Goal: Feedback & Contribution: Leave review/rating

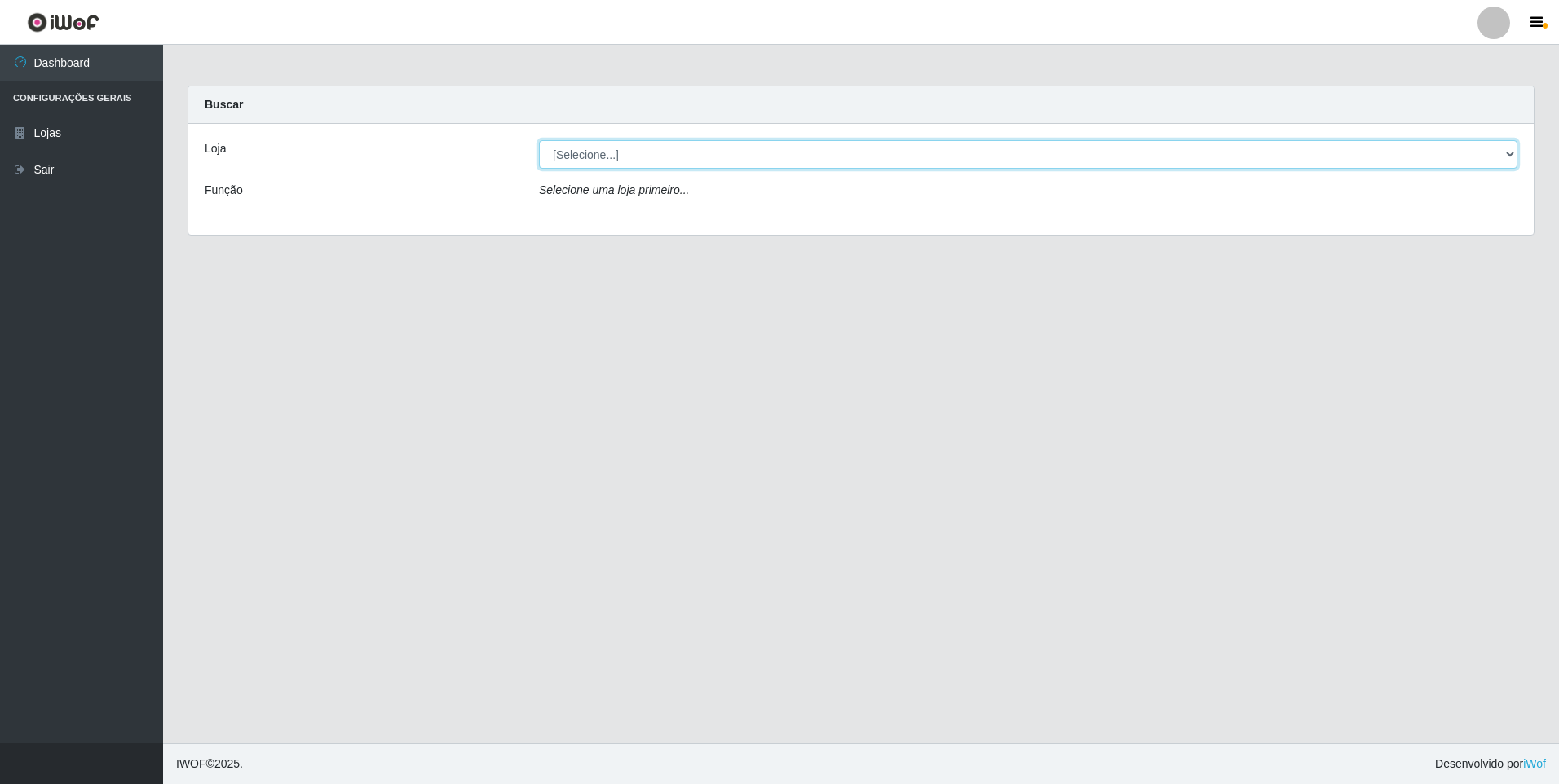
click at [664, 149] on select "[Selecione...] Atacado Vem - [STREET_ADDRESS]" at bounding box center [1029, 154] width 979 height 29
select select "461"
click at [539, 140] on select "[Selecione...] Atacado Vem - [STREET_ADDRESS]" at bounding box center [1029, 154] width 979 height 29
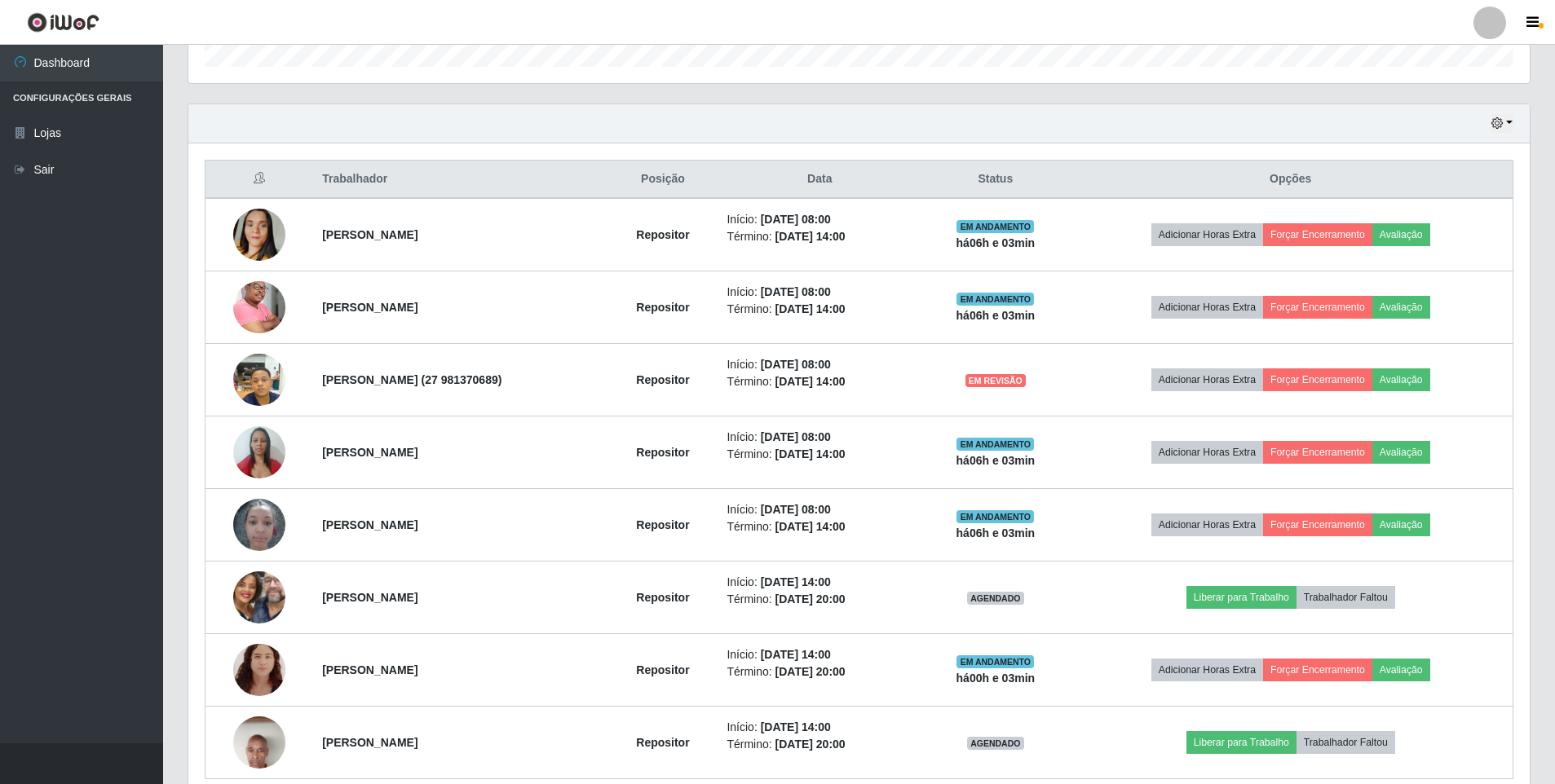
scroll to position [571, 0]
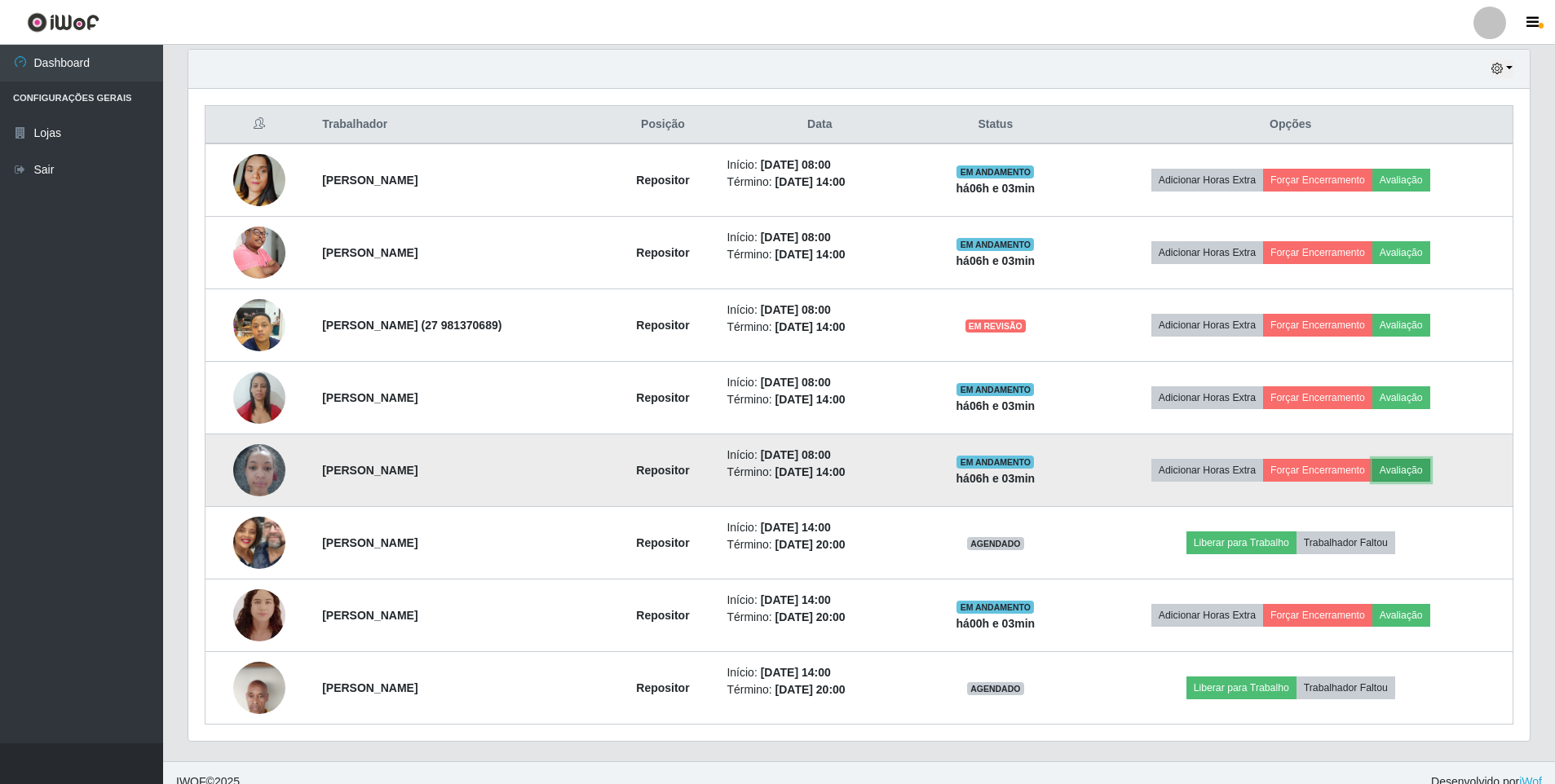
click at [1430, 460] on button "Avaliação" at bounding box center [1402, 470] width 58 height 23
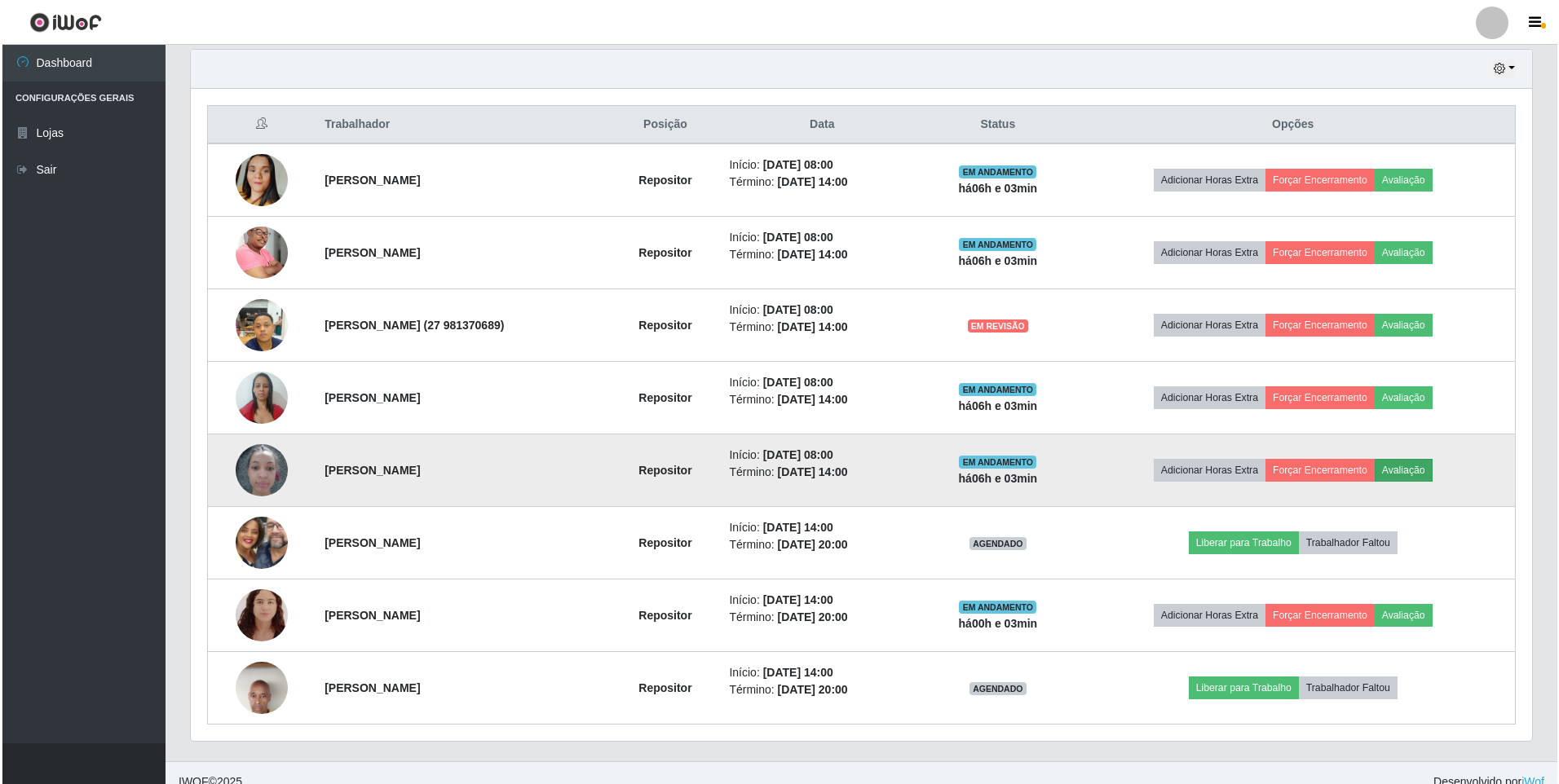
scroll to position [338, 1334]
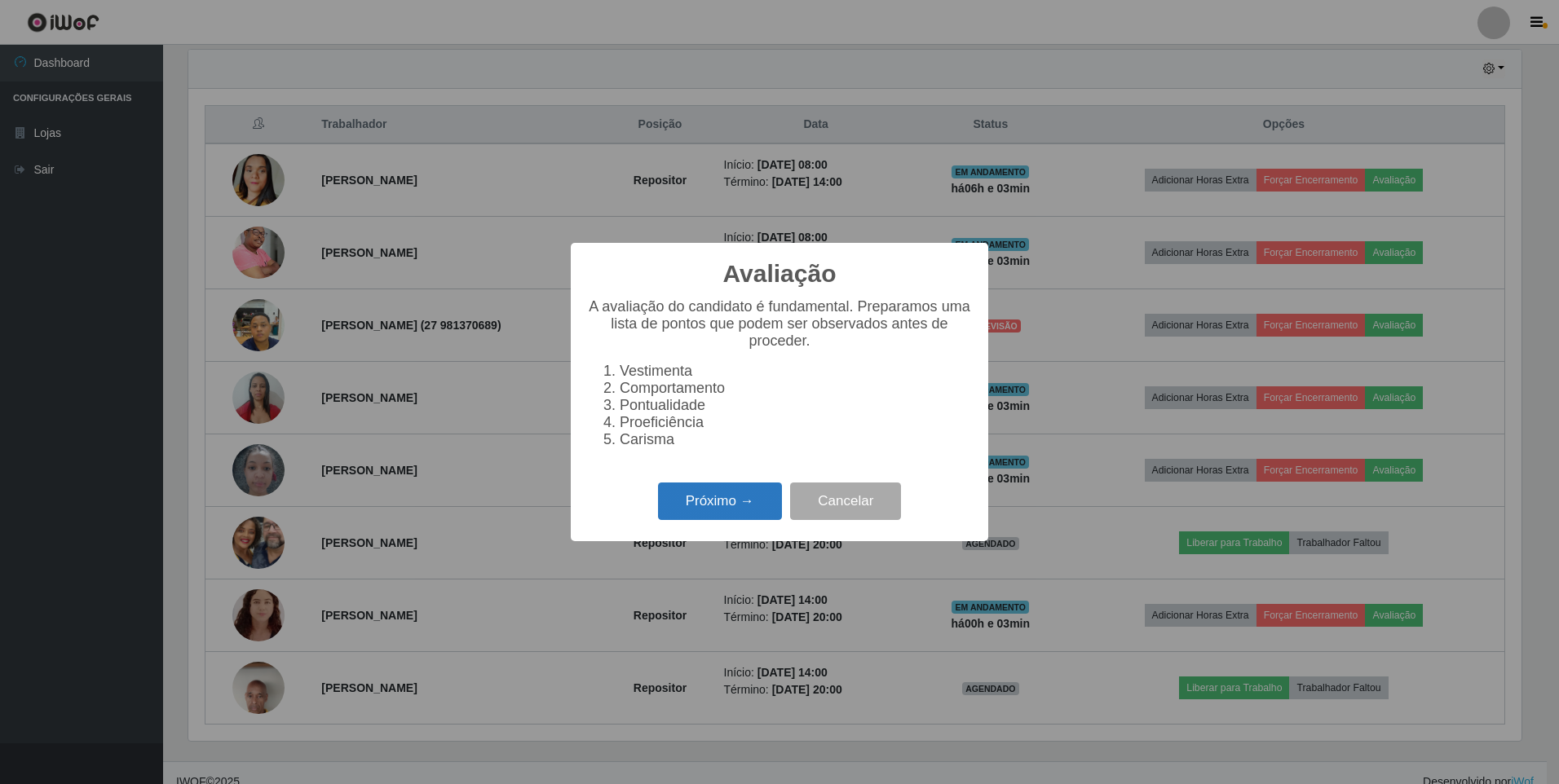
click at [724, 508] on button "Próximo →" at bounding box center [720, 501] width 124 height 39
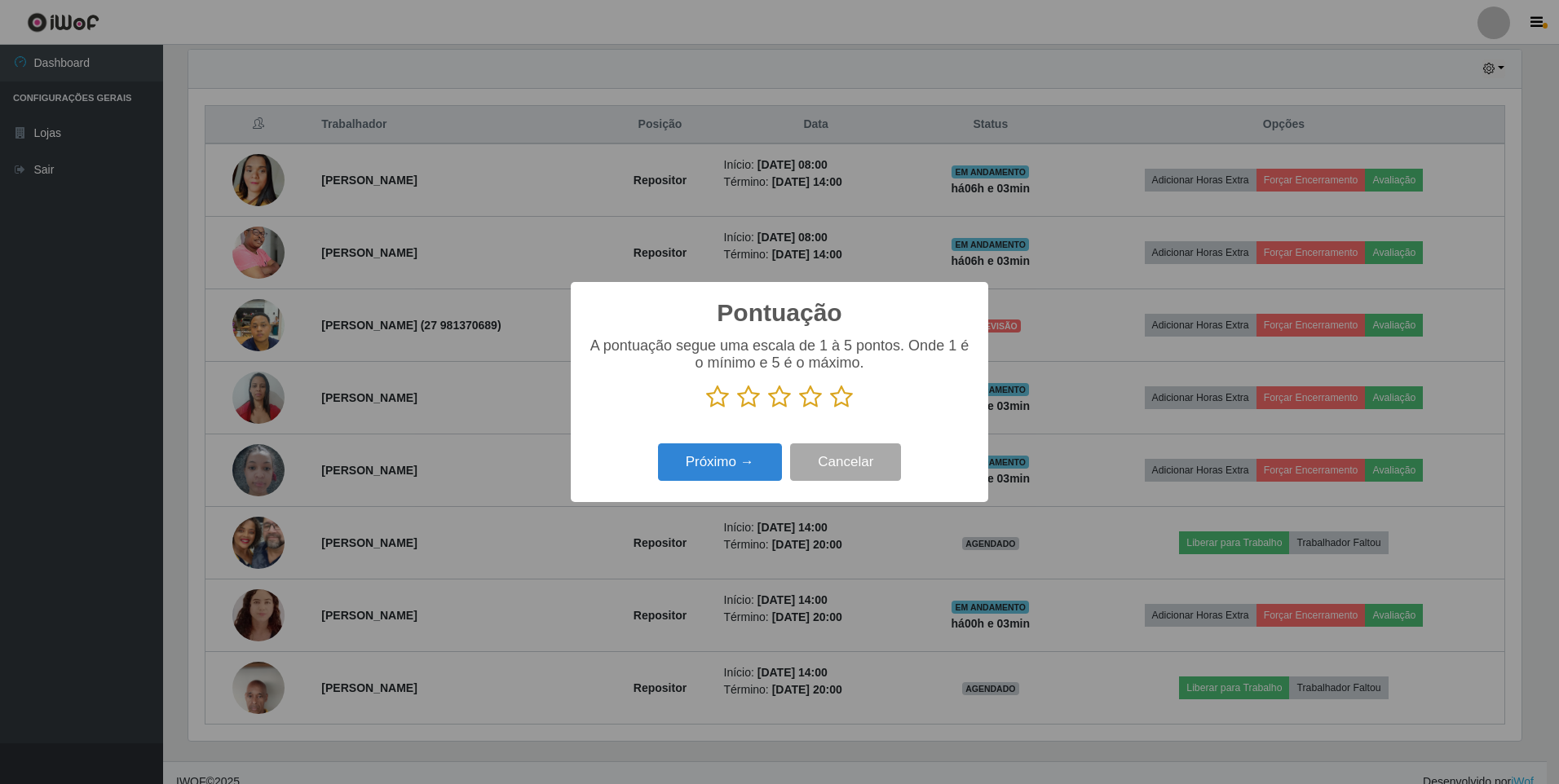
scroll to position [814800, 814240]
click at [844, 400] on icon at bounding box center [842, 397] width 23 height 25
click at [830, 409] on input "radio" at bounding box center [830, 409] width 0 height 0
click at [743, 453] on button "Próximo →" at bounding box center [720, 462] width 124 height 39
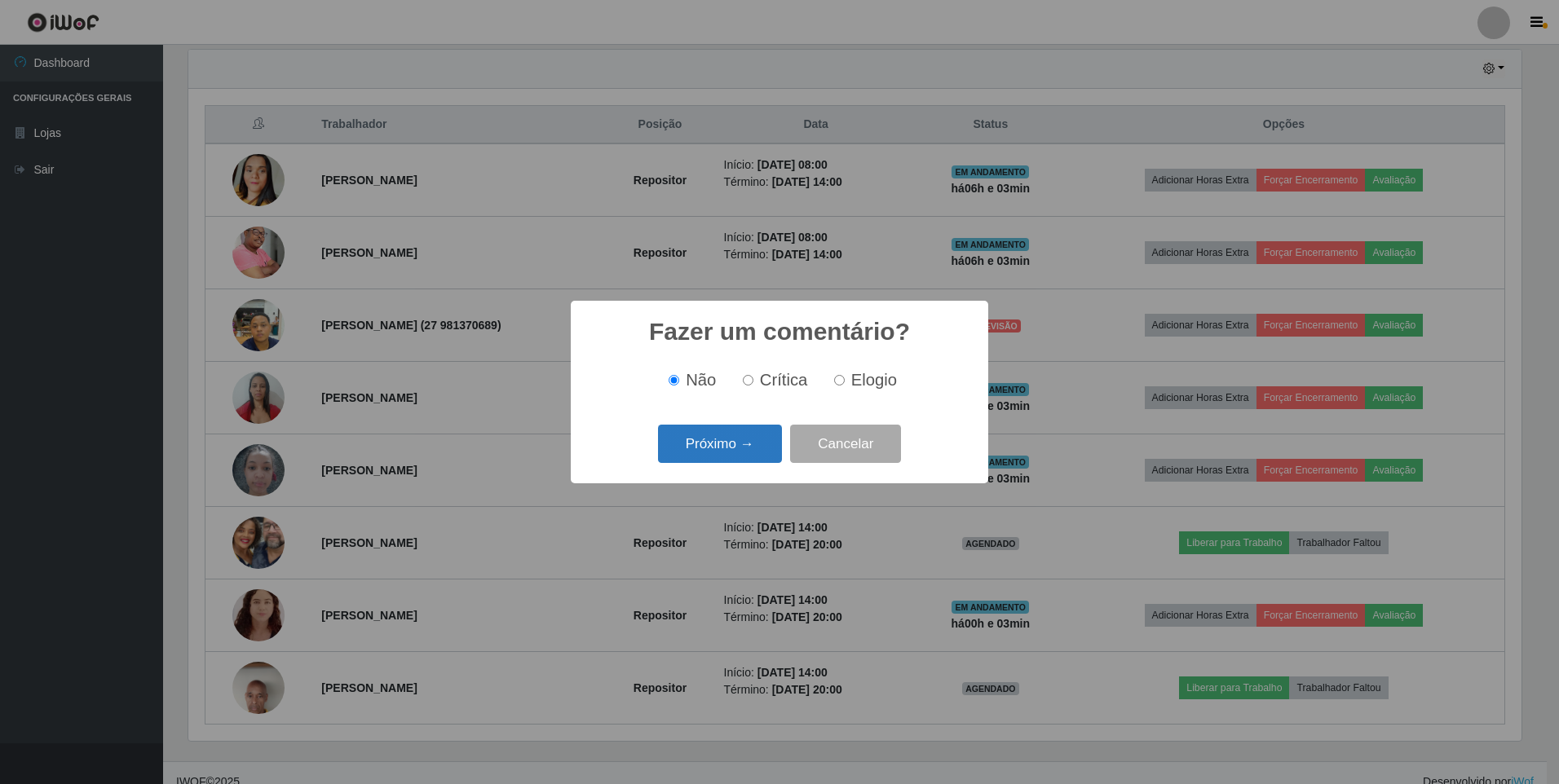
click at [676, 433] on button "Próximo →" at bounding box center [720, 443] width 124 height 39
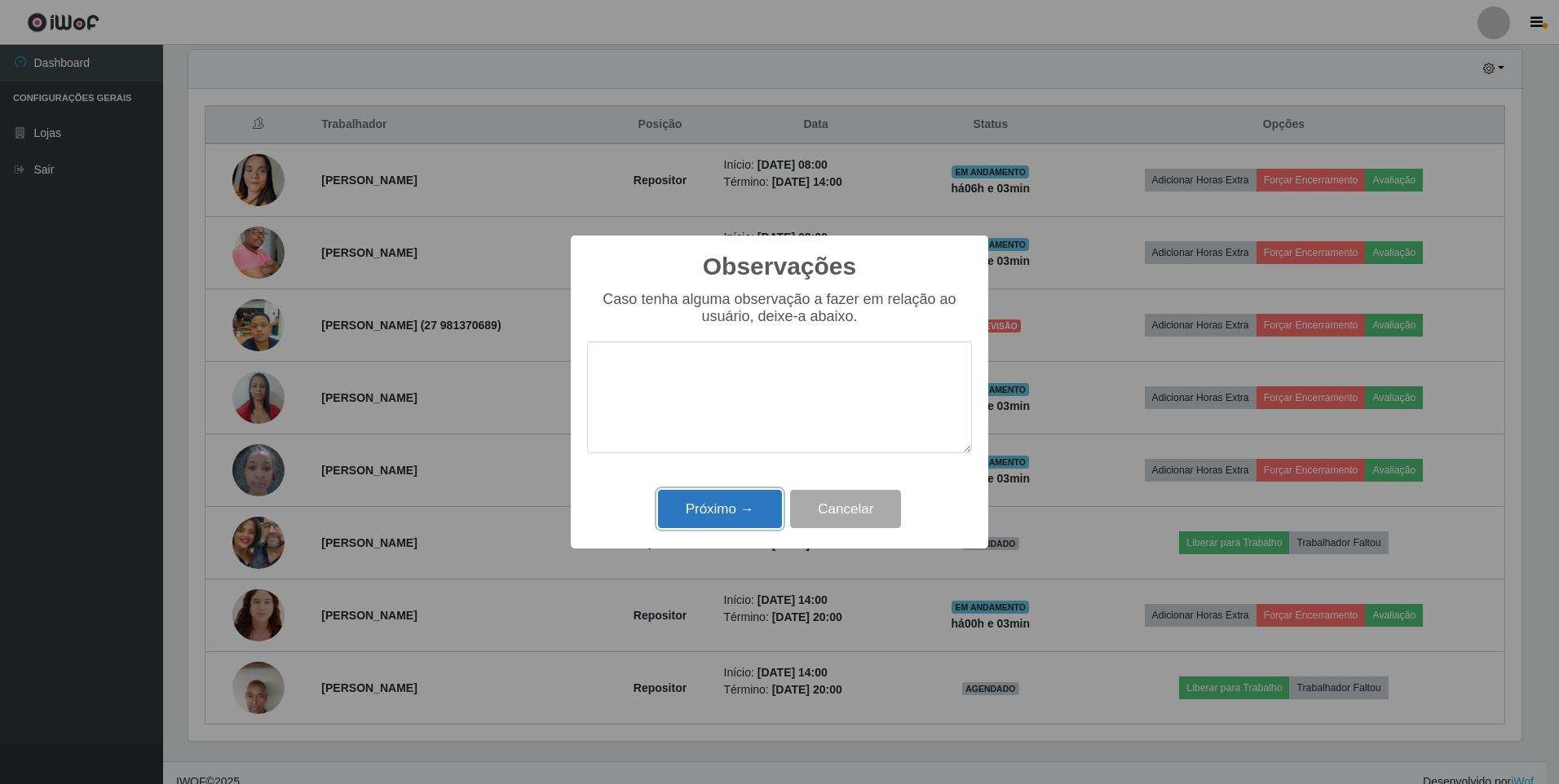
click at [715, 512] on button "Próximo →" at bounding box center [720, 509] width 124 height 39
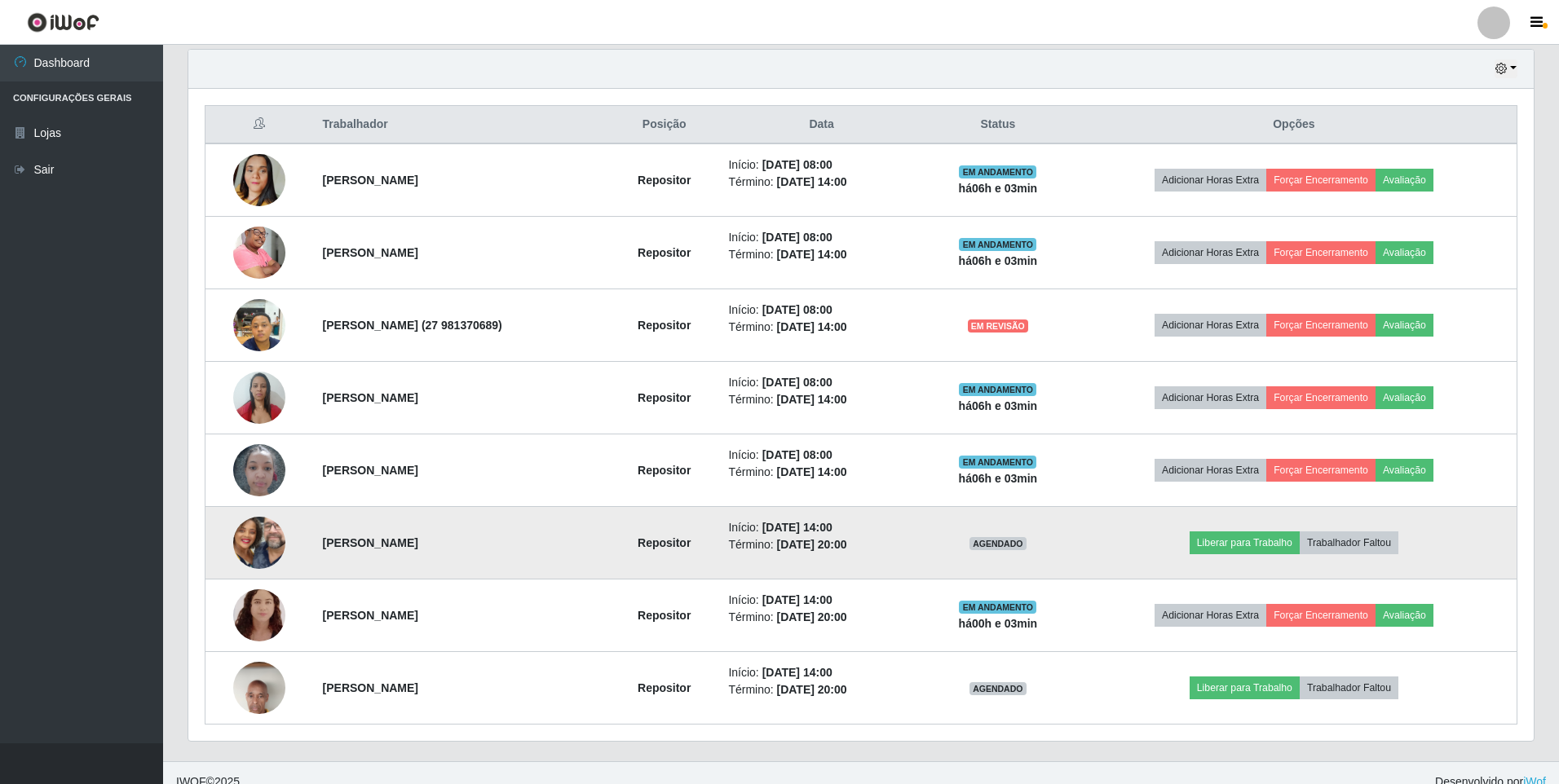
scroll to position [338, 1342]
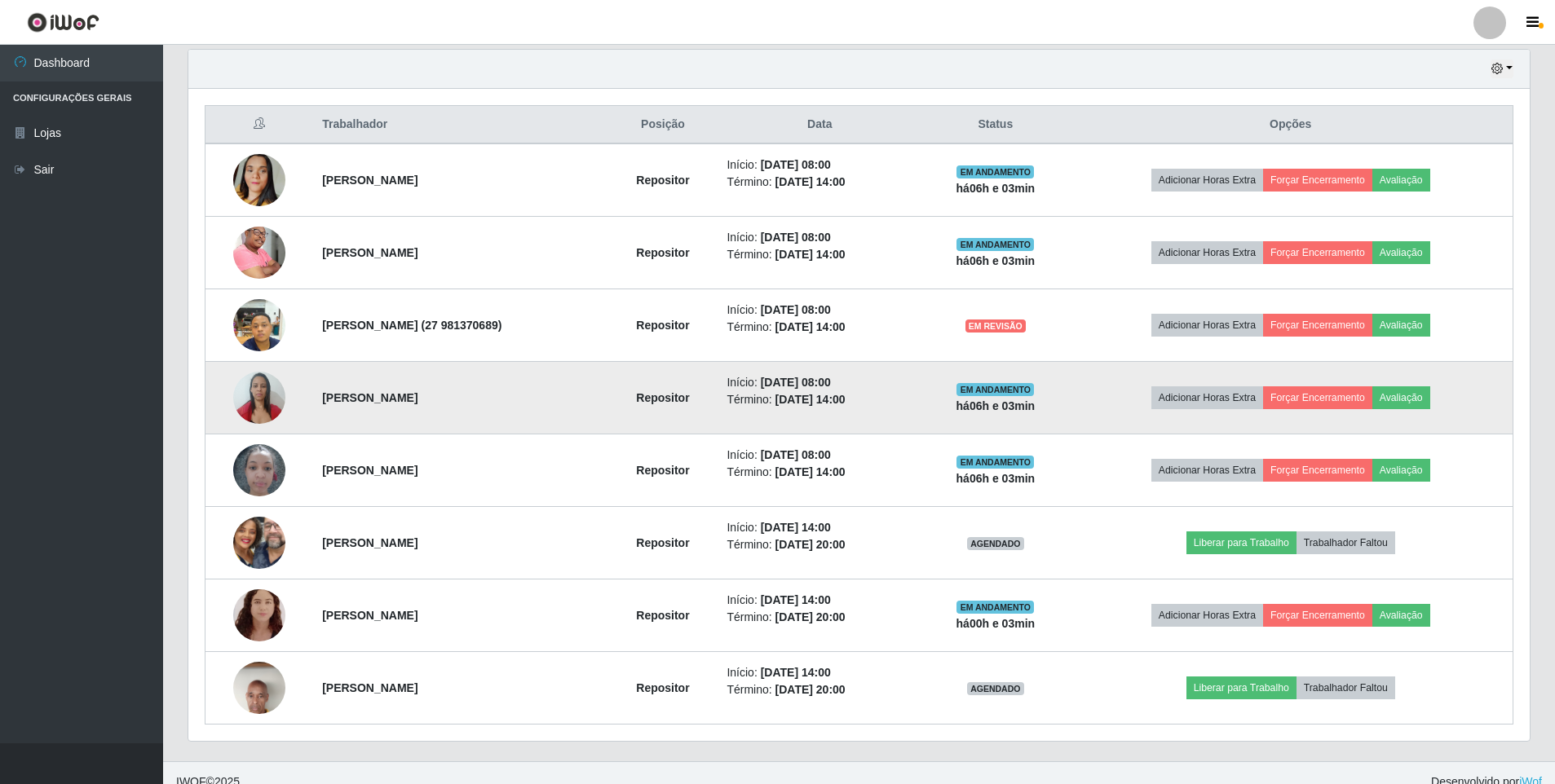
click at [1422, 380] on td "Adicionar Horas Extra Forçar Encerramento Avaliação" at bounding box center [1290, 398] width 444 height 73
click at [1422, 391] on button "Avaliação" at bounding box center [1402, 398] width 58 height 23
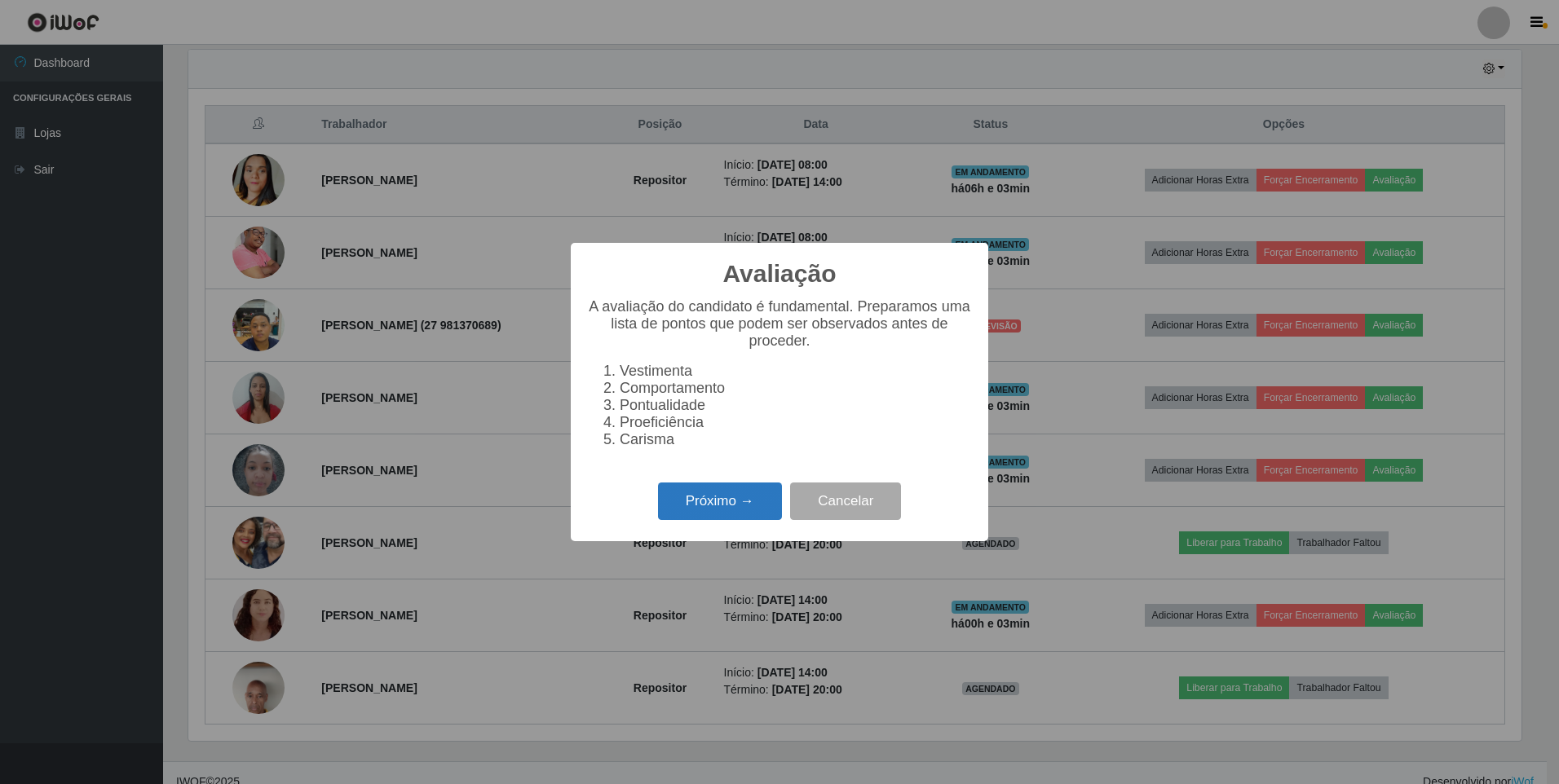
click at [712, 511] on button "Próximo →" at bounding box center [720, 501] width 124 height 39
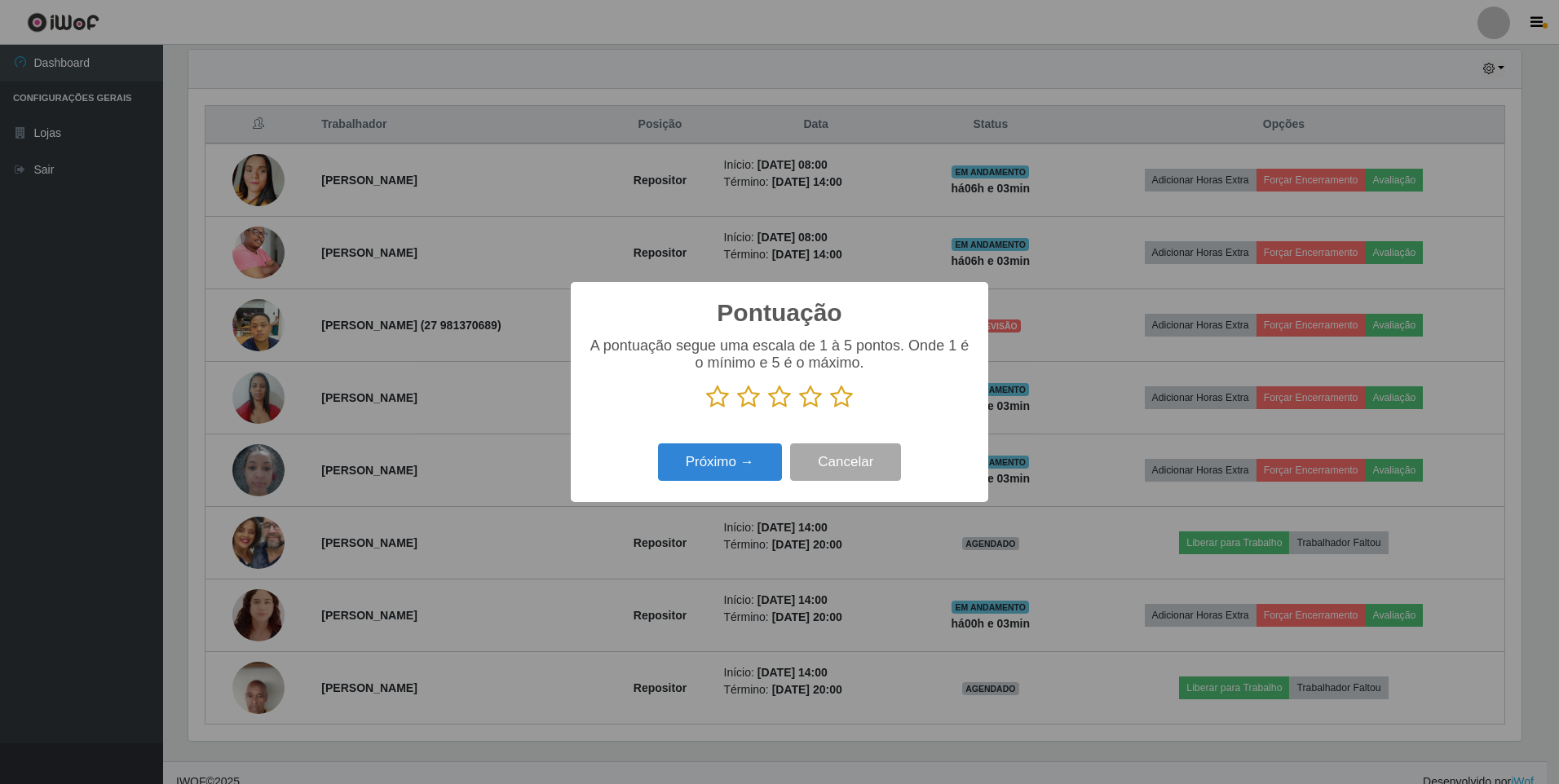
scroll to position [814800, 814240]
click at [839, 395] on icon at bounding box center [842, 397] width 23 height 25
click at [830, 409] on input "radio" at bounding box center [830, 409] width 0 height 0
click at [734, 460] on button "Próximo →" at bounding box center [720, 462] width 124 height 39
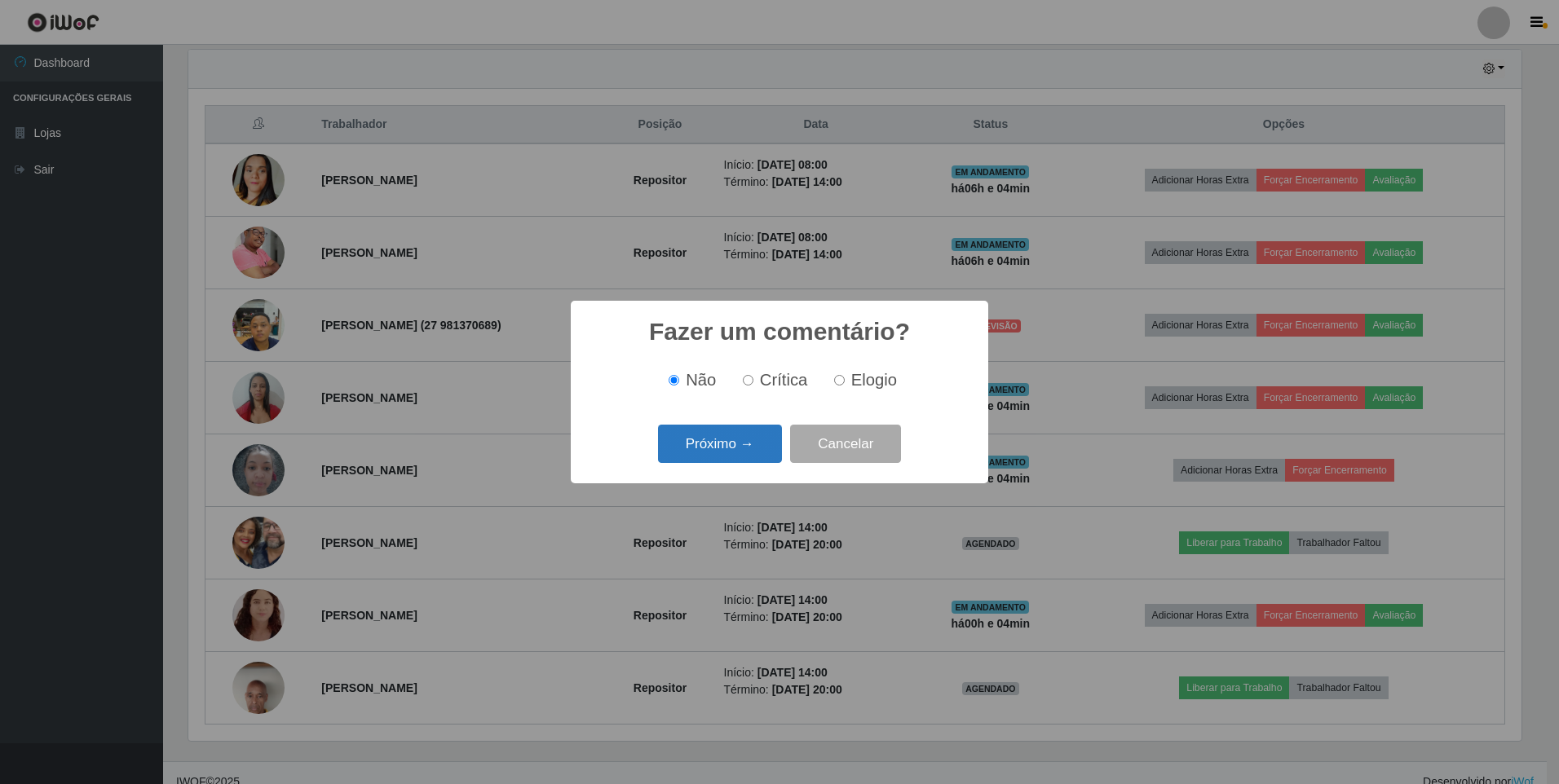
click at [734, 445] on button "Próximo →" at bounding box center [720, 443] width 124 height 39
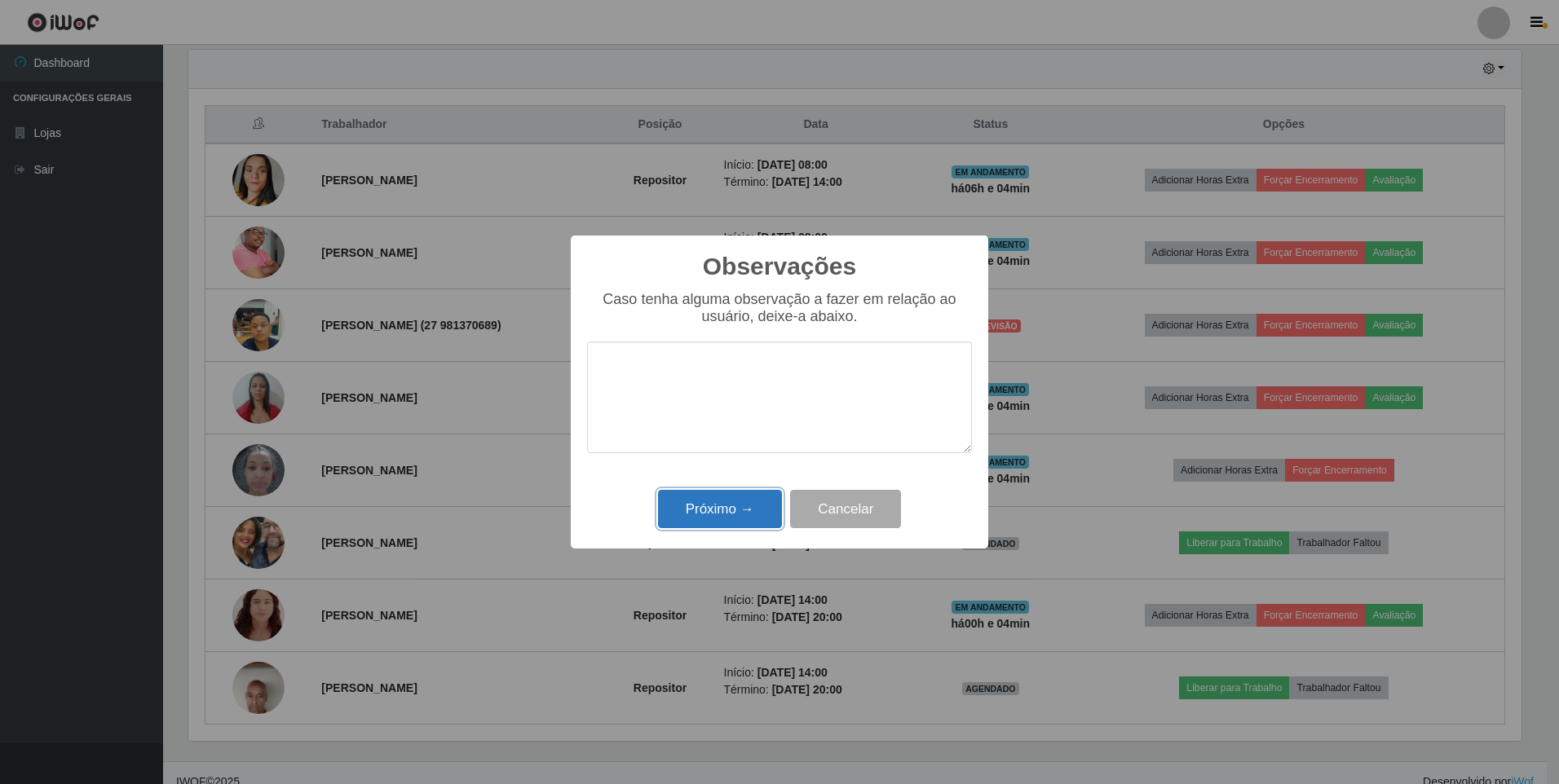
click at [712, 510] on button "Próximo →" at bounding box center [720, 509] width 124 height 39
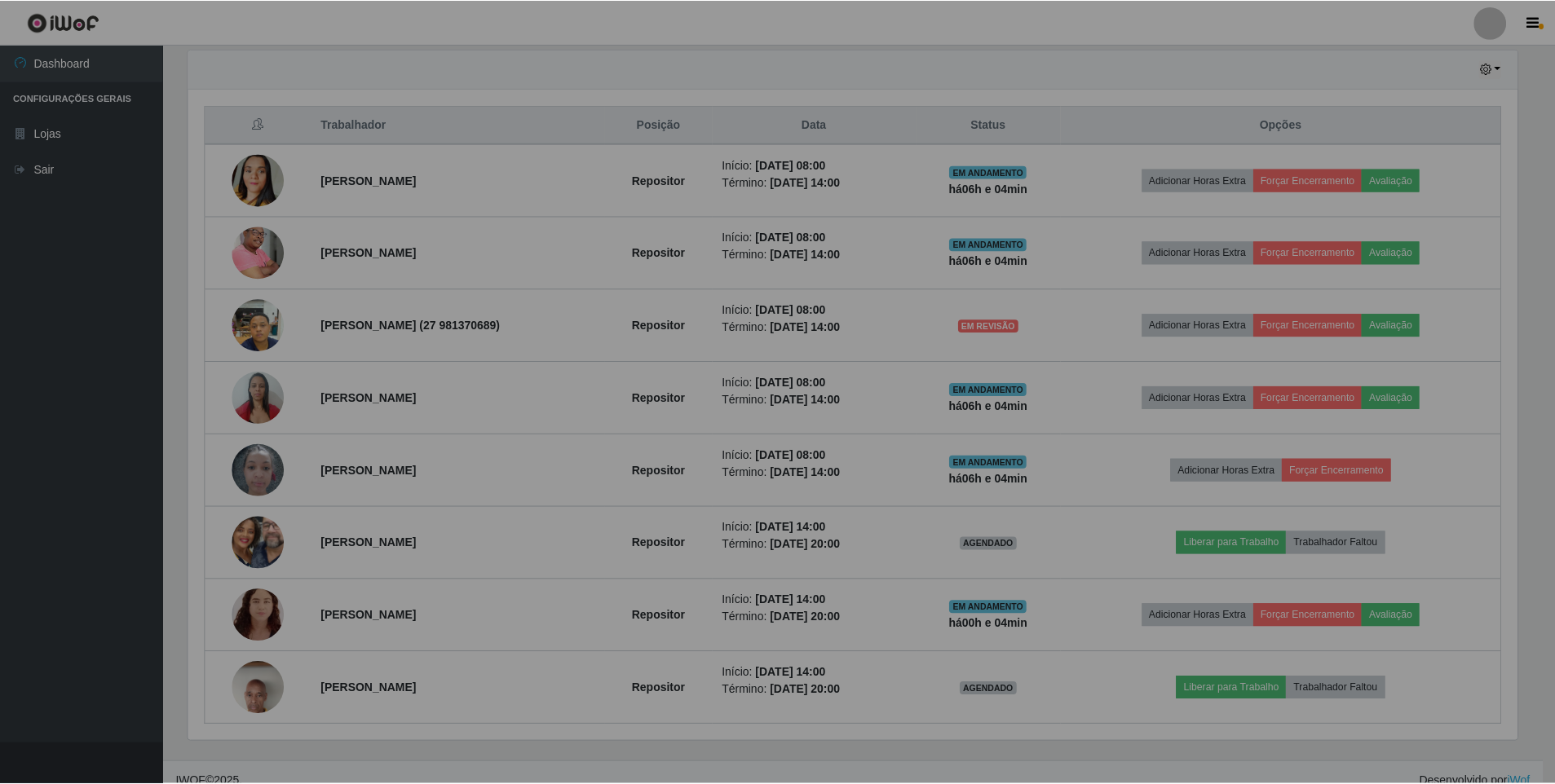
scroll to position [338, 1342]
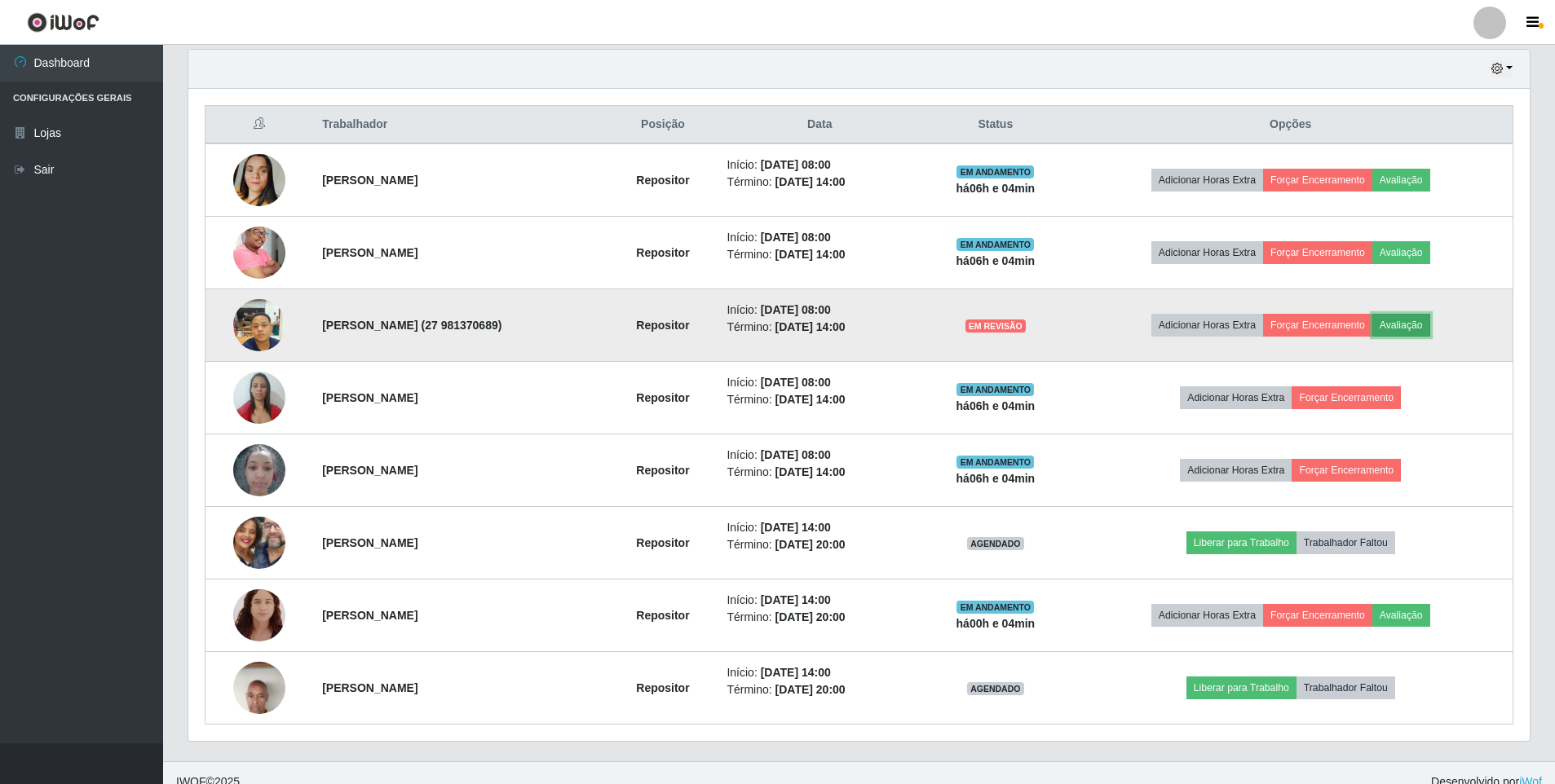
click at [1430, 327] on button "Avaliação" at bounding box center [1402, 325] width 58 height 23
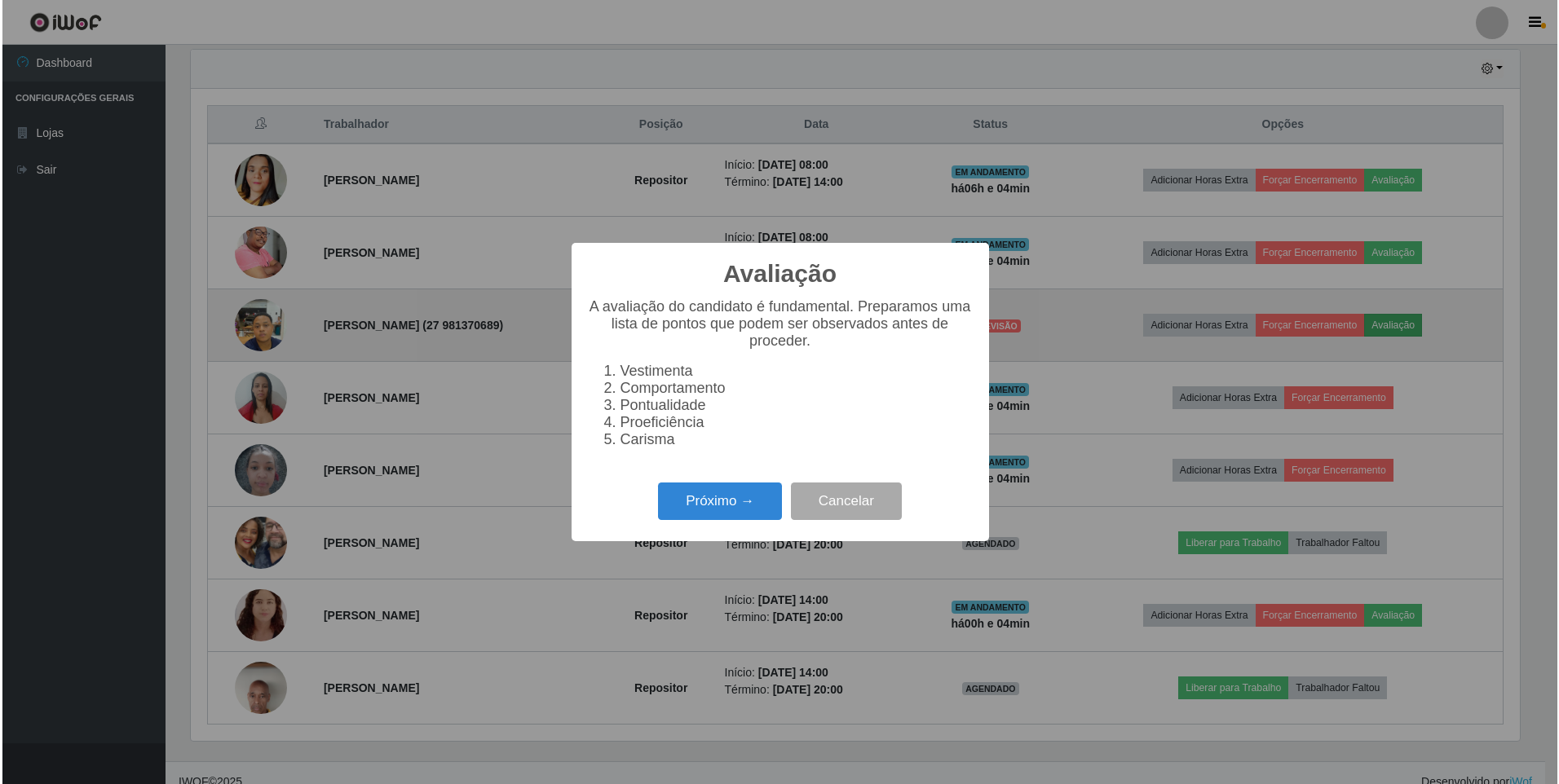
scroll to position [338, 1334]
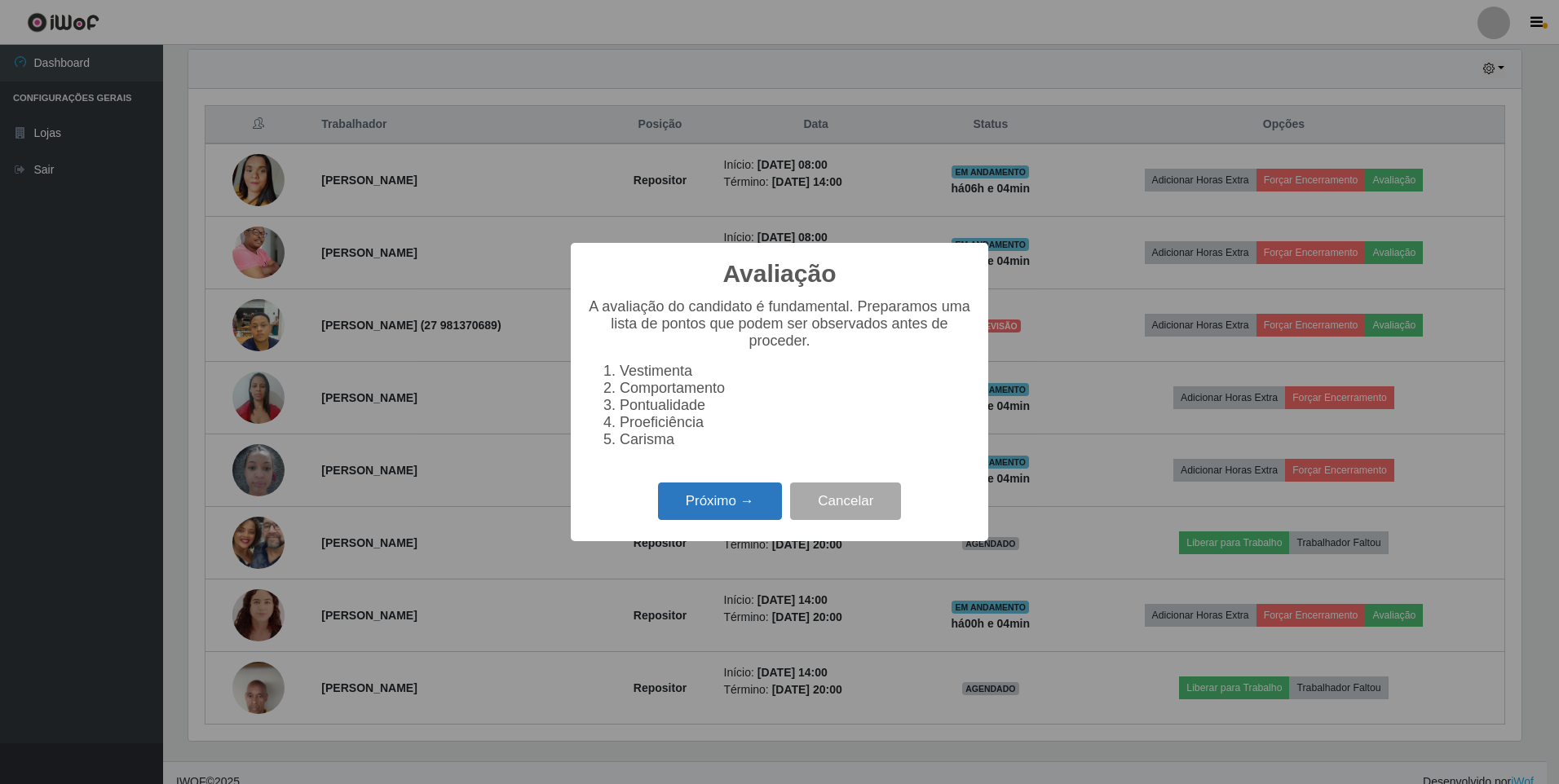
click at [725, 518] on button "Próximo →" at bounding box center [720, 501] width 124 height 39
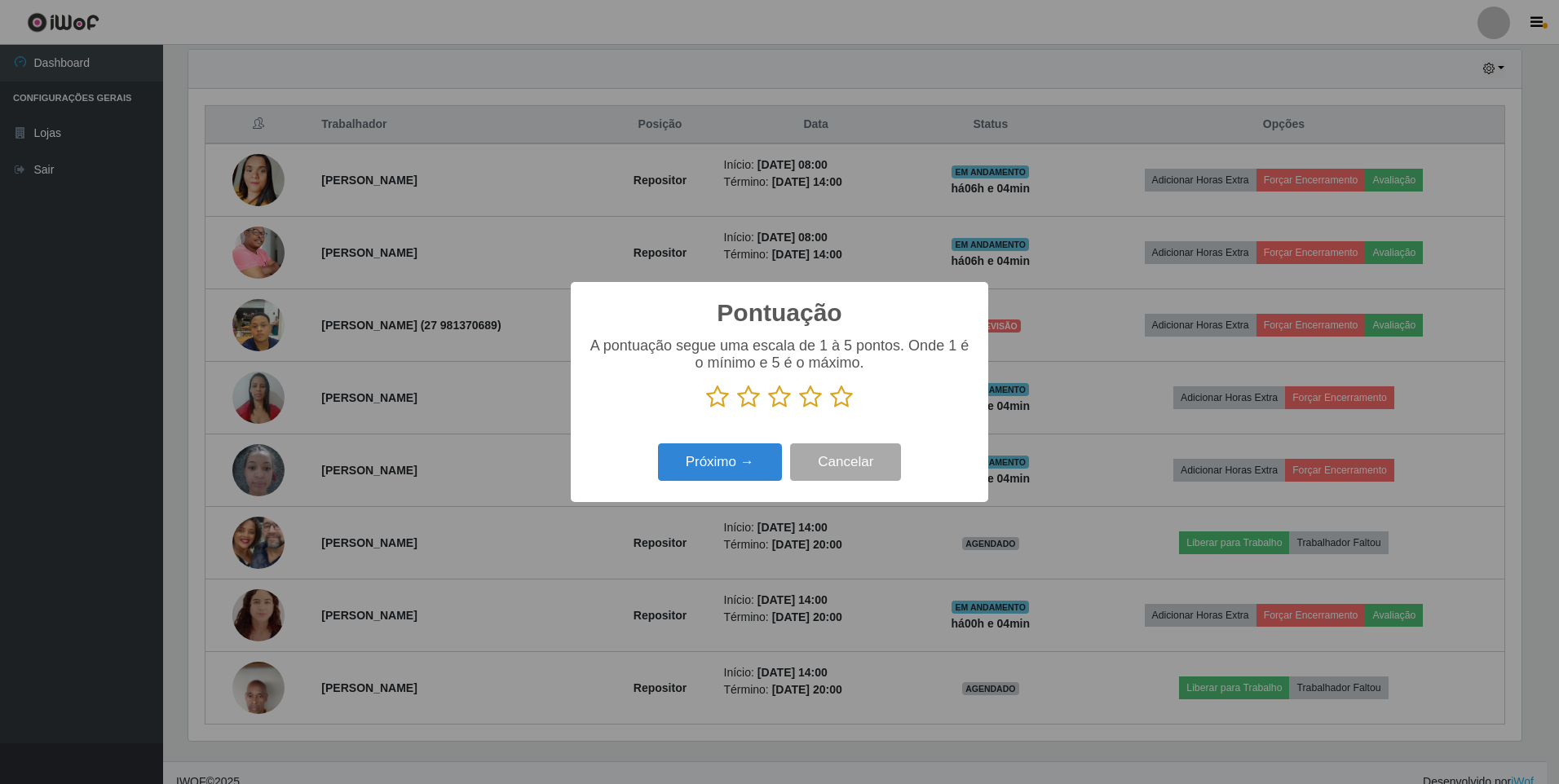
click at [850, 397] on icon at bounding box center [842, 397] width 23 height 25
click at [830, 409] on input "radio" at bounding box center [830, 409] width 0 height 0
click at [719, 470] on button "Próximo →" at bounding box center [720, 462] width 124 height 39
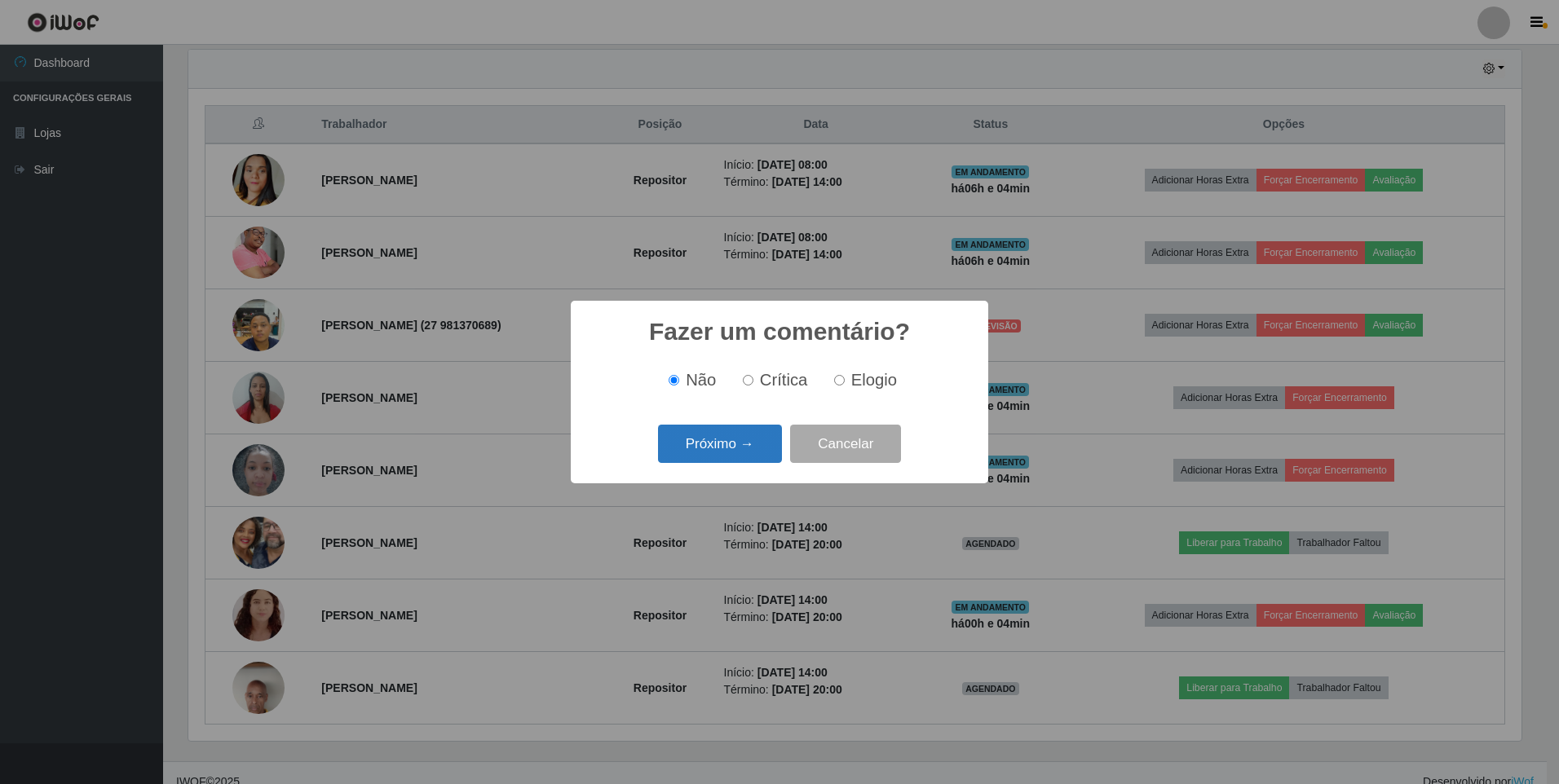
click at [735, 437] on button "Próximo →" at bounding box center [720, 443] width 124 height 39
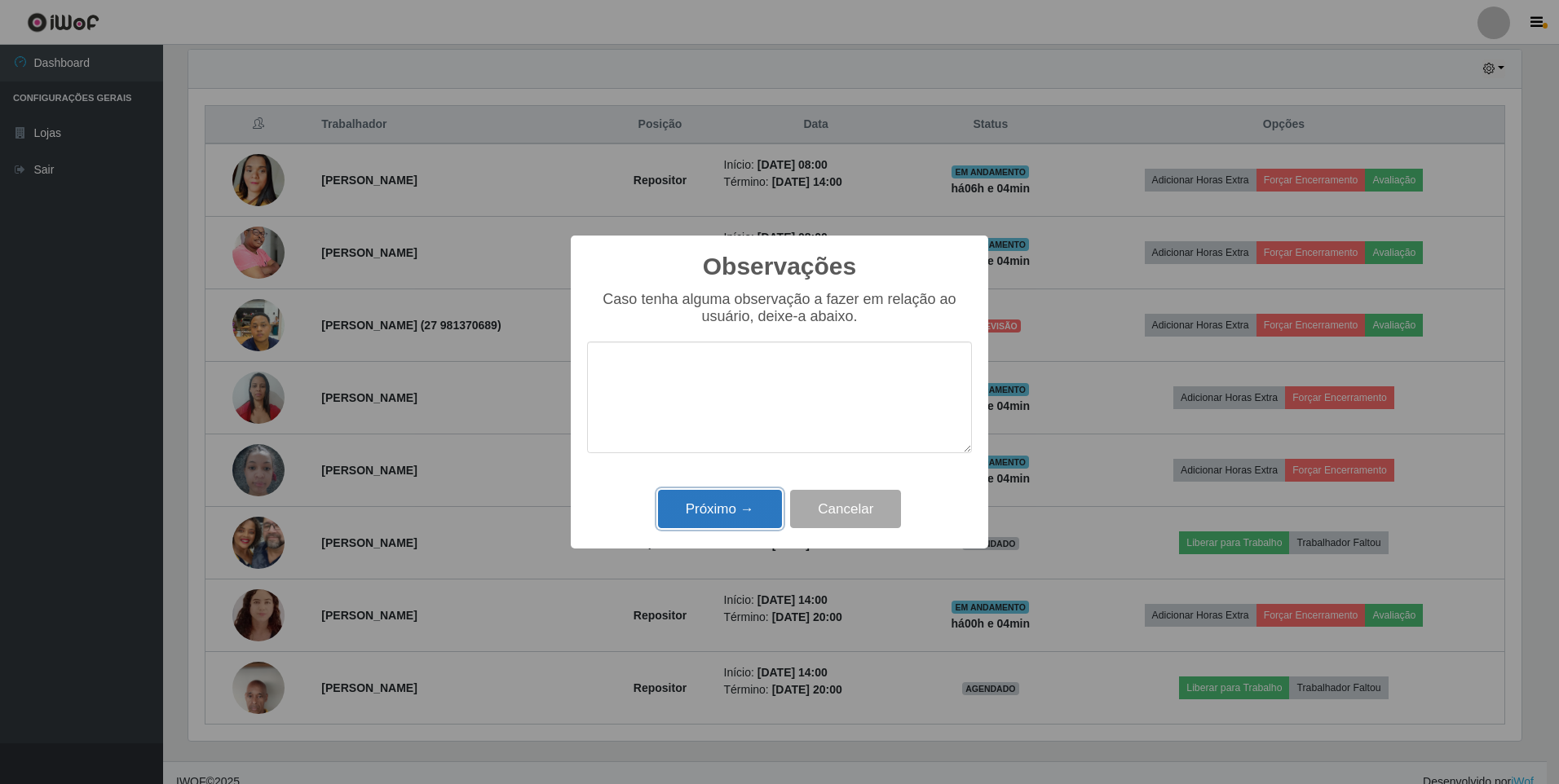
click at [735, 497] on button "Próximo →" at bounding box center [720, 509] width 124 height 39
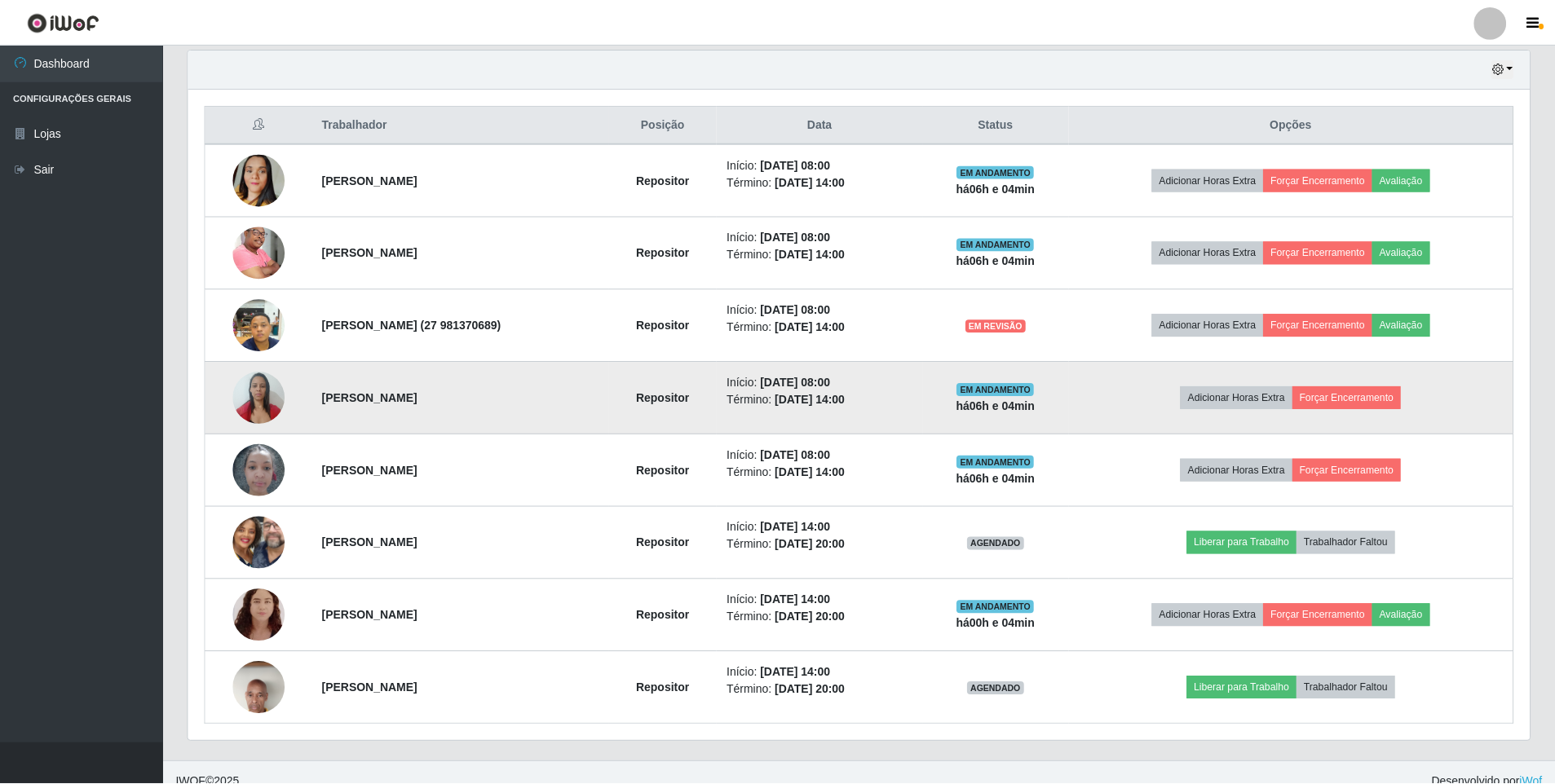
scroll to position [338, 1342]
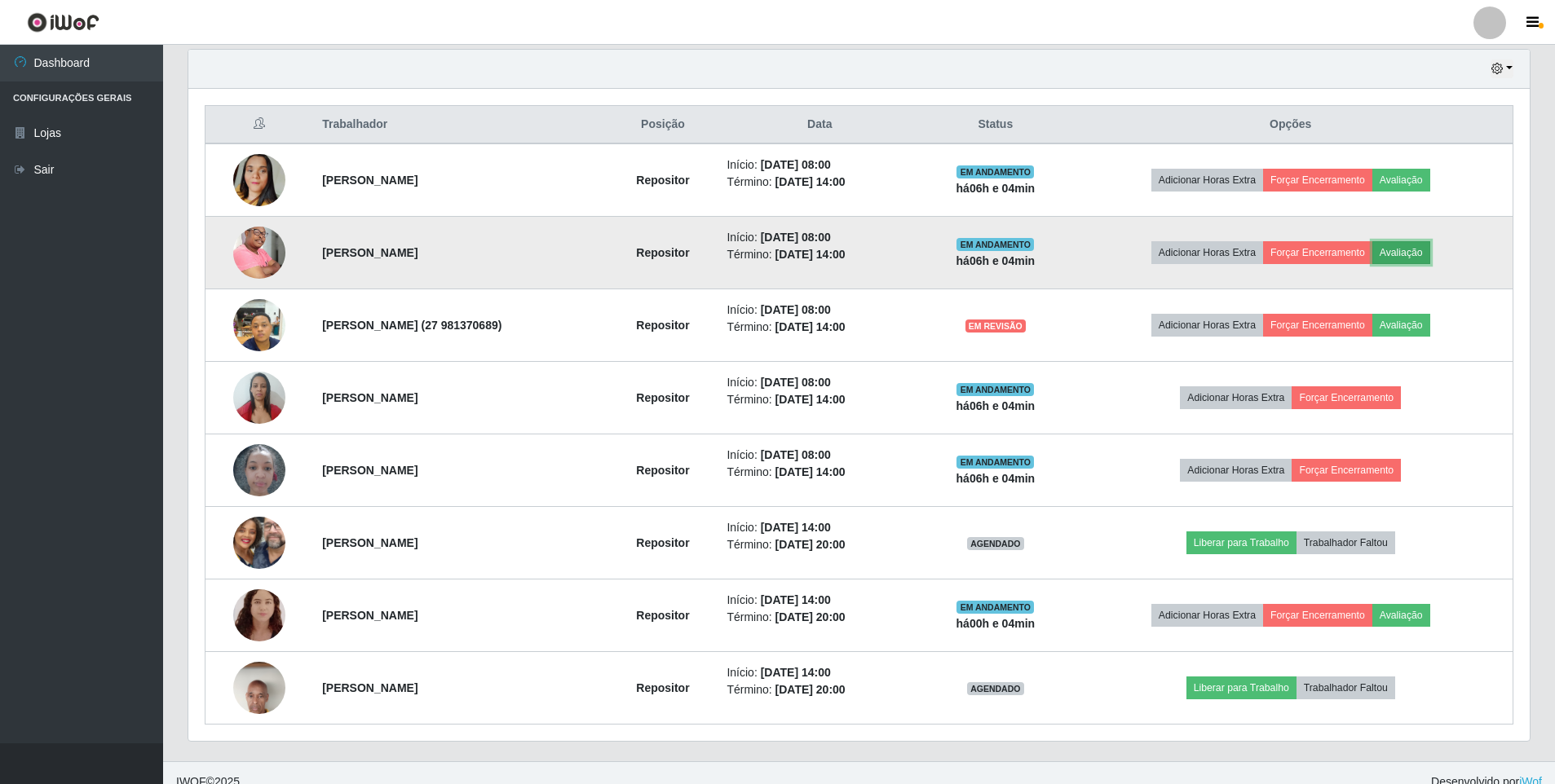
click at [1430, 254] on button "Avaliação" at bounding box center [1402, 253] width 58 height 23
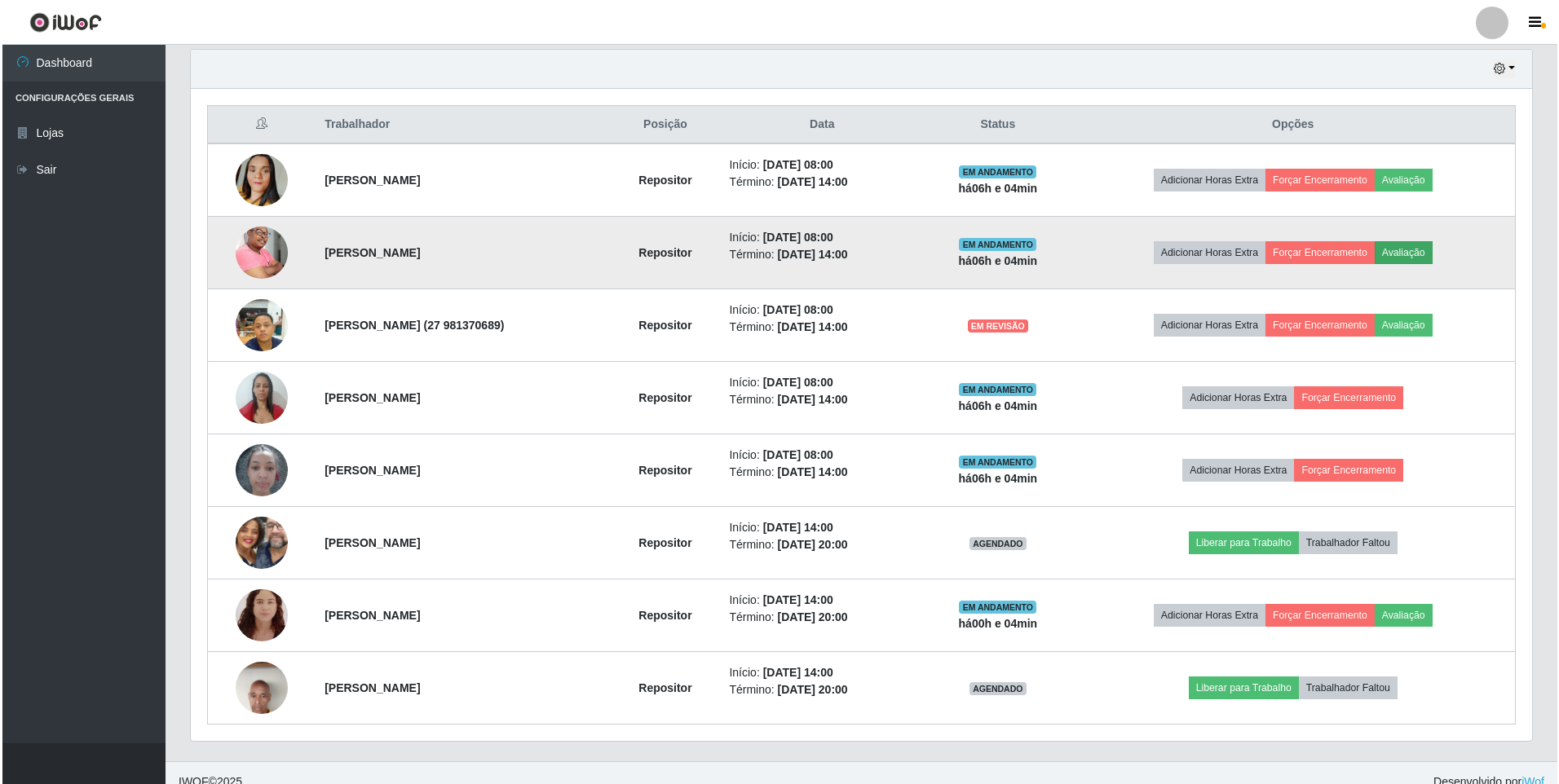
scroll to position [338, 1334]
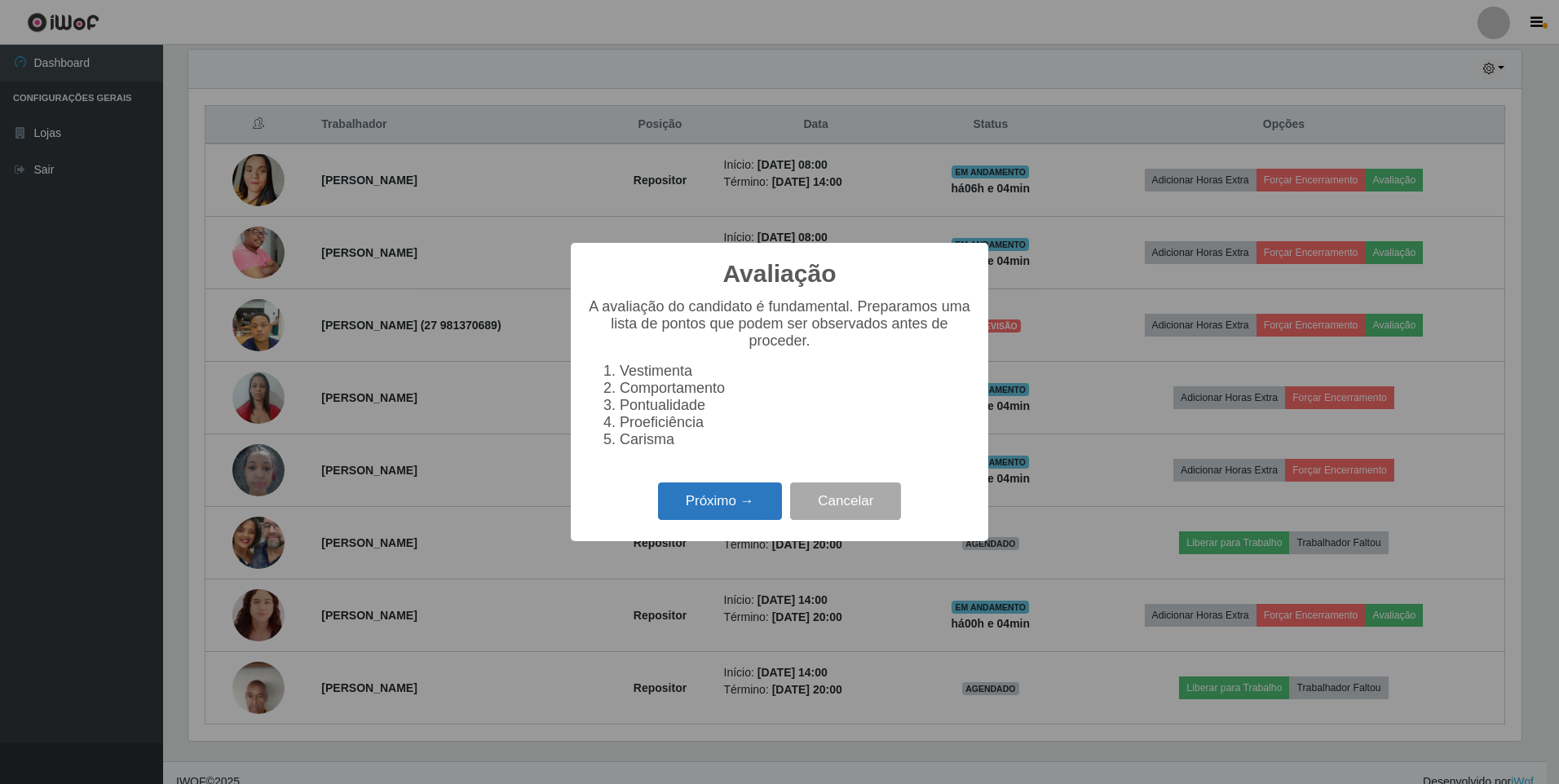
click at [709, 511] on button "Próximo →" at bounding box center [720, 501] width 124 height 39
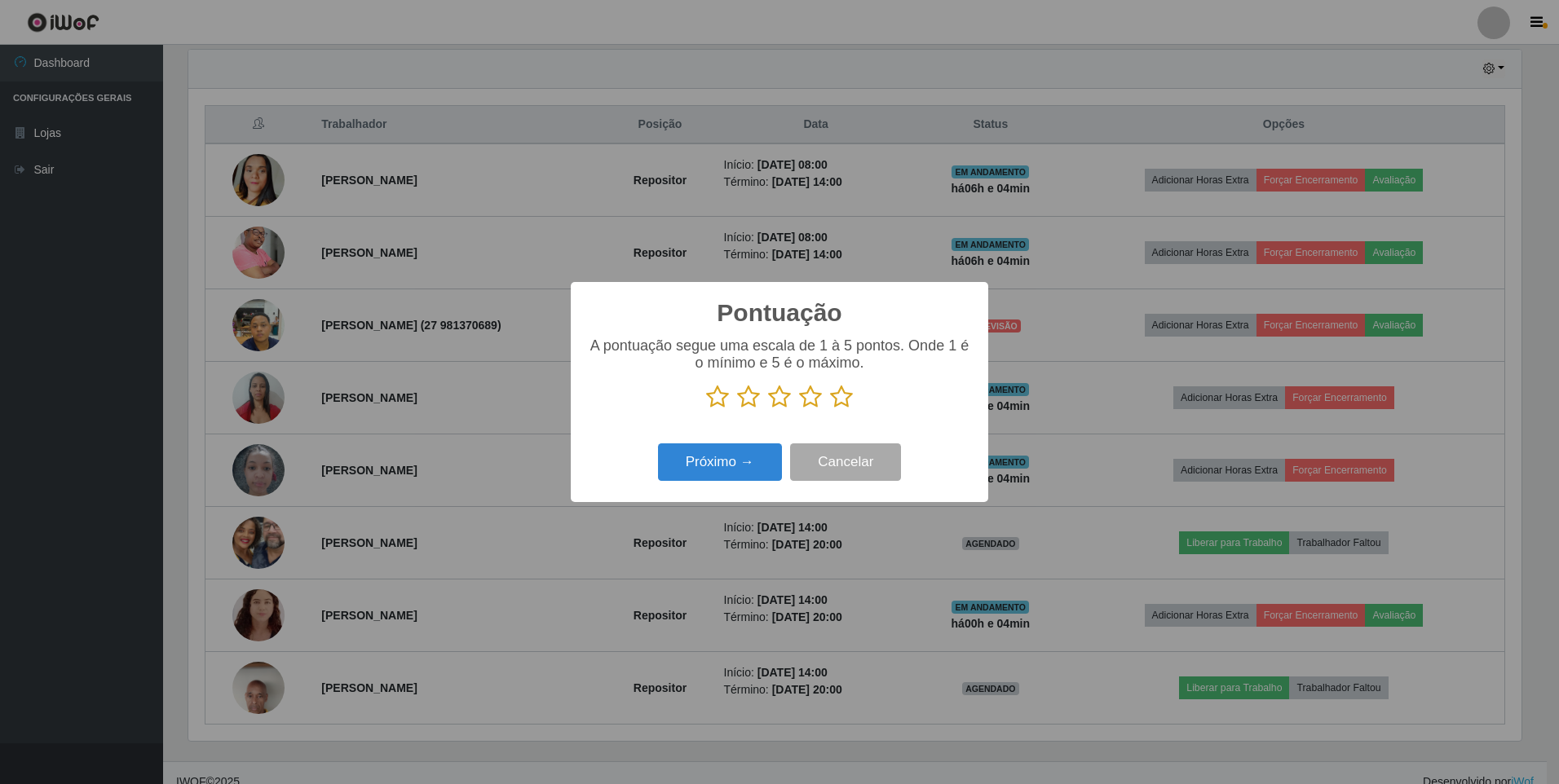
scroll to position [814800, 814240]
click at [849, 403] on icon at bounding box center [842, 397] width 23 height 25
click at [830, 409] on input "radio" at bounding box center [830, 409] width 0 height 0
click at [751, 460] on button "Próximo →" at bounding box center [720, 462] width 124 height 39
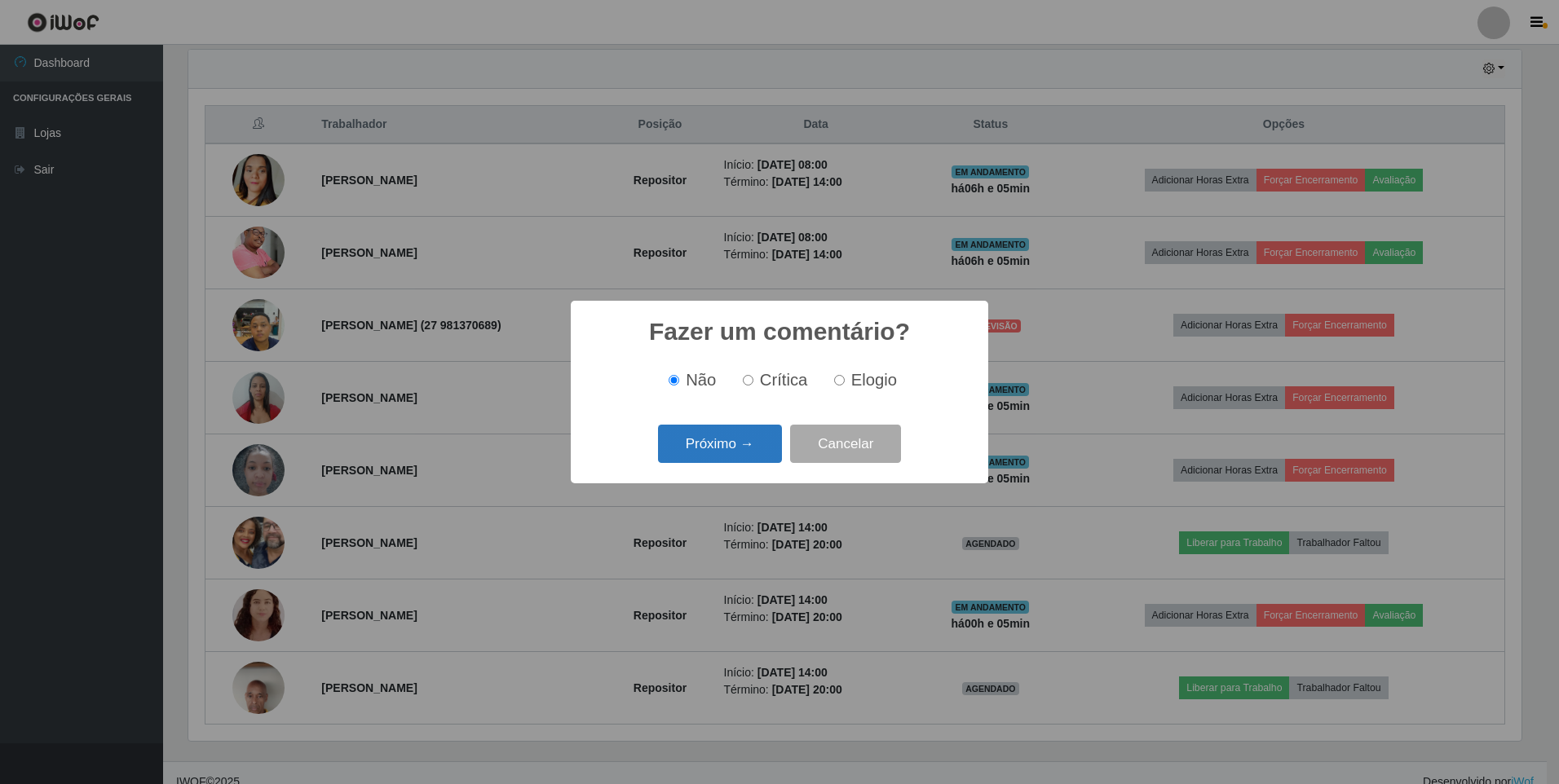
click at [751, 437] on button "Próximo →" at bounding box center [720, 443] width 124 height 39
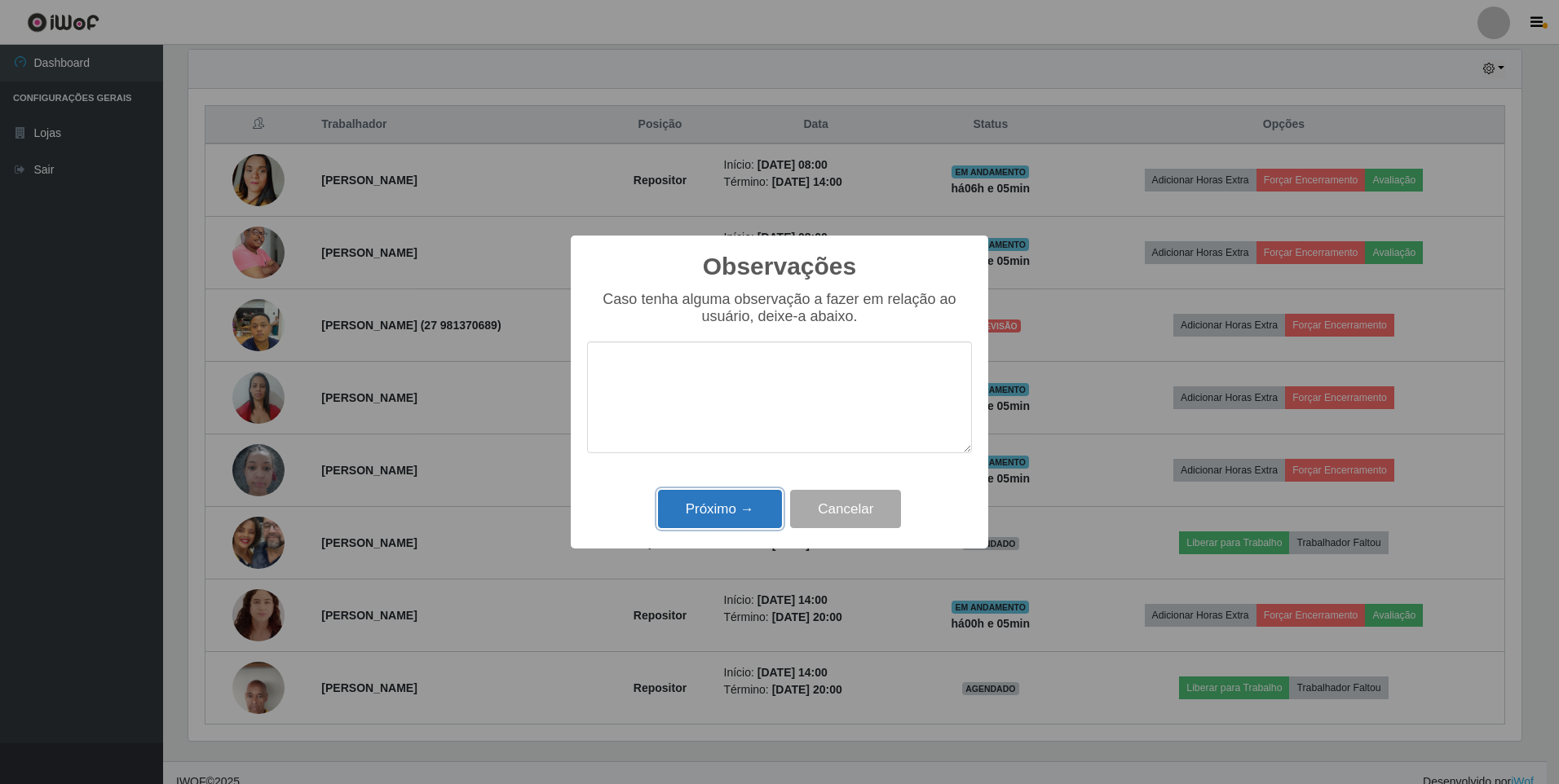
click at [732, 514] on button "Próximo →" at bounding box center [720, 509] width 124 height 39
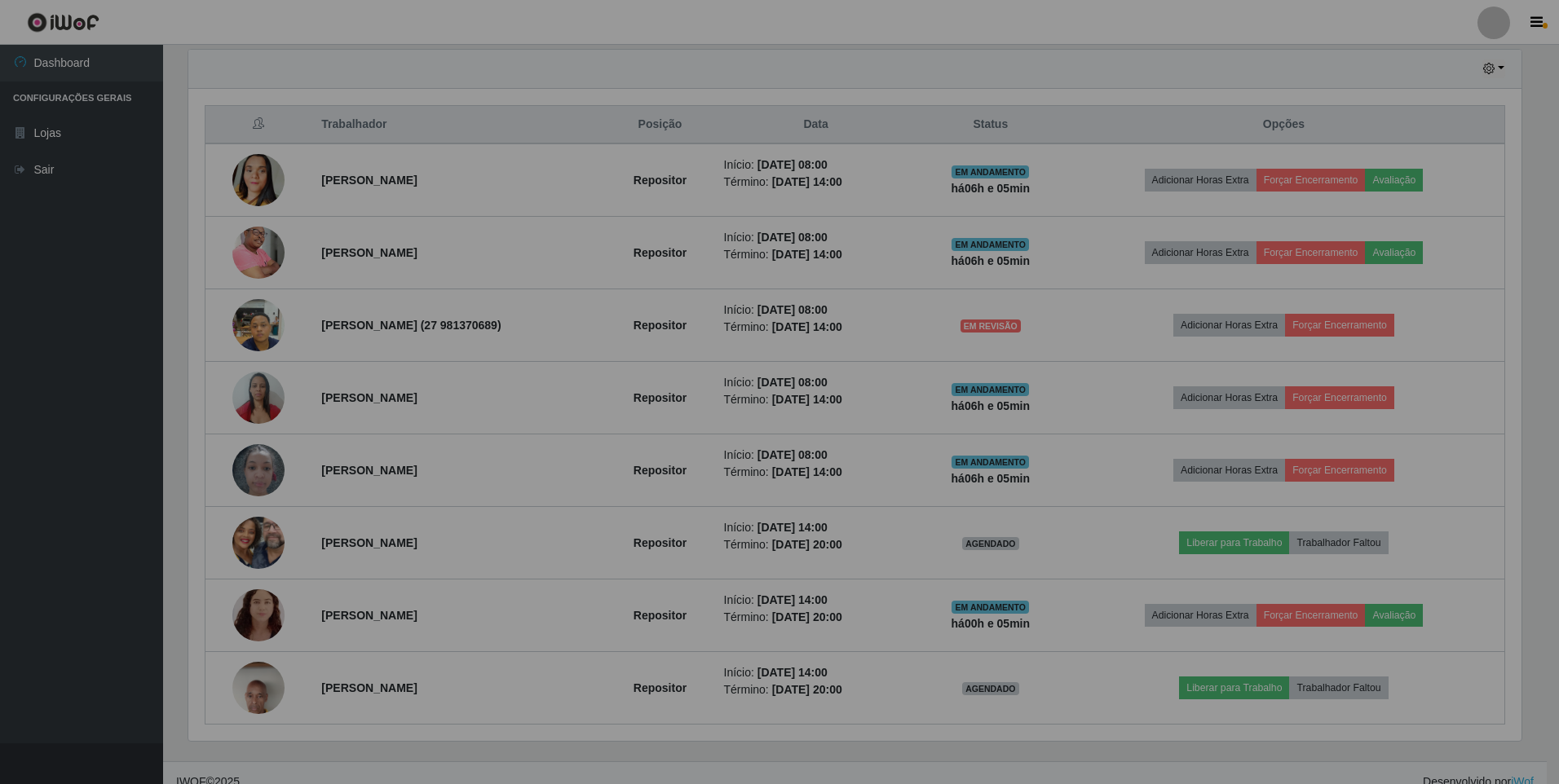
scroll to position [338, 1342]
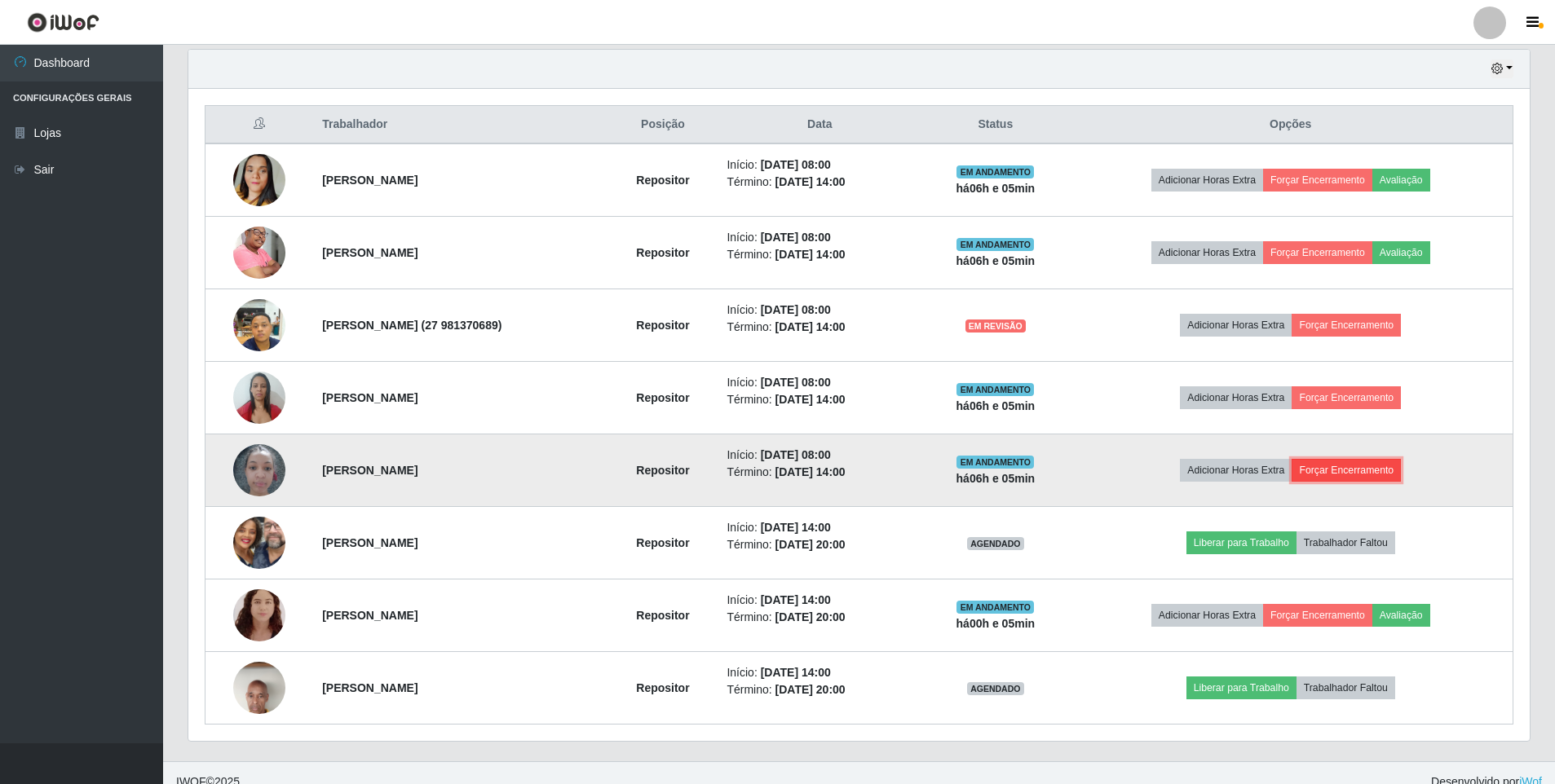
click at [1344, 466] on button "Forçar Encerramento" at bounding box center [1346, 470] width 109 height 23
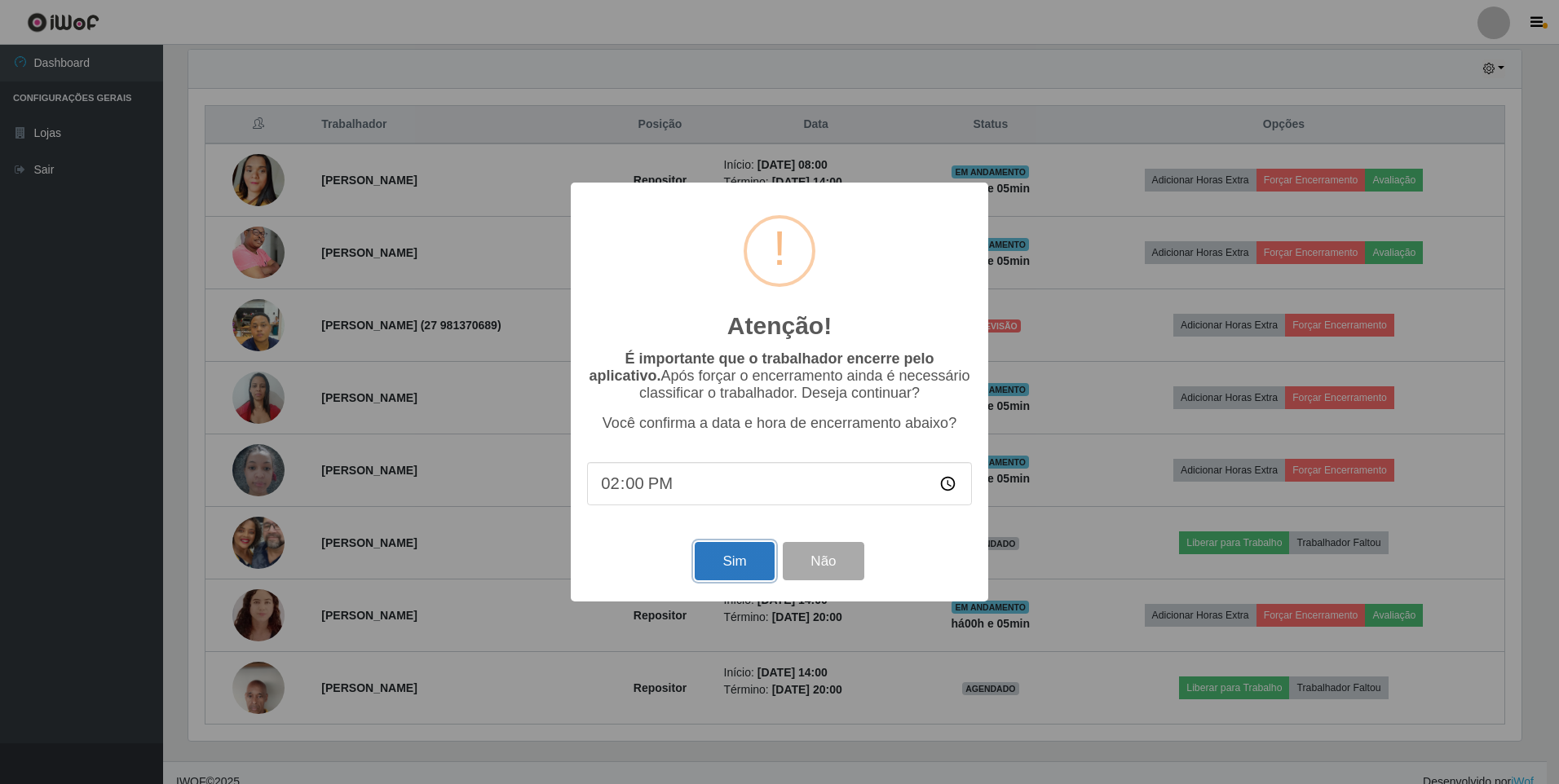
click at [755, 572] on button "Sim" at bounding box center [734, 561] width 80 height 39
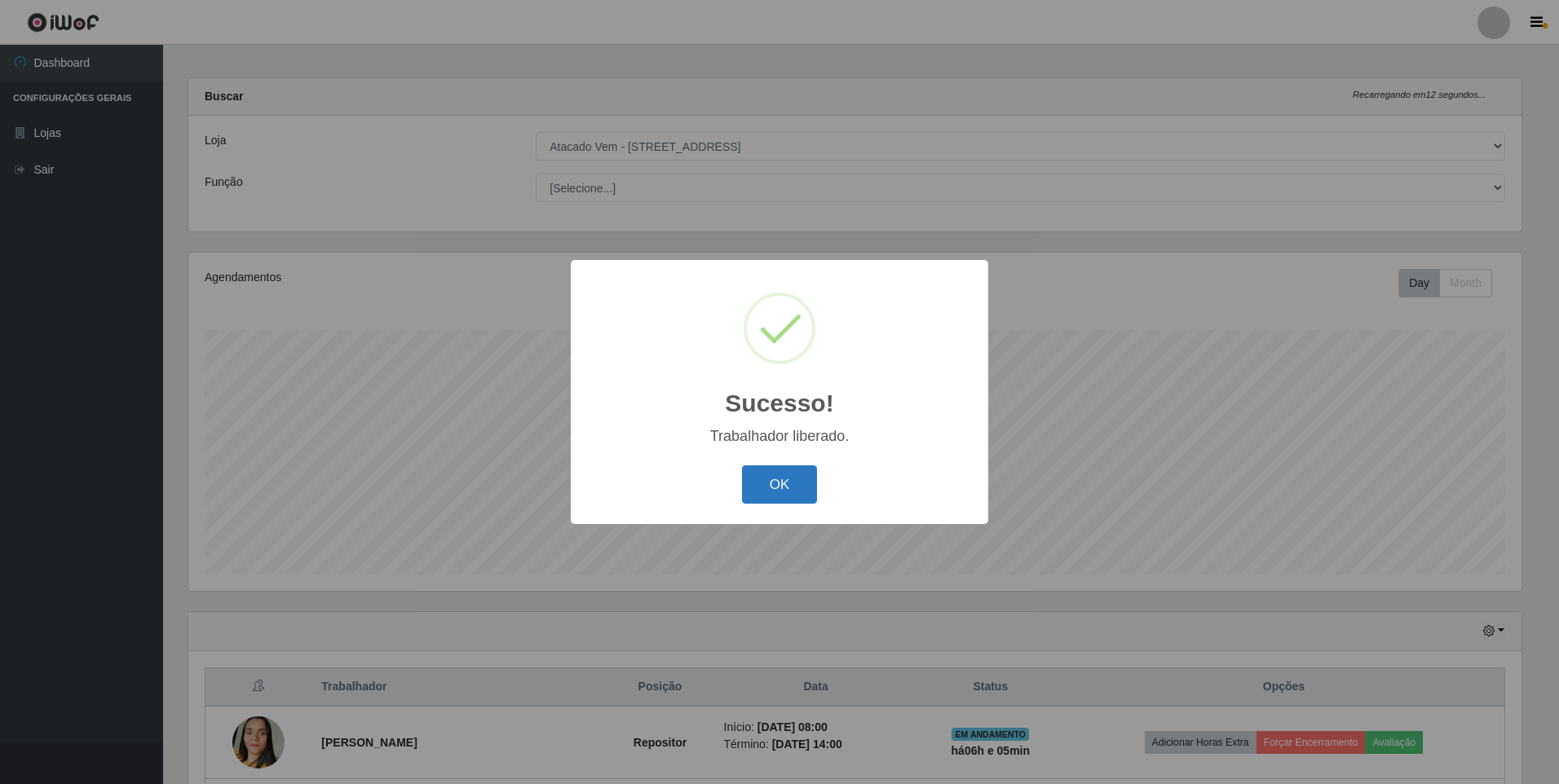
drag, startPoint x: 762, startPoint y: 477, endPoint x: 852, endPoint y: 464, distance: 90.9
click at [763, 476] on button "OK" at bounding box center [780, 484] width 76 height 39
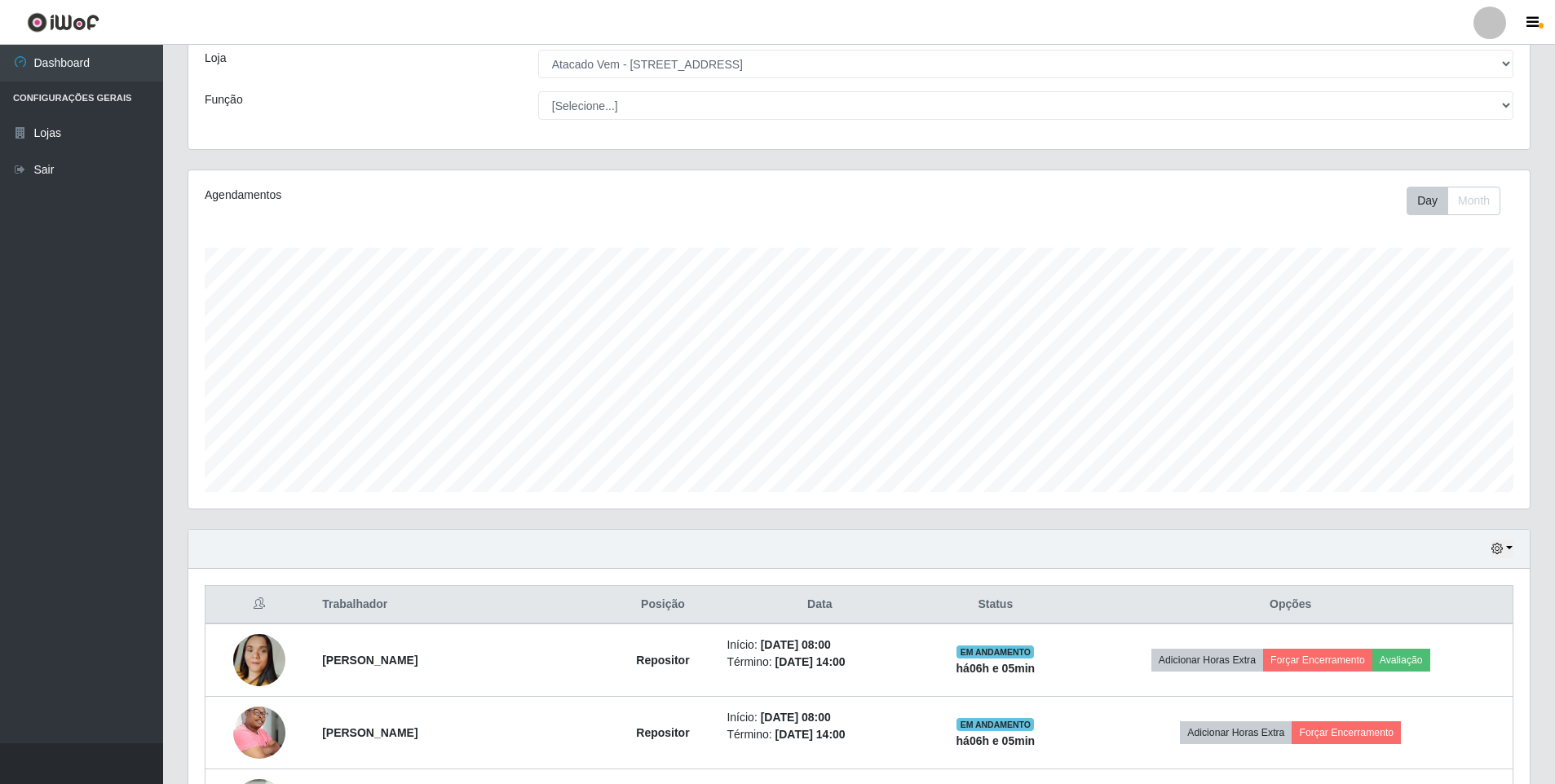
scroll to position [334, 0]
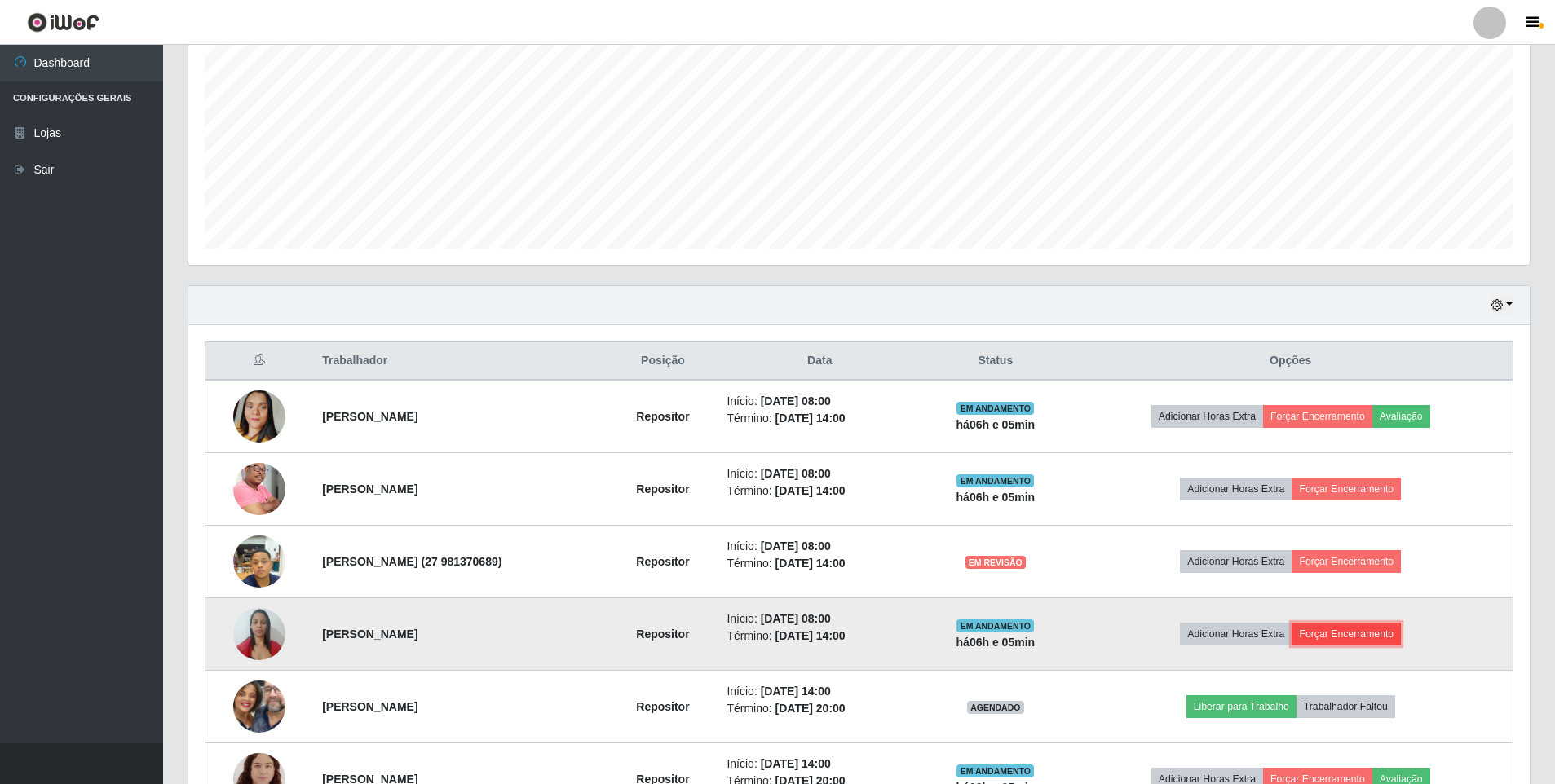
click at [1331, 630] on button "Forçar Encerramento" at bounding box center [1346, 634] width 109 height 23
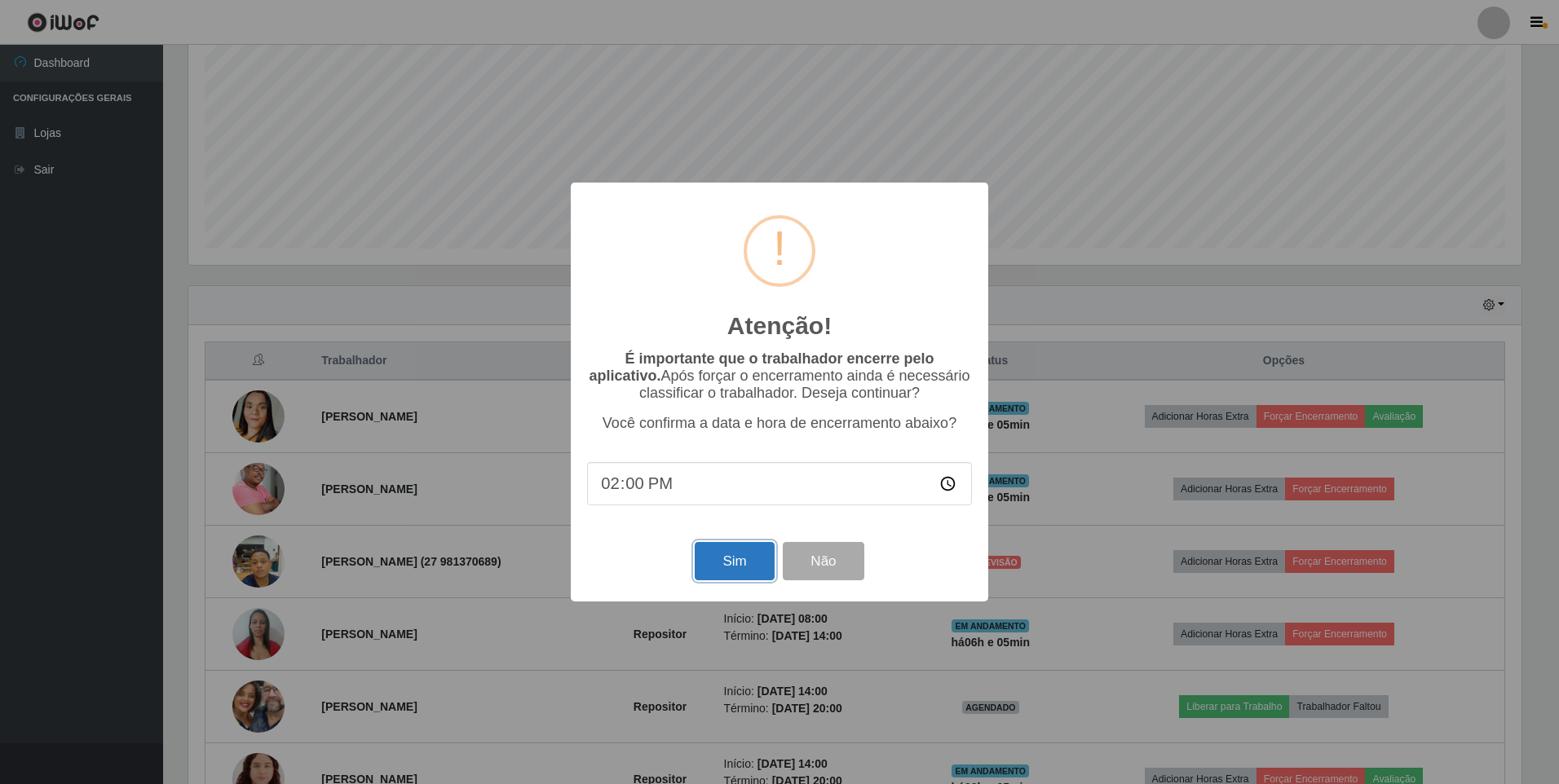
click at [741, 560] on button "Sim" at bounding box center [734, 561] width 80 height 39
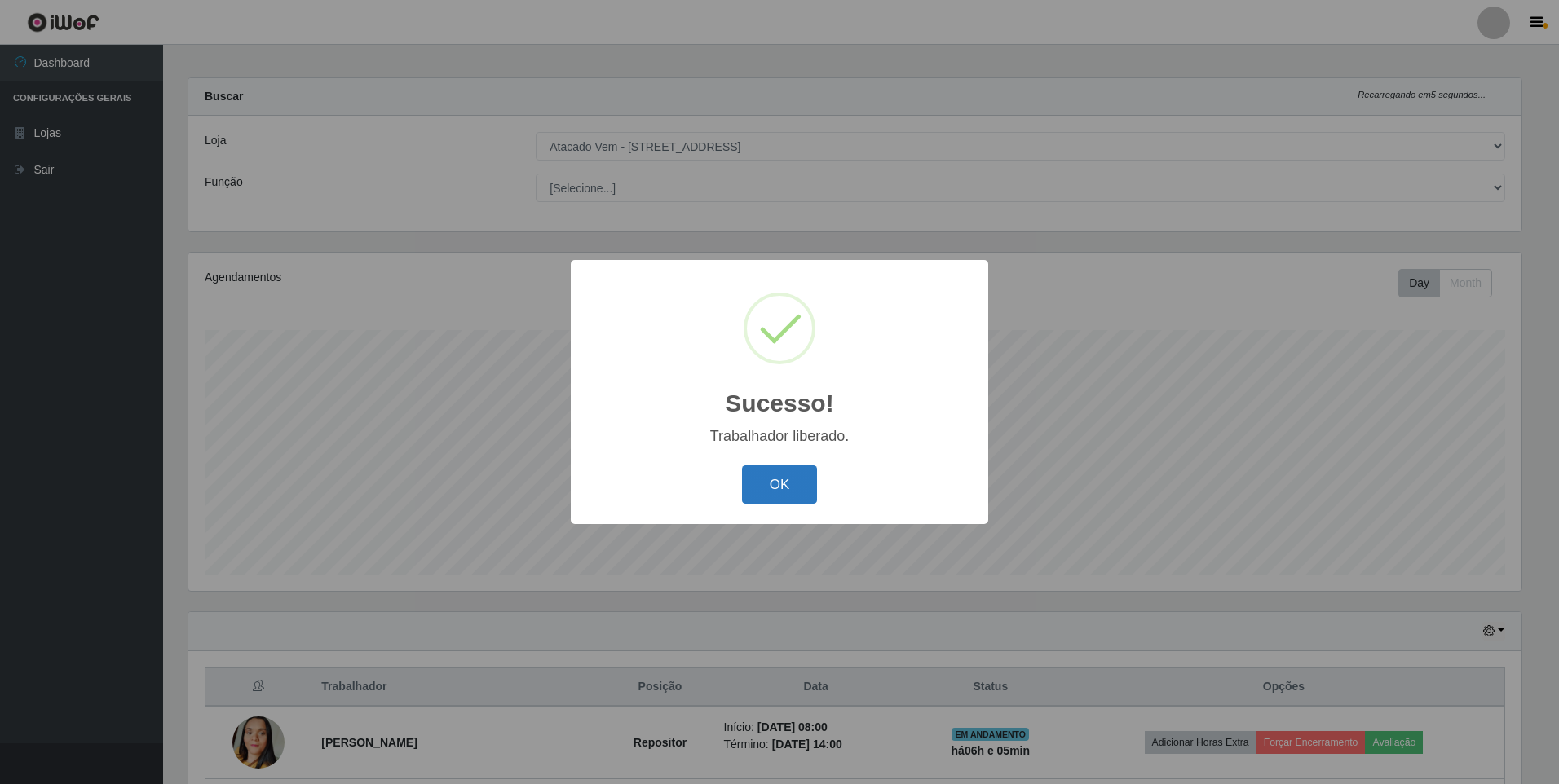
click at [780, 476] on button "OK" at bounding box center [780, 484] width 76 height 39
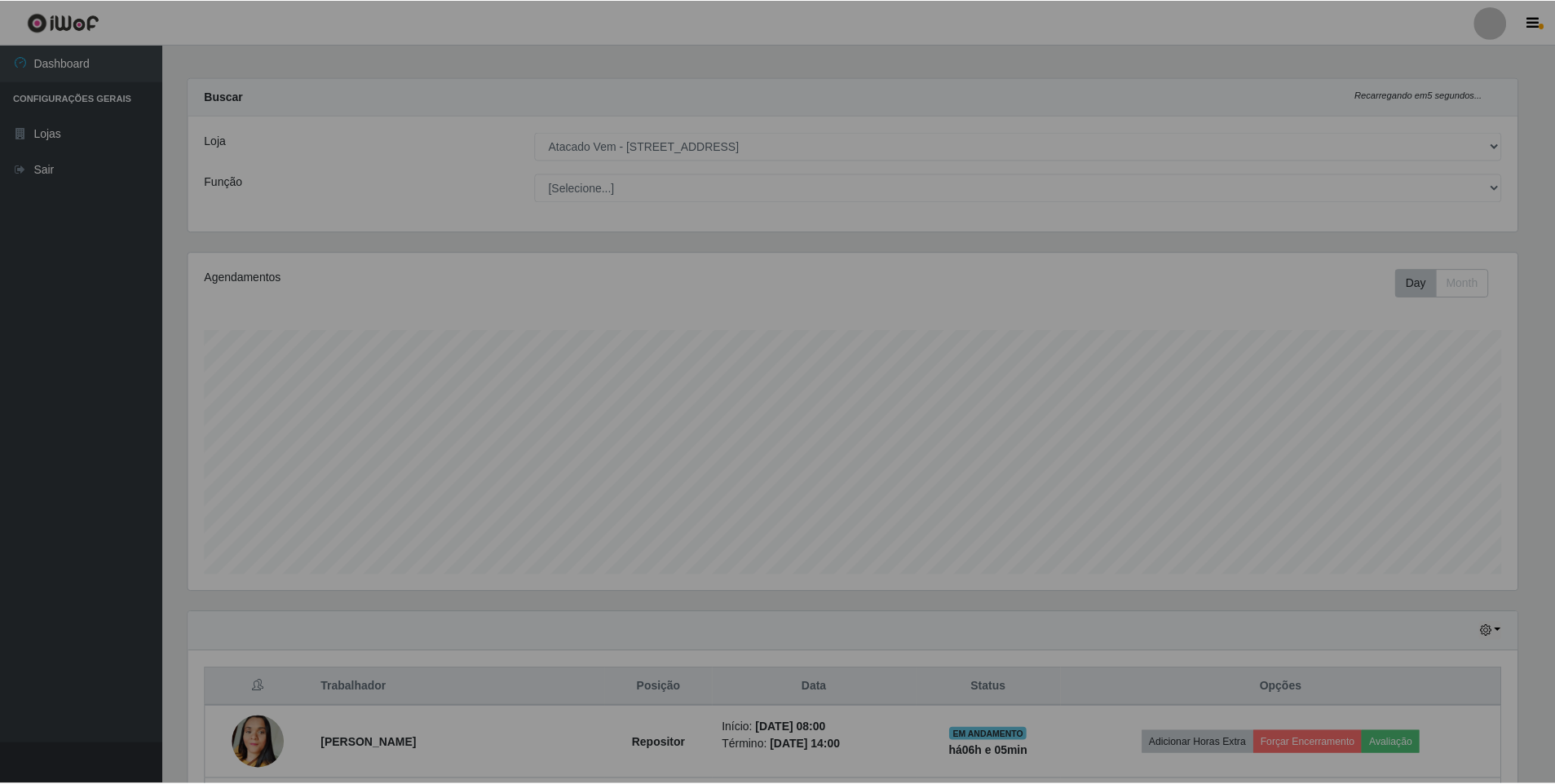
scroll to position [0, 0]
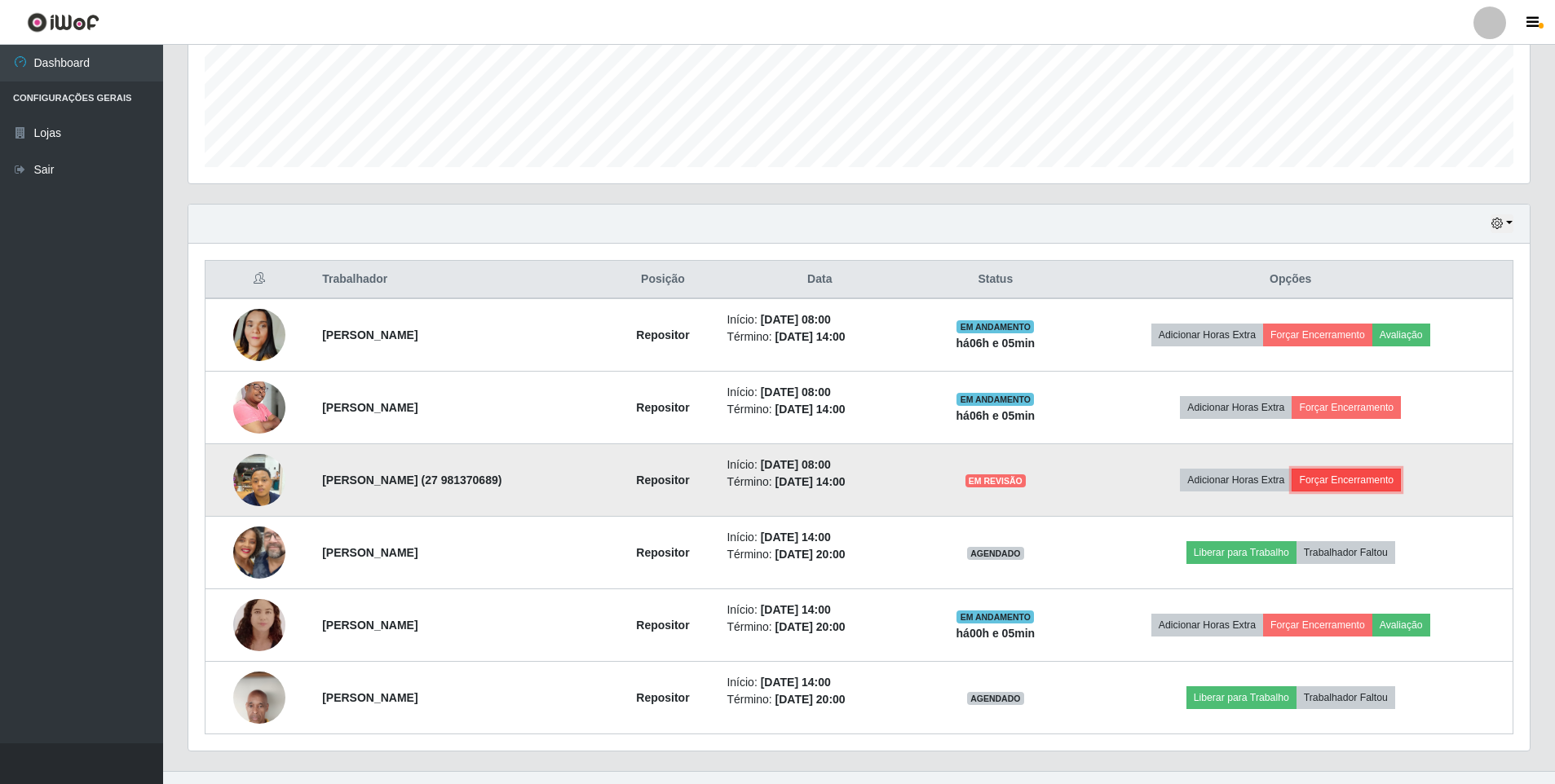
click at [1351, 484] on button "Forçar Encerramento" at bounding box center [1346, 480] width 109 height 23
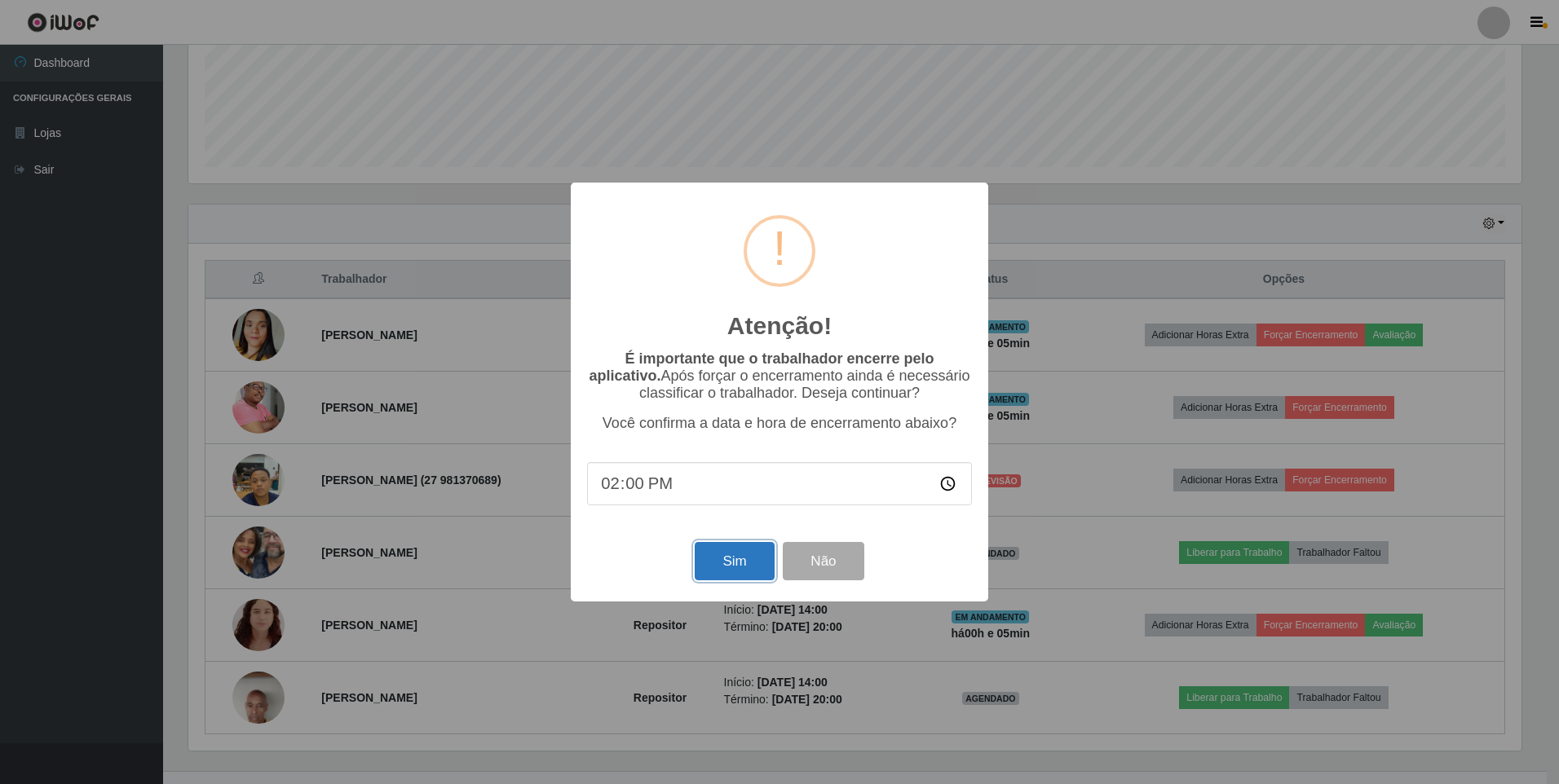
click at [713, 555] on button "Sim" at bounding box center [734, 561] width 80 height 39
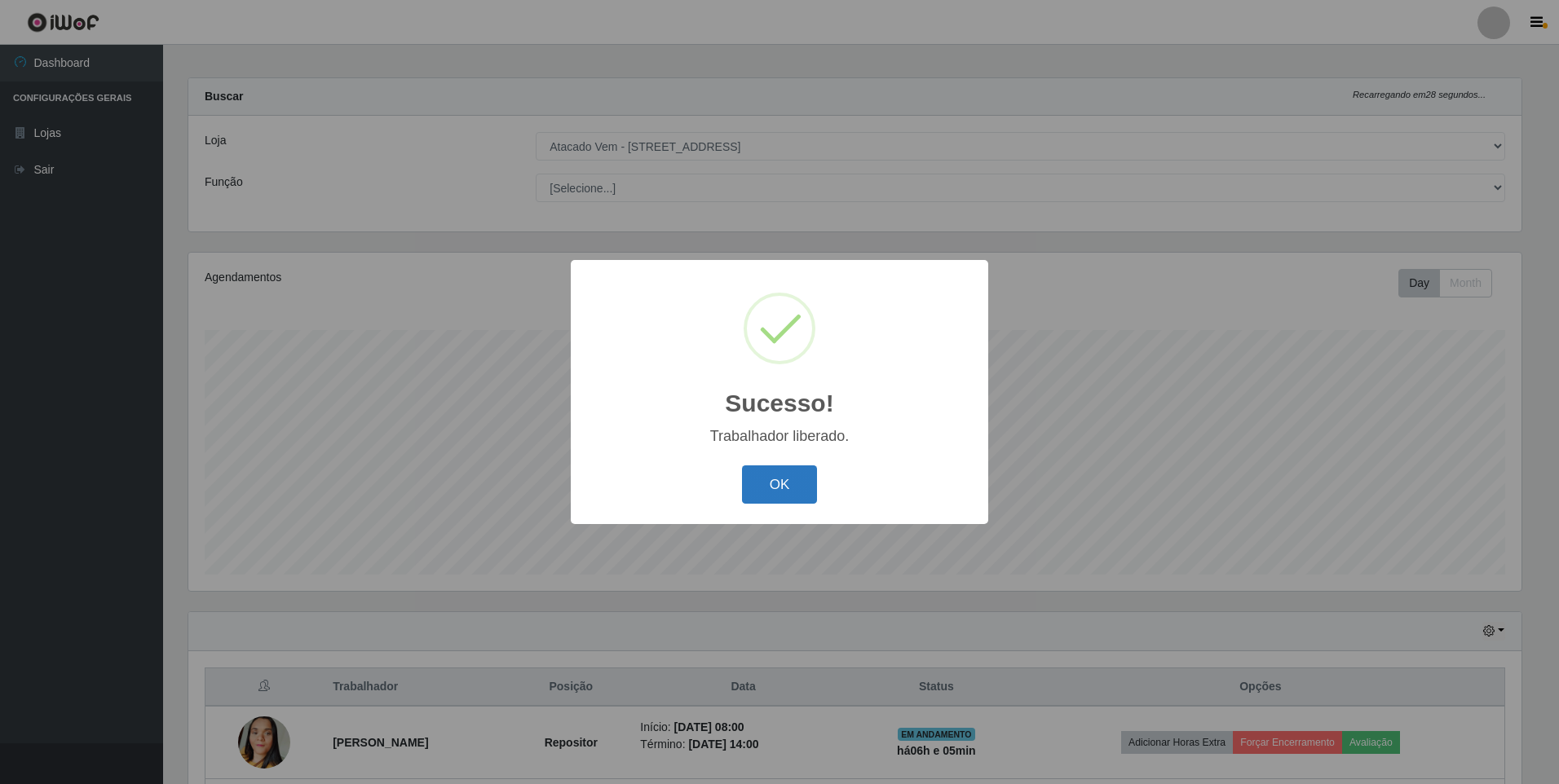
click at [786, 476] on button "OK" at bounding box center [780, 484] width 76 height 39
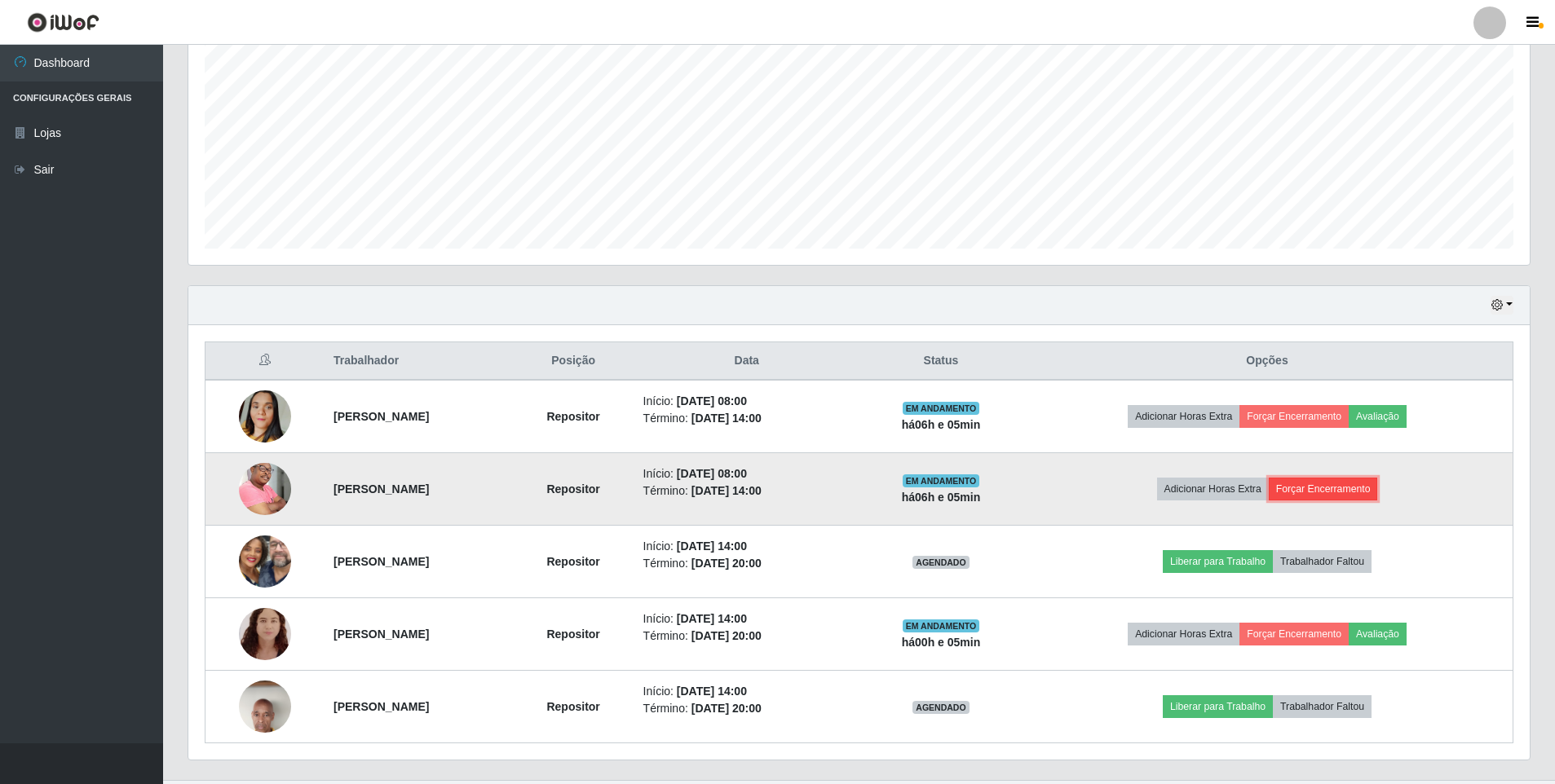
click at [1328, 482] on button "Forçar Encerramento" at bounding box center [1323, 489] width 109 height 23
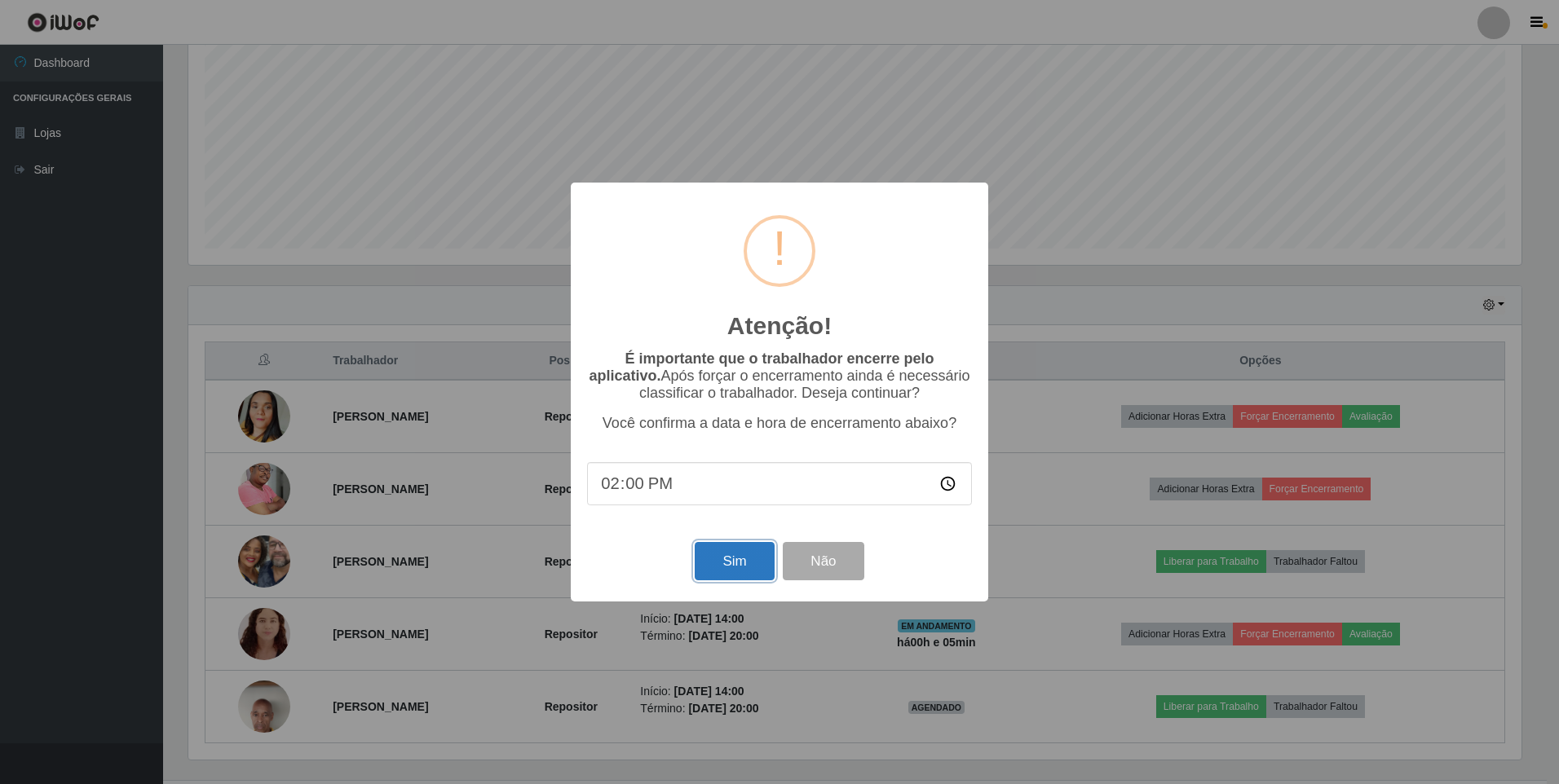
click at [711, 568] on button "Sim" at bounding box center [734, 561] width 80 height 39
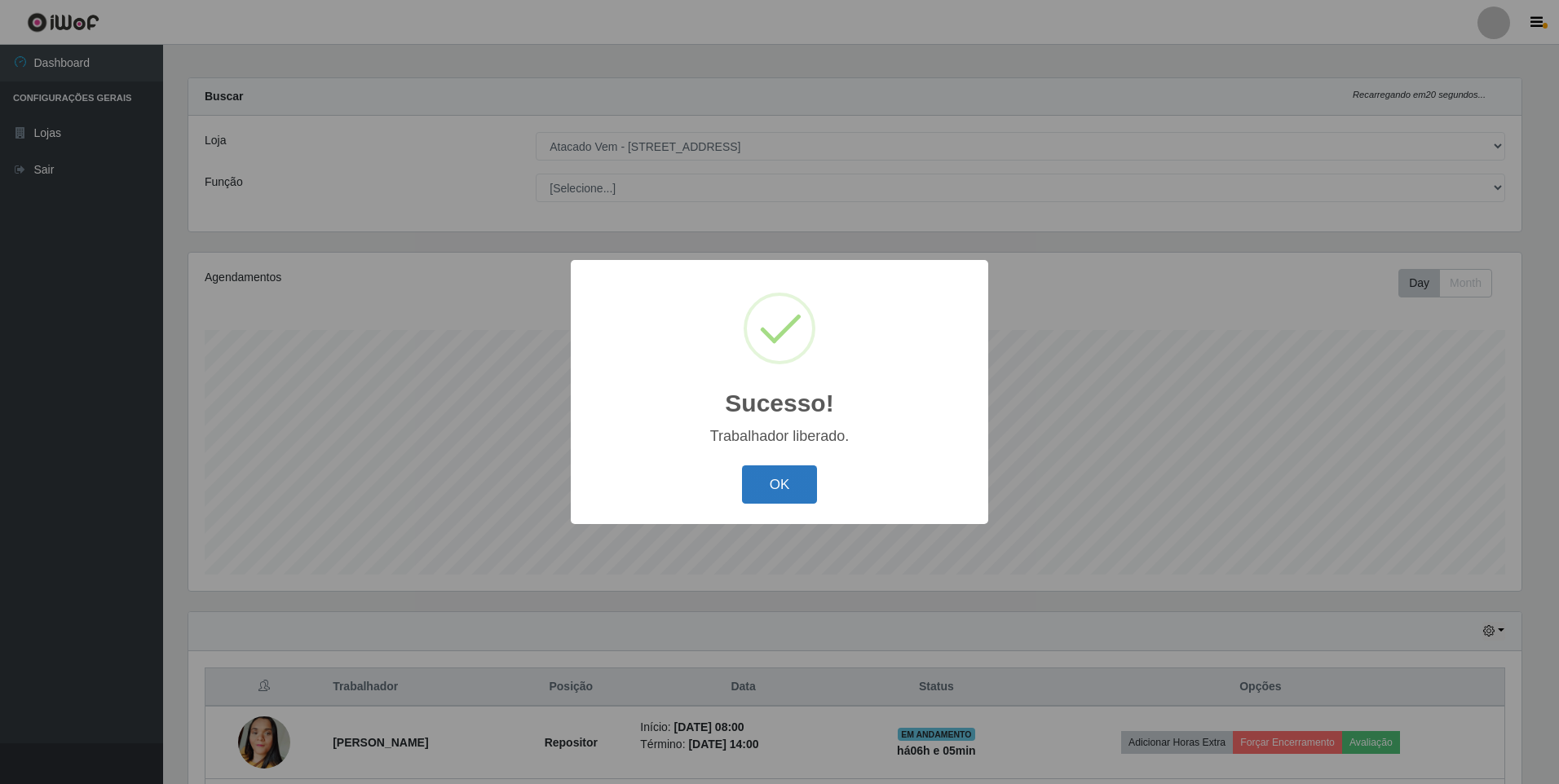
click at [750, 492] on button "OK" at bounding box center [780, 484] width 76 height 39
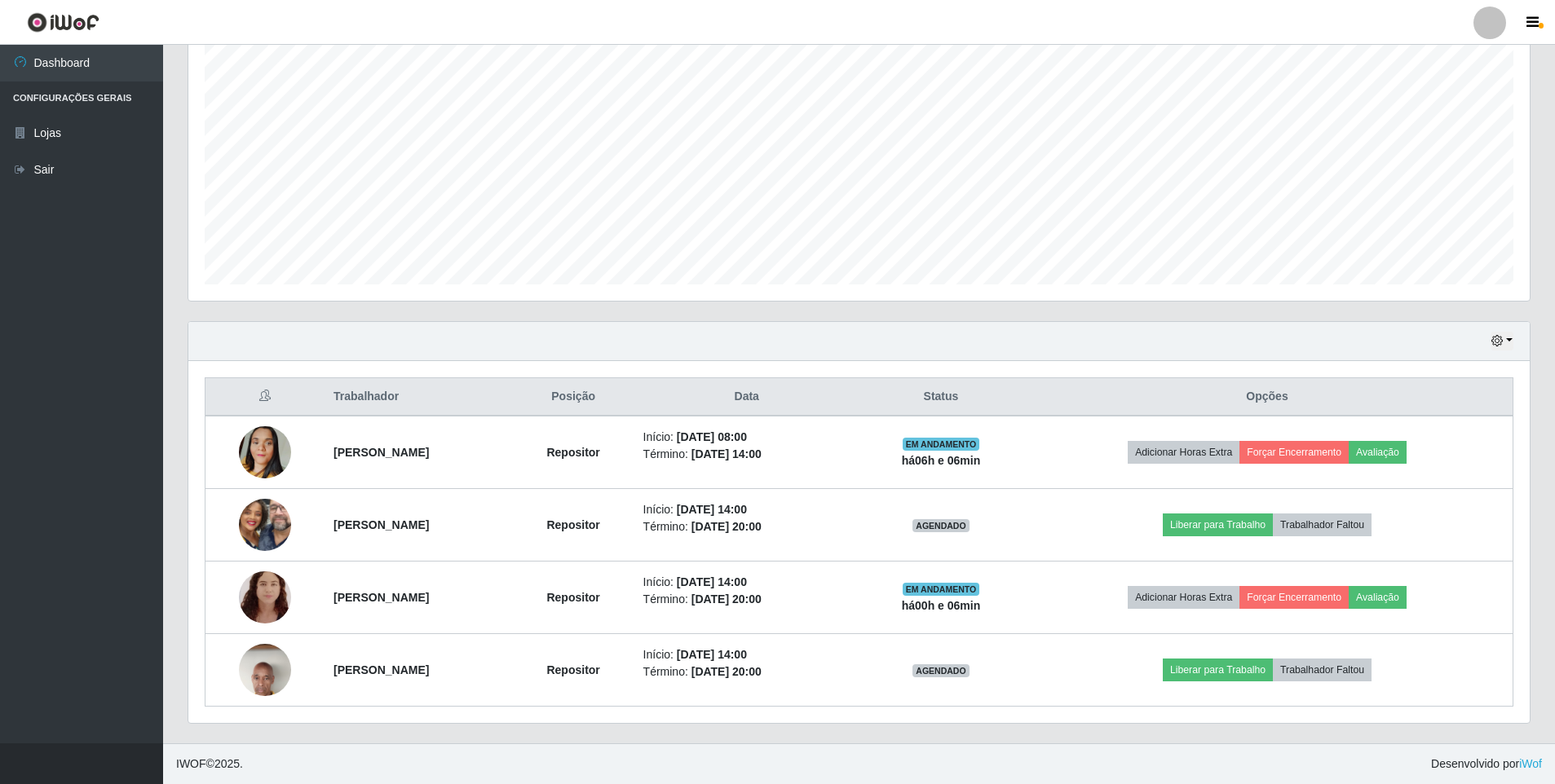
click at [898, 744] on footer "IWOF © 2025 . Desenvolvido por iWof" at bounding box center [859, 764] width 1392 height 41
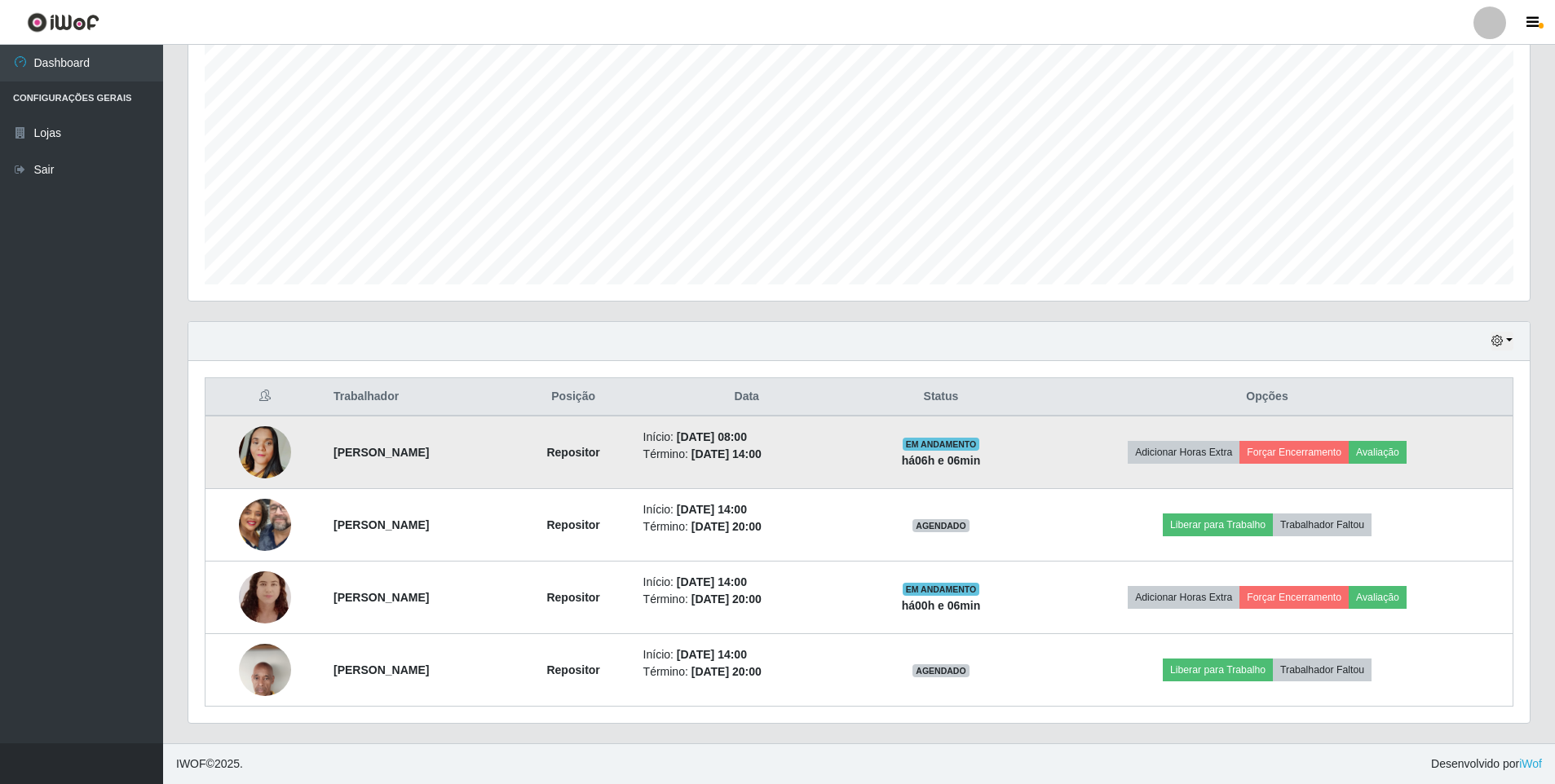
click at [1408, 438] on td "Adicionar Horas Extra Forçar Encerramento Avaliação" at bounding box center [1267, 452] width 491 height 74
click at [1398, 447] on button "Avaliação" at bounding box center [1378, 452] width 58 height 23
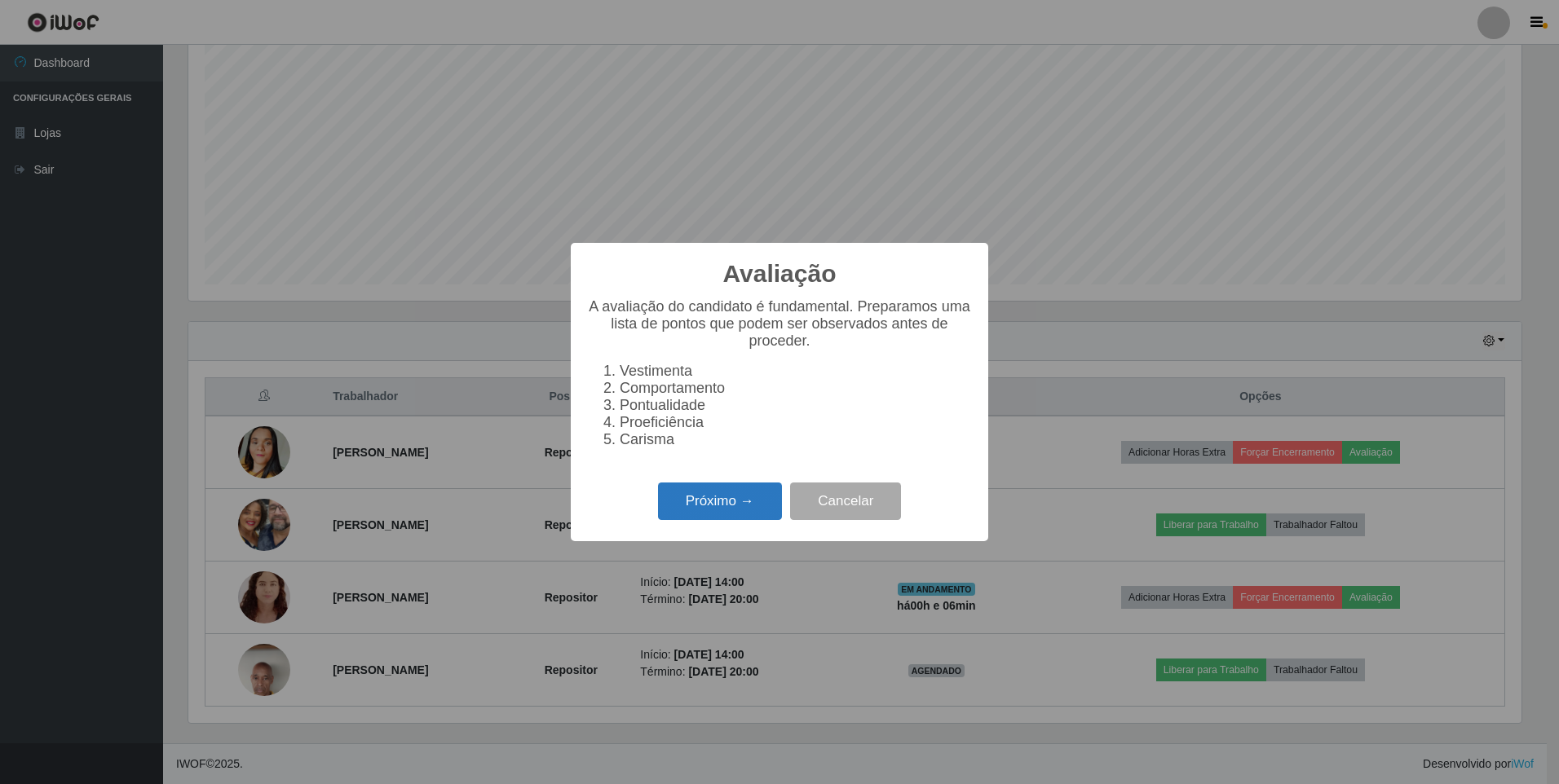
click at [698, 500] on button "Próximo →" at bounding box center [720, 501] width 124 height 39
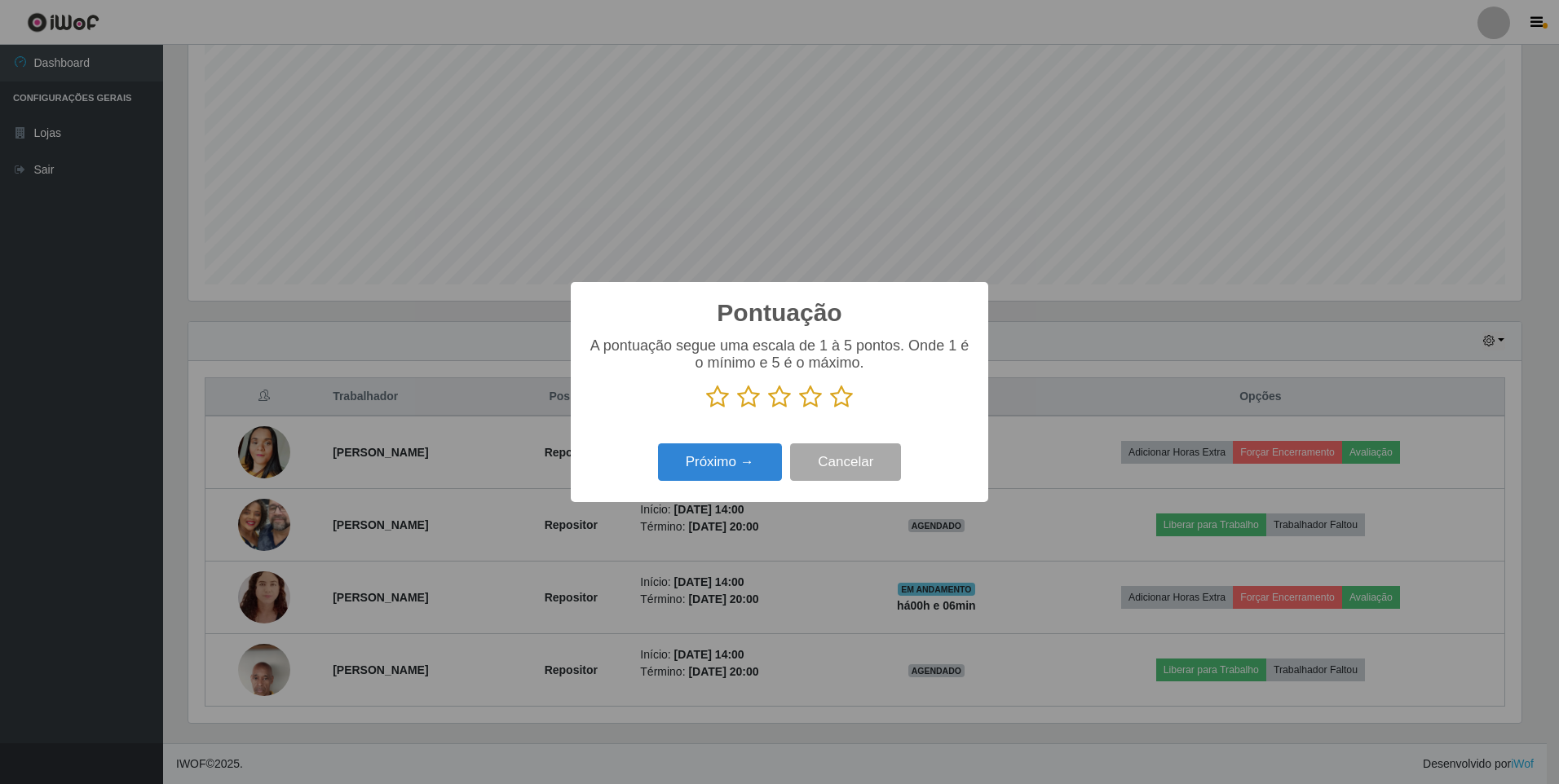
click at [845, 397] on icon at bounding box center [842, 397] width 23 height 25
click at [830, 409] on input "radio" at bounding box center [830, 409] width 0 height 0
click at [730, 464] on button "Próximo →" at bounding box center [720, 462] width 124 height 39
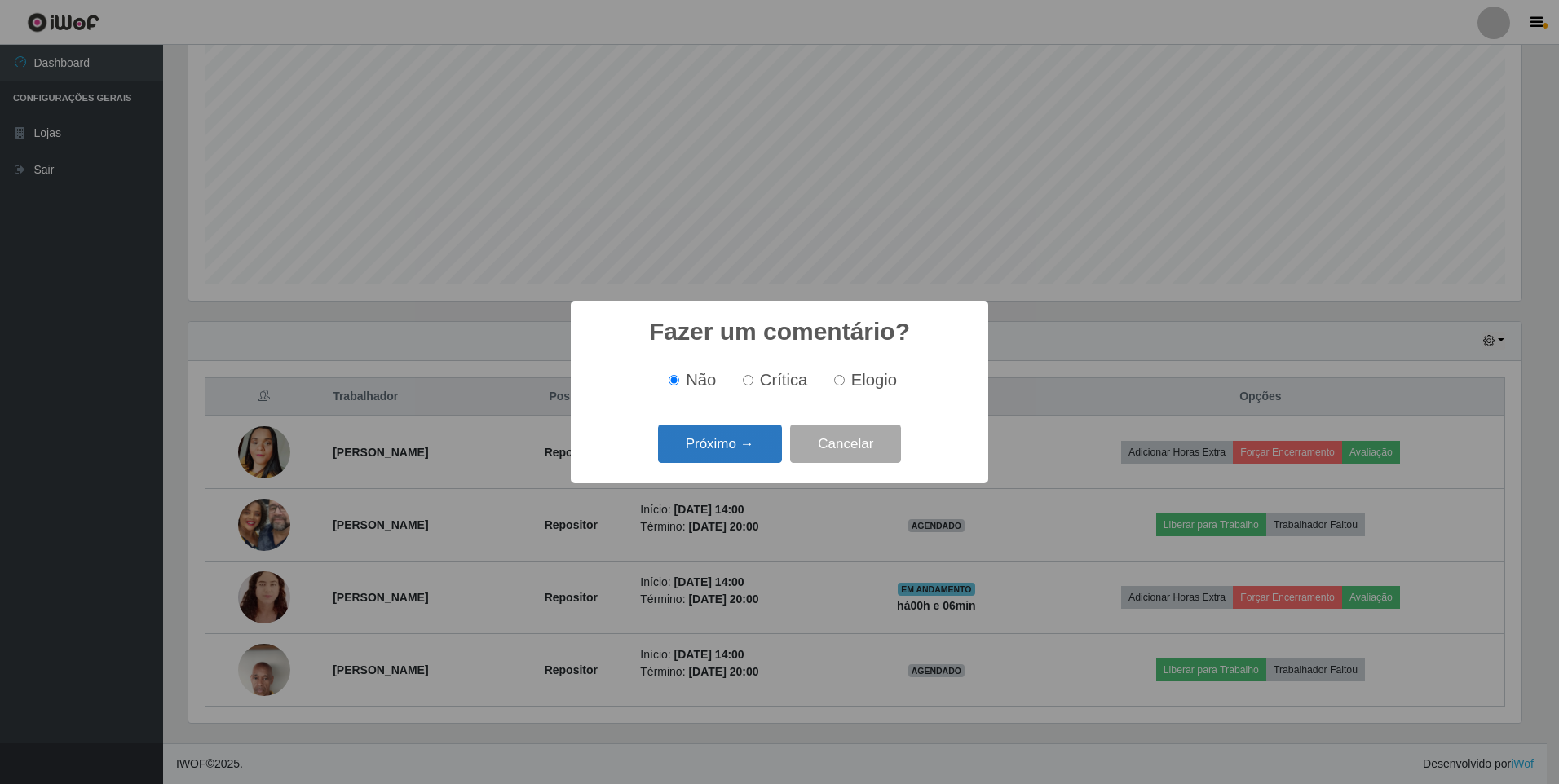
click at [714, 440] on button "Próximo →" at bounding box center [720, 443] width 124 height 39
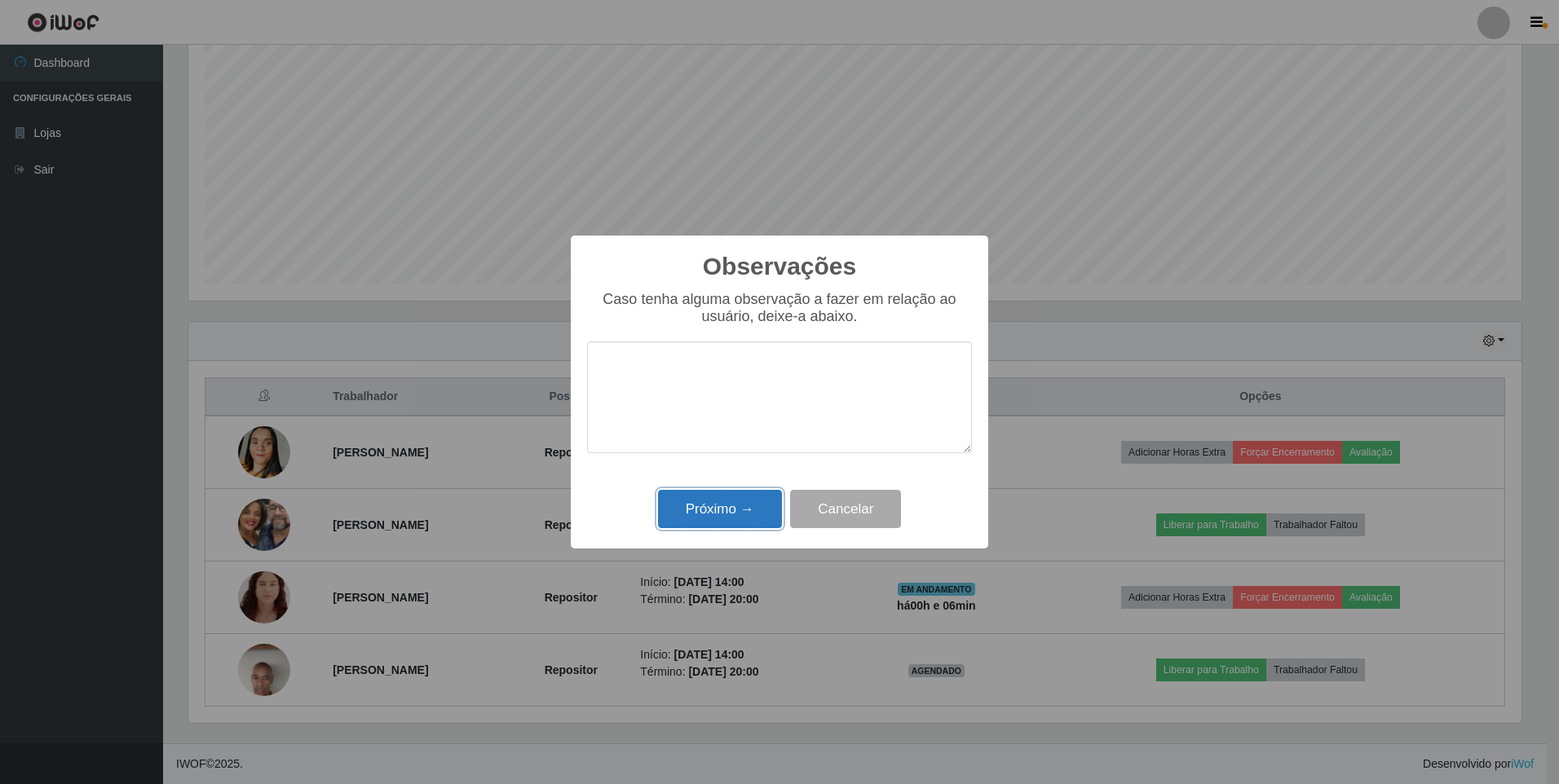
click at [740, 514] on button "Próximo →" at bounding box center [720, 509] width 124 height 39
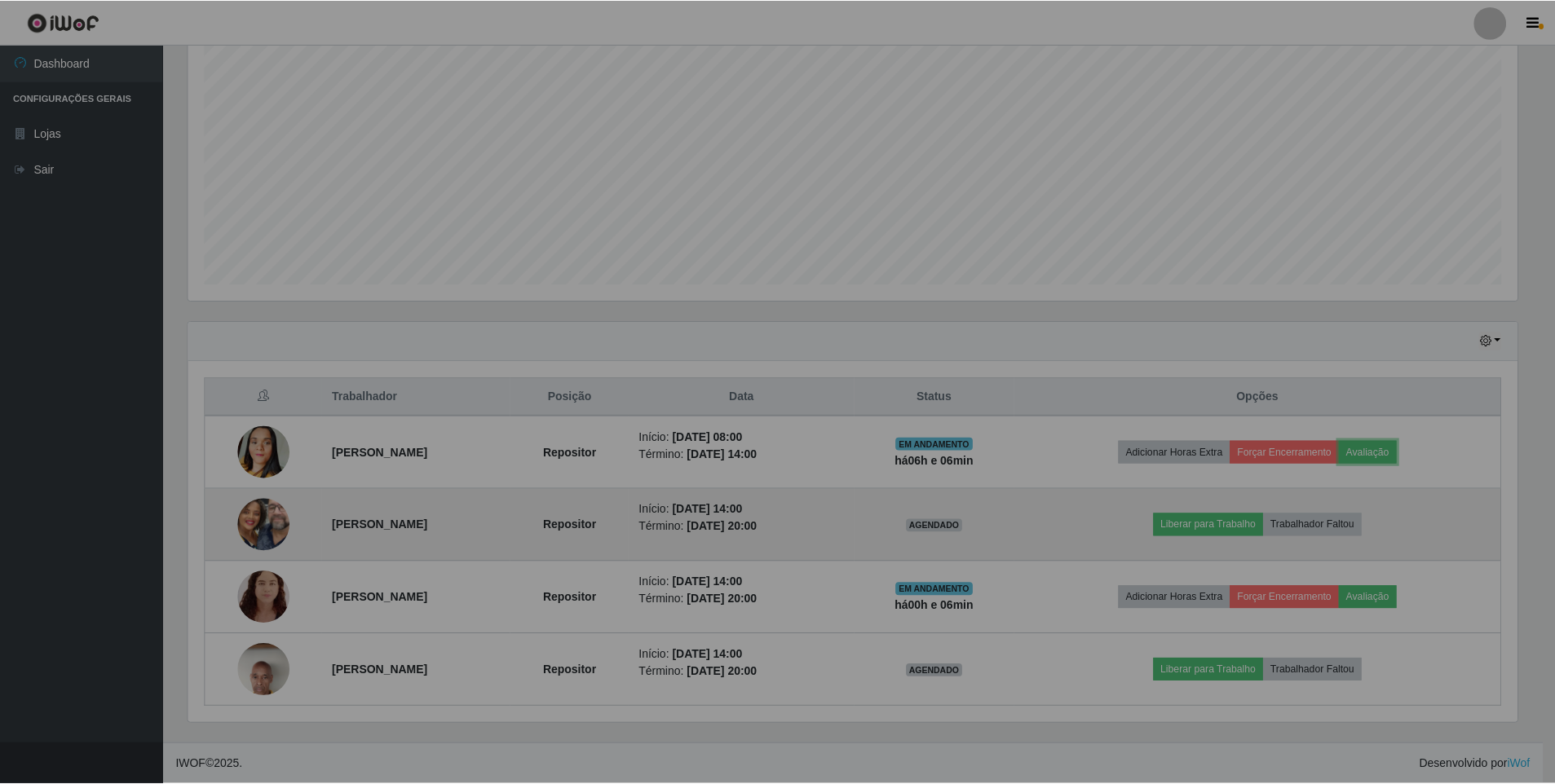
scroll to position [338, 1342]
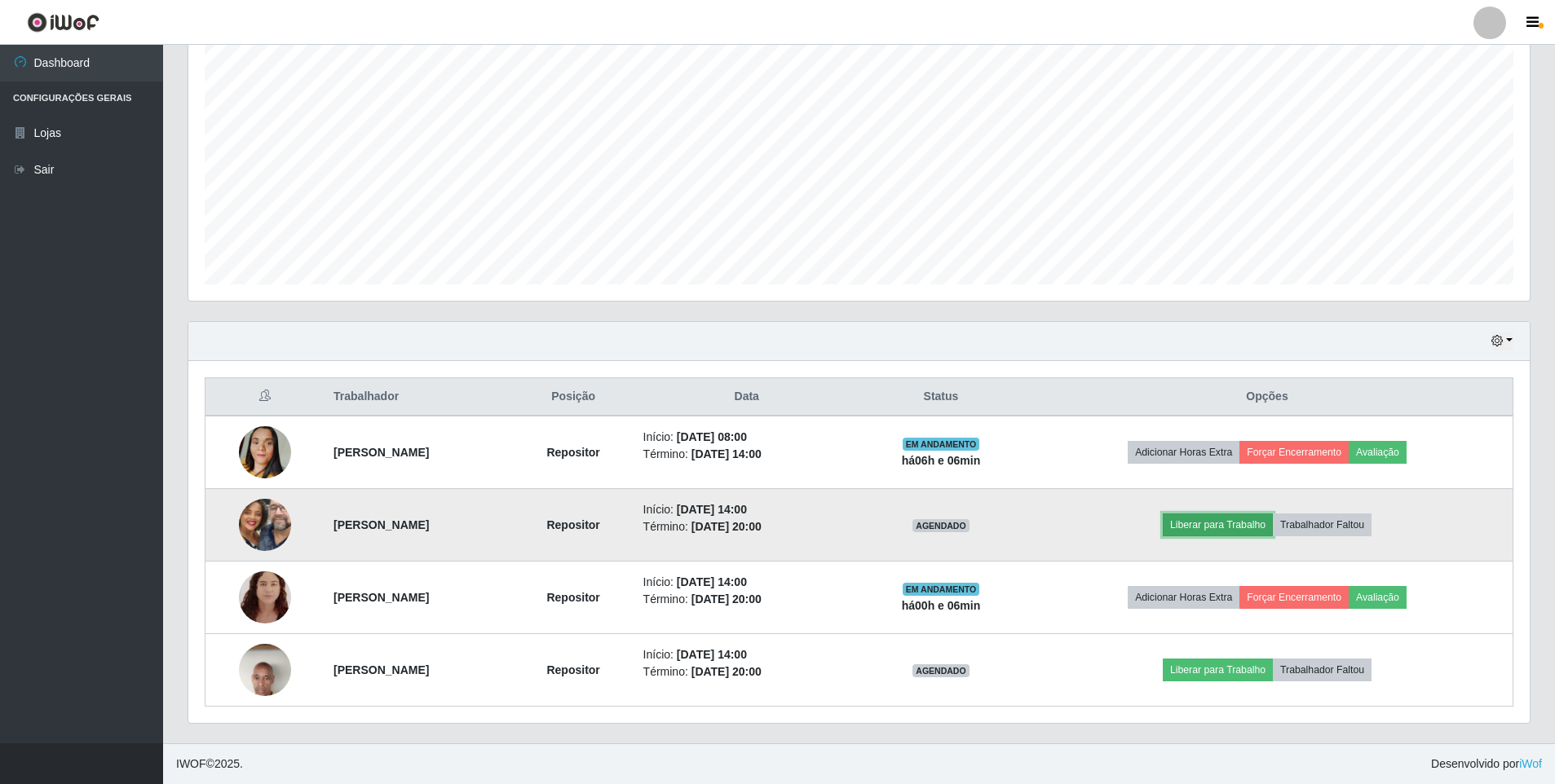
click at [1233, 528] on button "Liberar para Trabalho" at bounding box center [1218, 525] width 110 height 23
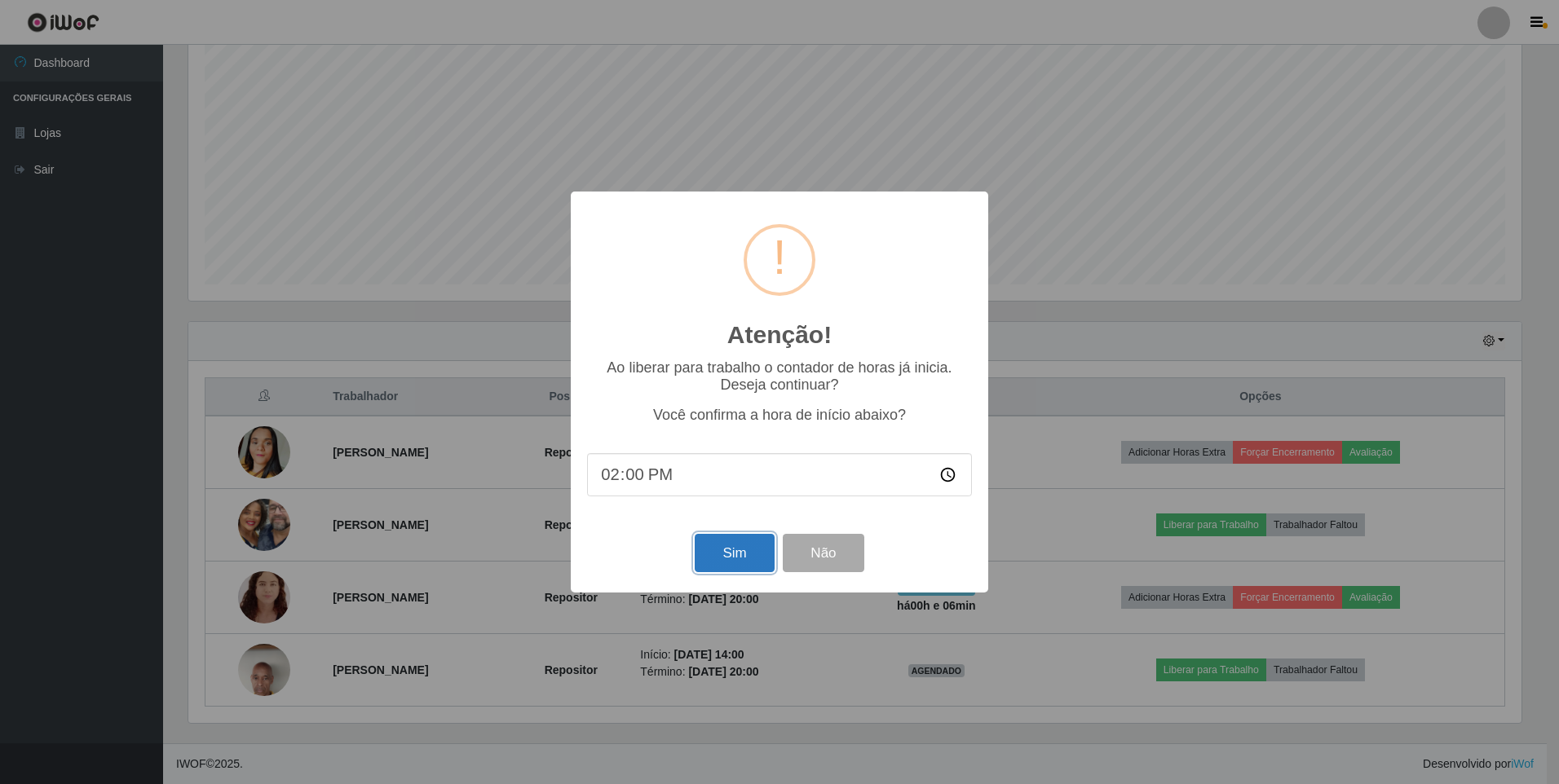
click at [732, 557] on button "Sim" at bounding box center [734, 553] width 80 height 39
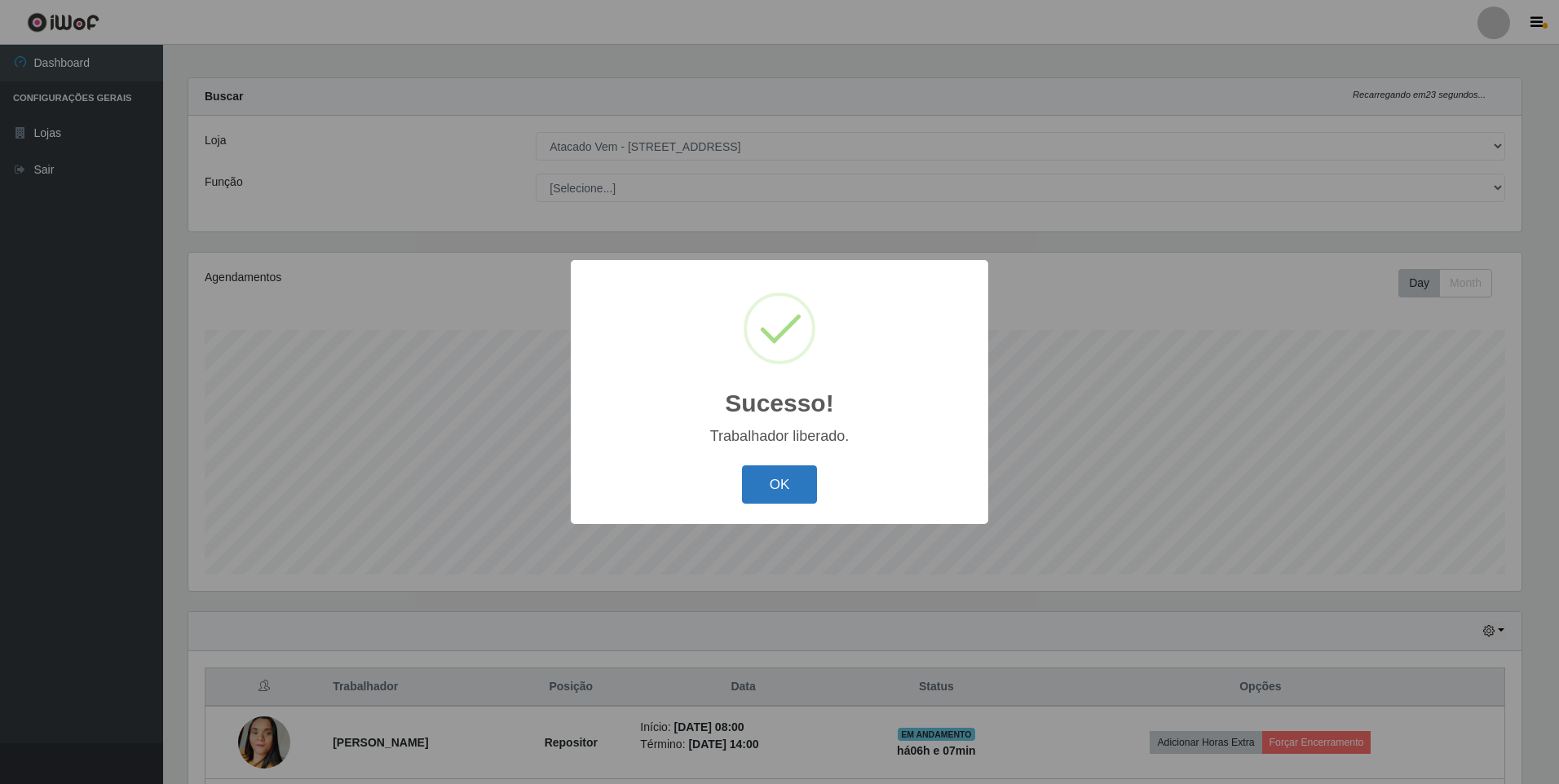
click at [779, 484] on button "OK" at bounding box center [780, 484] width 76 height 39
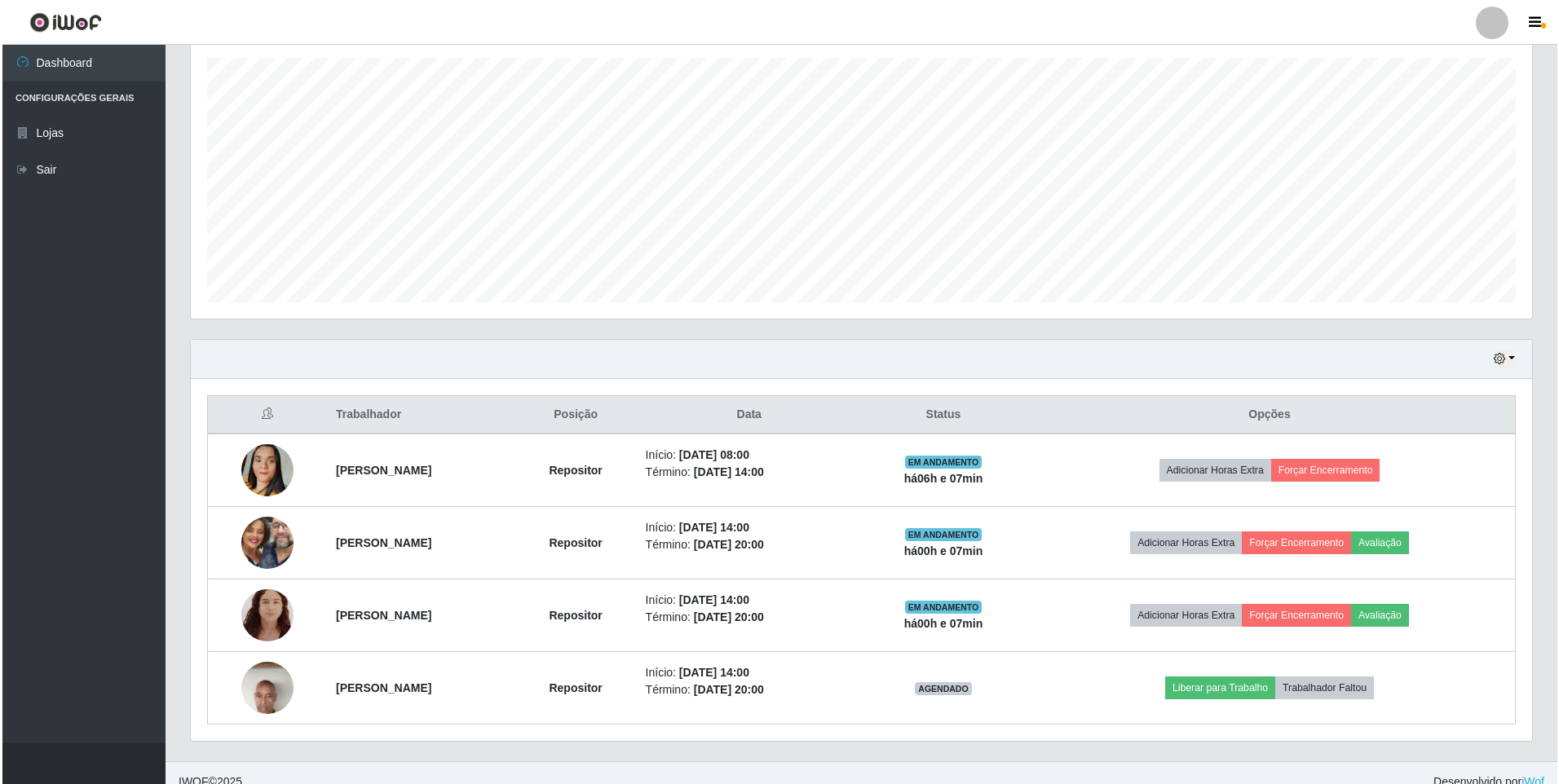
scroll to position [298, 0]
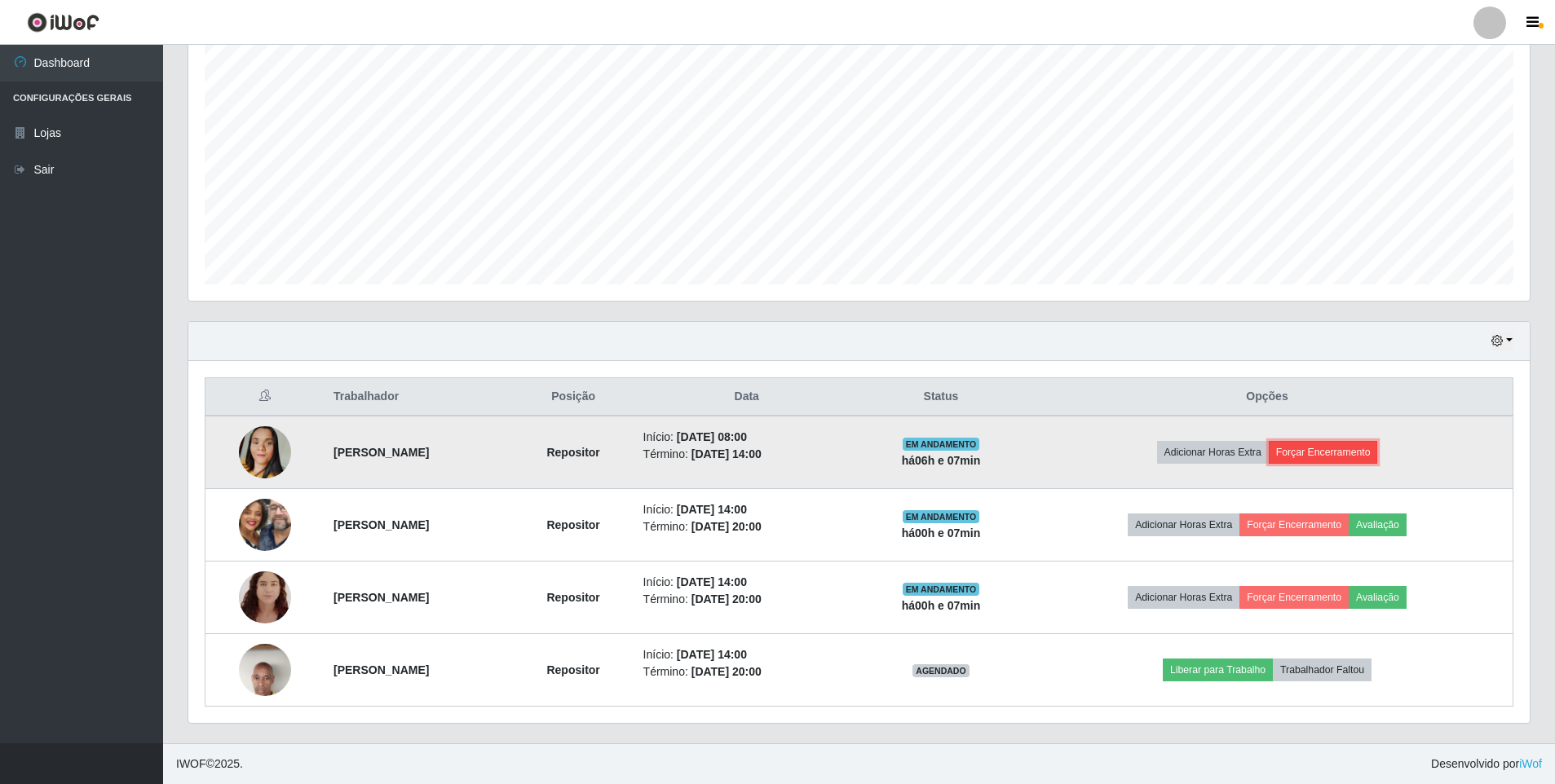
click at [1353, 453] on button "Forçar Encerramento" at bounding box center [1323, 452] width 109 height 23
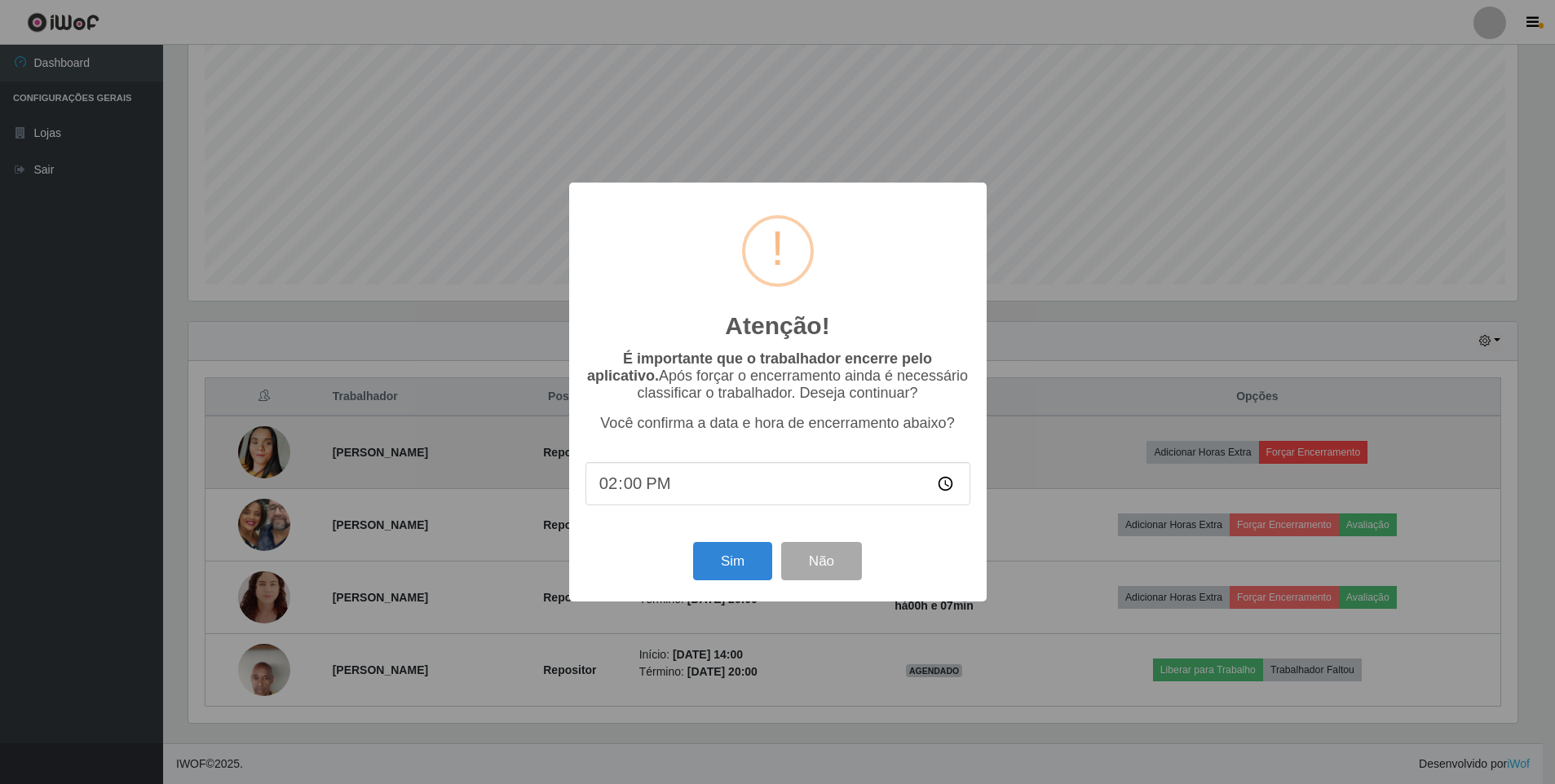
scroll to position [338, 1334]
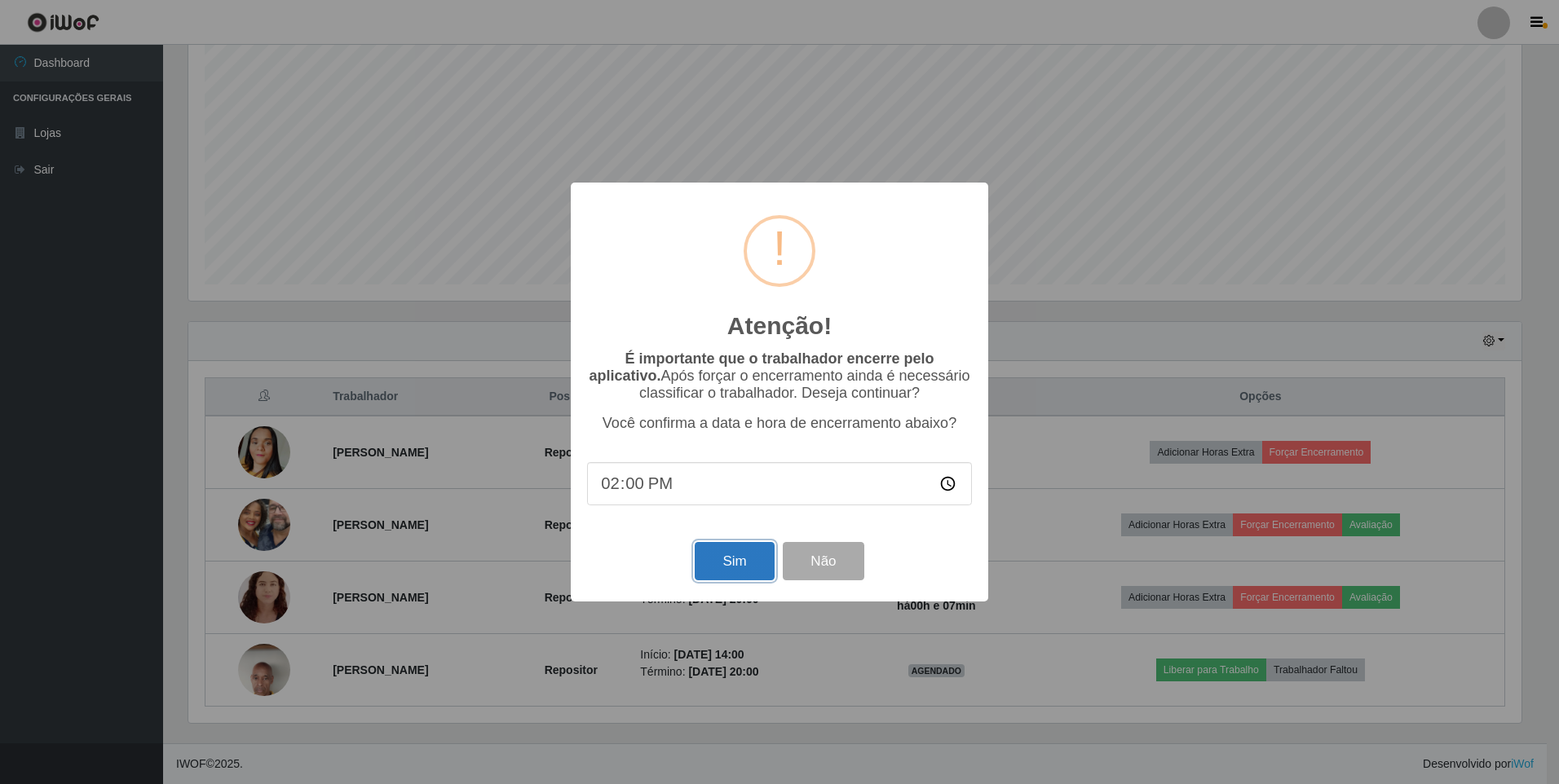
click at [730, 553] on button "Sim" at bounding box center [734, 561] width 80 height 39
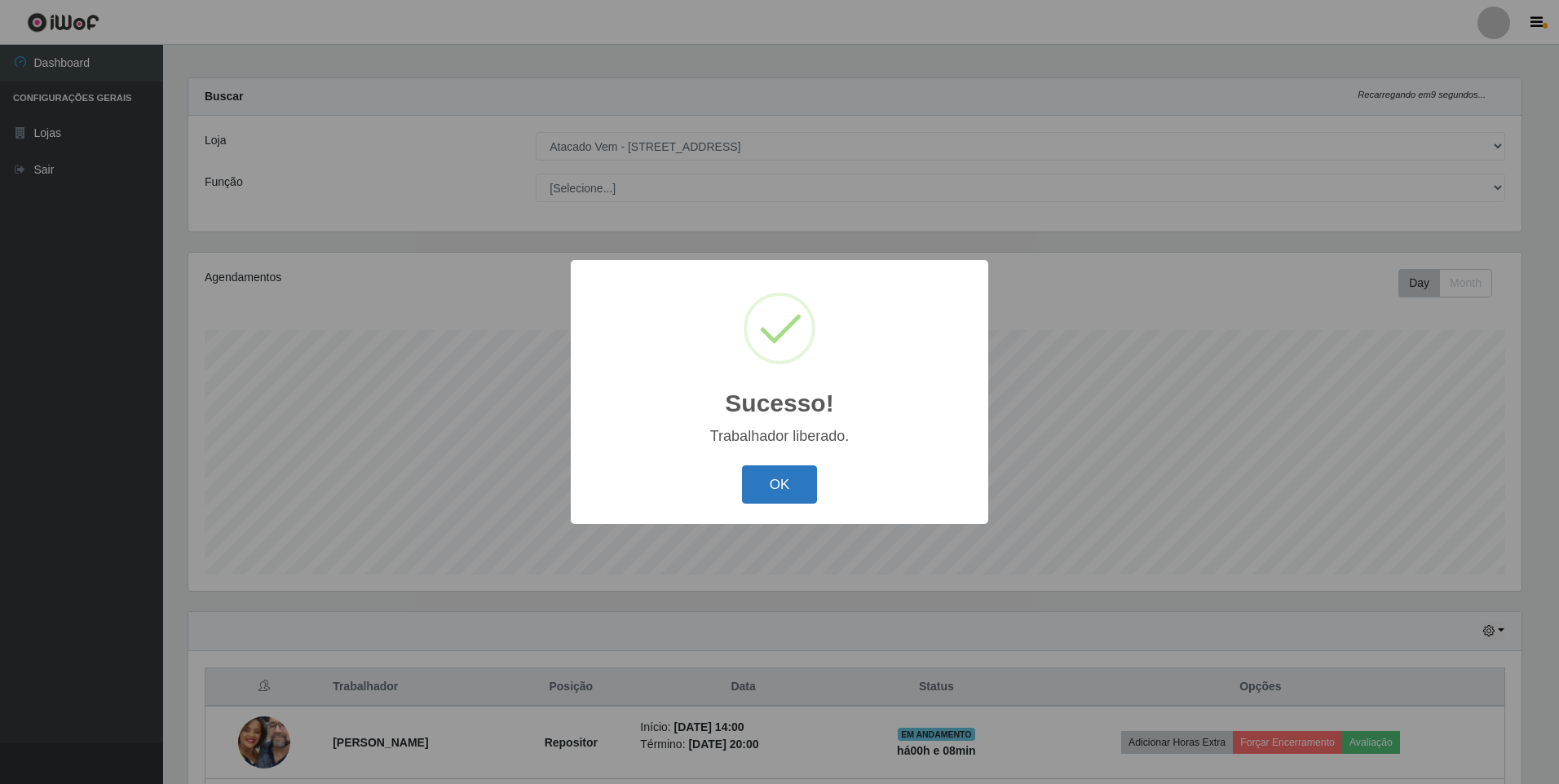
click at [770, 478] on button "OK" at bounding box center [780, 484] width 76 height 39
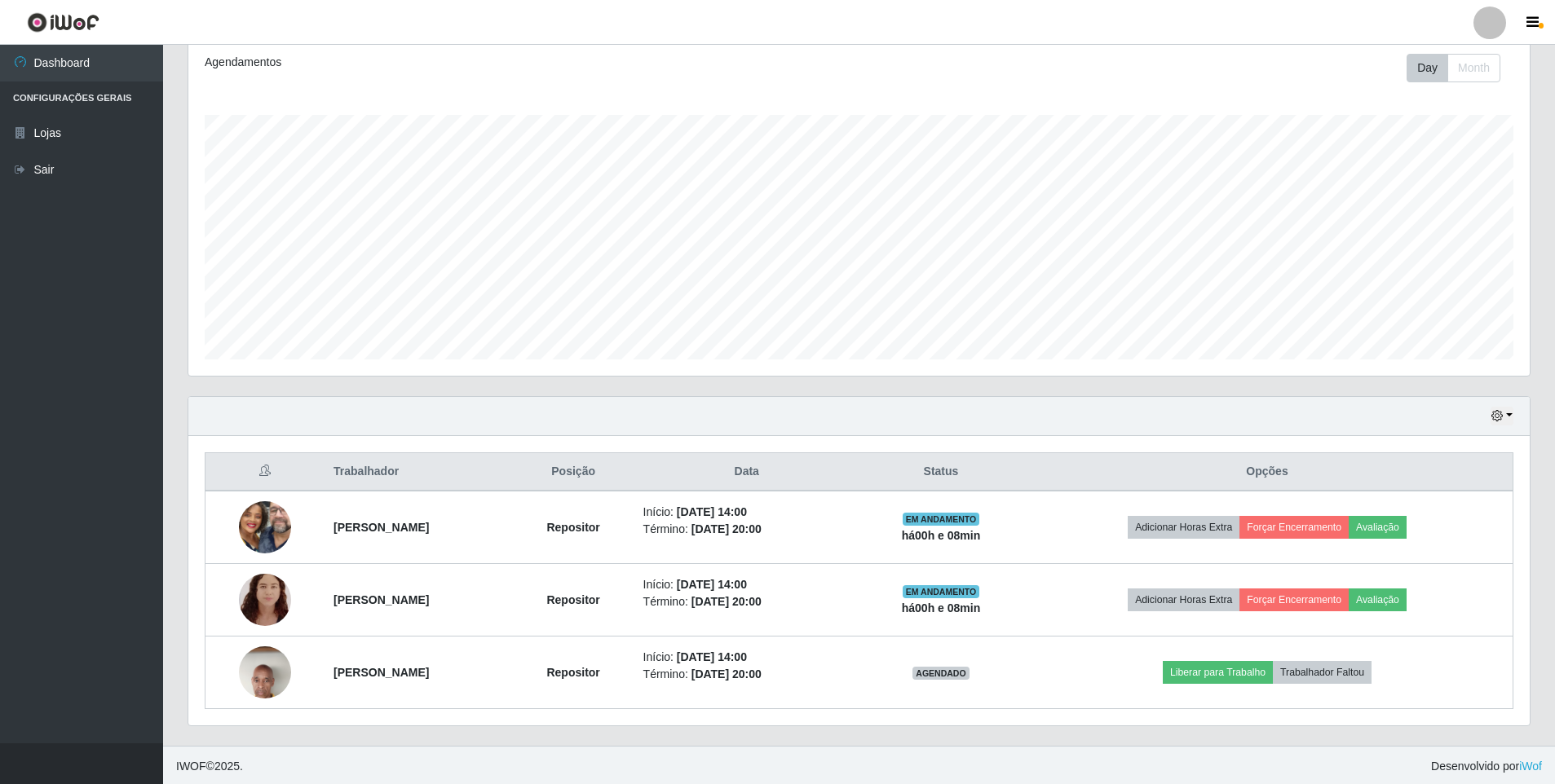
scroll to position [226, 0]
